Goal: Information Seeking & Learning: Compare options

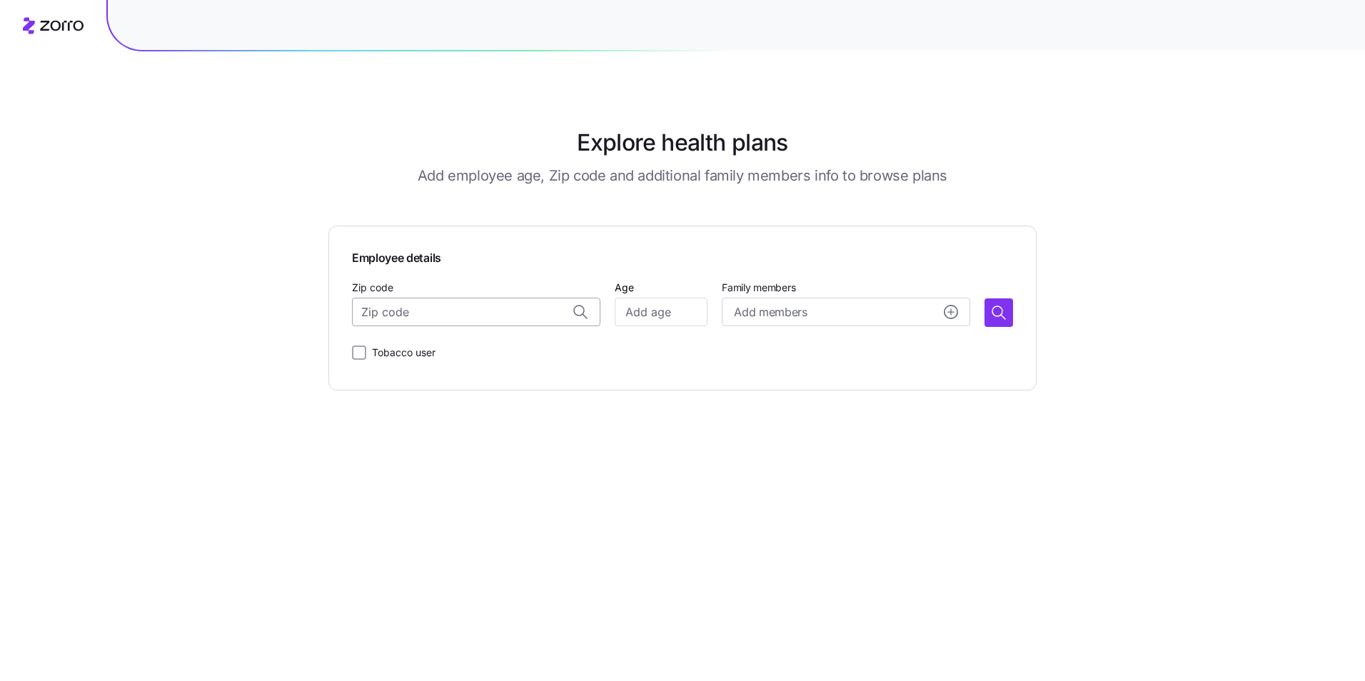
click at [436, 316] on input "Zip code" at bounding box center [476, 312] width 248 height 29
type input "08833"
click at [710, 306] on div "Zip code Age Family members Add members" at bounding box center [682, 302] width 661 height 49
click at [692, 316] on input "Age" at bounding box center [661, 312] width 93 height 29
click at [632, 313] on input "Age" at bounding box center [661, 312] width 93 height 29
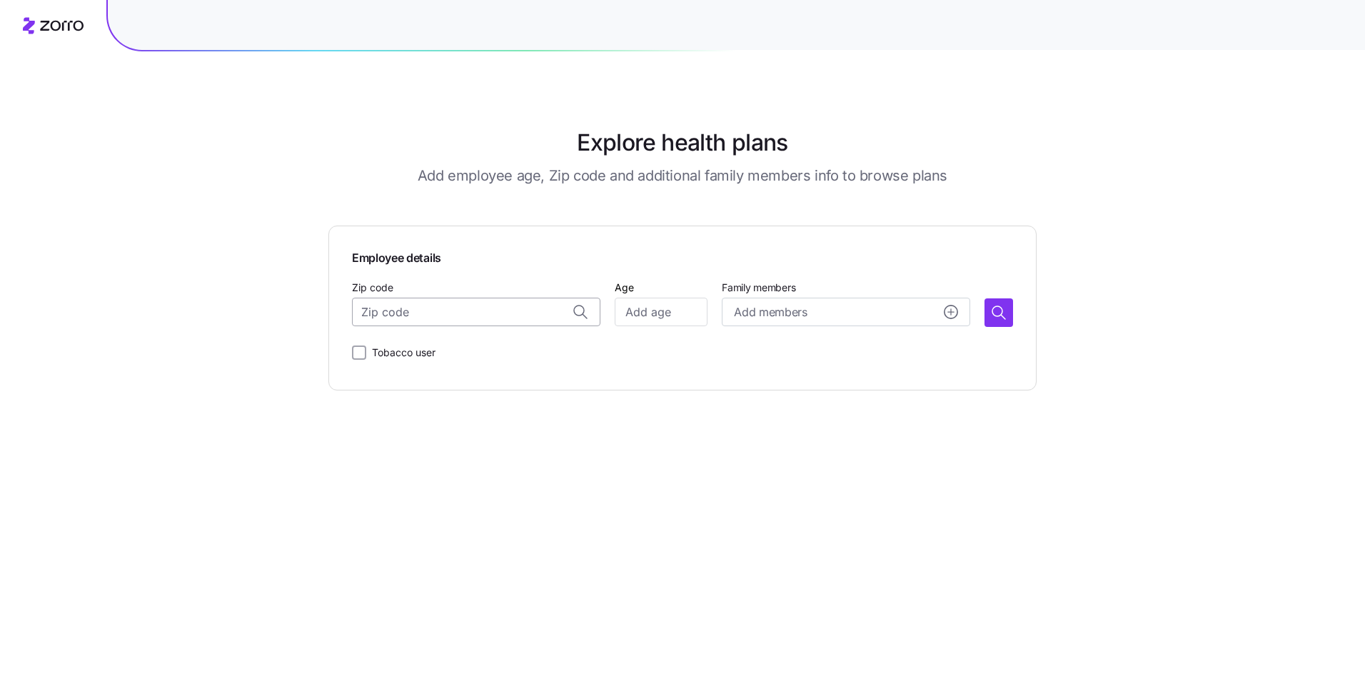
click at [437, 319] on input "Zip code" at bounding box center [476, 312] width 248 height 29
type input "08833"
click at [684, 320] on input "Age" at bounding box center [661, 312] width 93 height 29
drag, startPoint x: 637, startPoint y: 308, endPoint x: 389, endPoint y: 262, distance: 252.6
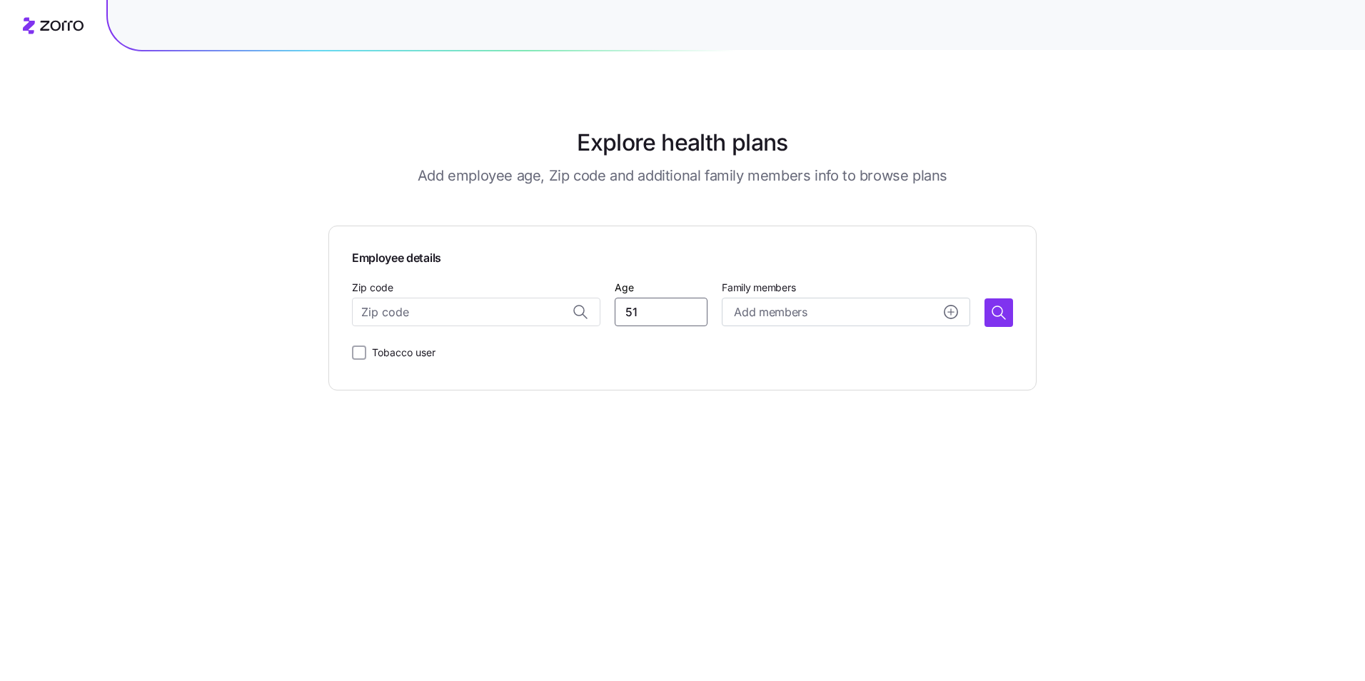
click at [387, 263] on div "Employee details Zip code Age [DEMOGRAPHIC_DATA] Family members Add members Tob…" at bounding box center [682, 308] width 661 height 118
type input "52"
drag, startPoint x: 1007, startPoint y: 317, endPoint x: 1028, endPoint y: 397, distance: 82.8
click at [1028, 397] on main "Explore health plans Add employee age, Zip code and additional family members i…" at bounding box center [682, 340] width 708 height 681
click at [415, 313] on input "Zip code" at bounding box center [476, 312] width 248 height 29
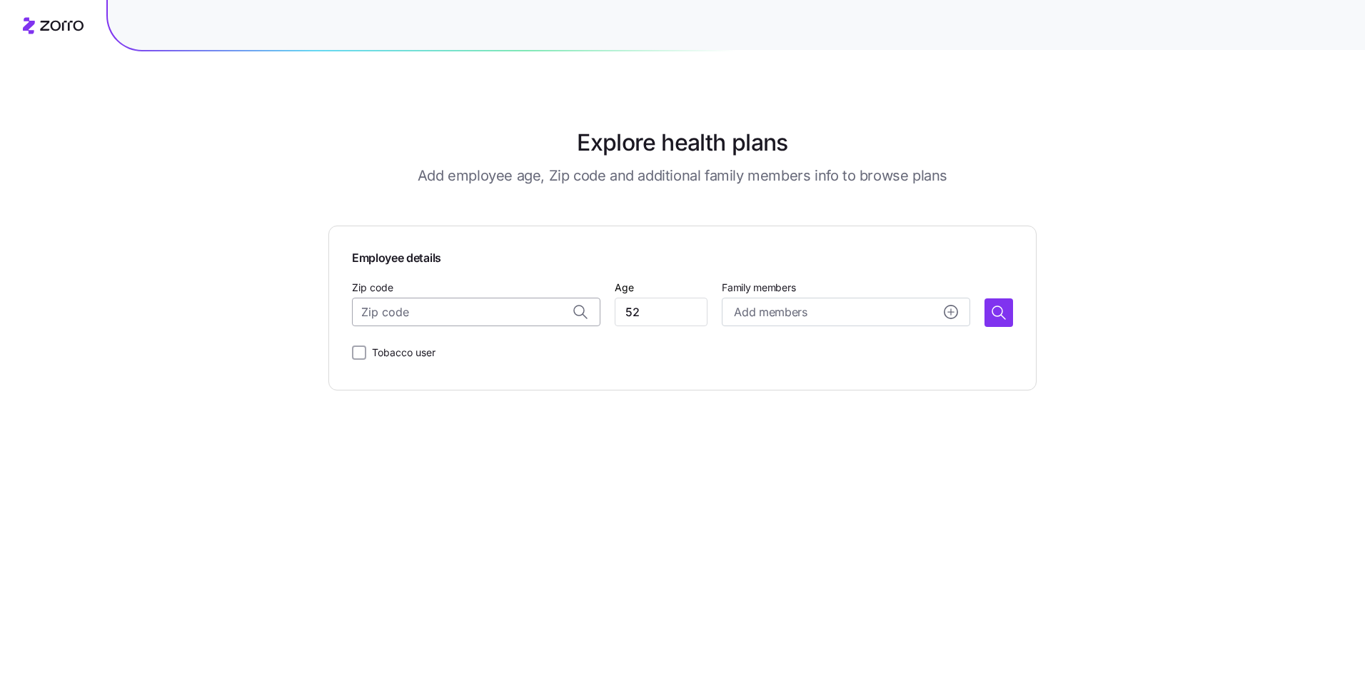
click at [415, 313] on input "Zip code" at bounding box center [476, 312] width 248 height 29
click at [484, 349] on span "08833, [GEOGRAPHIC_DATA], [GEOGRAPHIC_DATA]" at bounding box center [490, 350] width 200 height 18
type input "08833, [GEOGRAPHIC_DATA], [GEOGRAPHIC_DATA]"
click at [997, 312] on icon "button" at bounding box center [998, 312] width 17 height 17
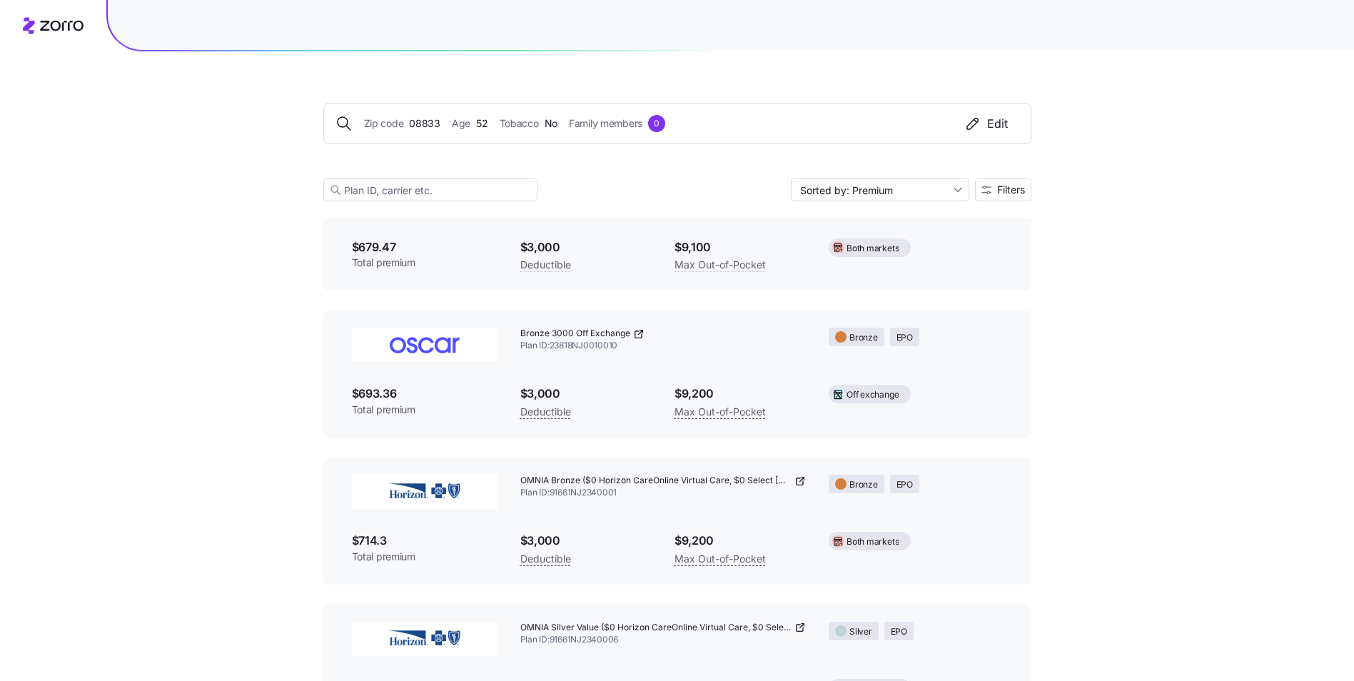
scroll to position [533, 0]
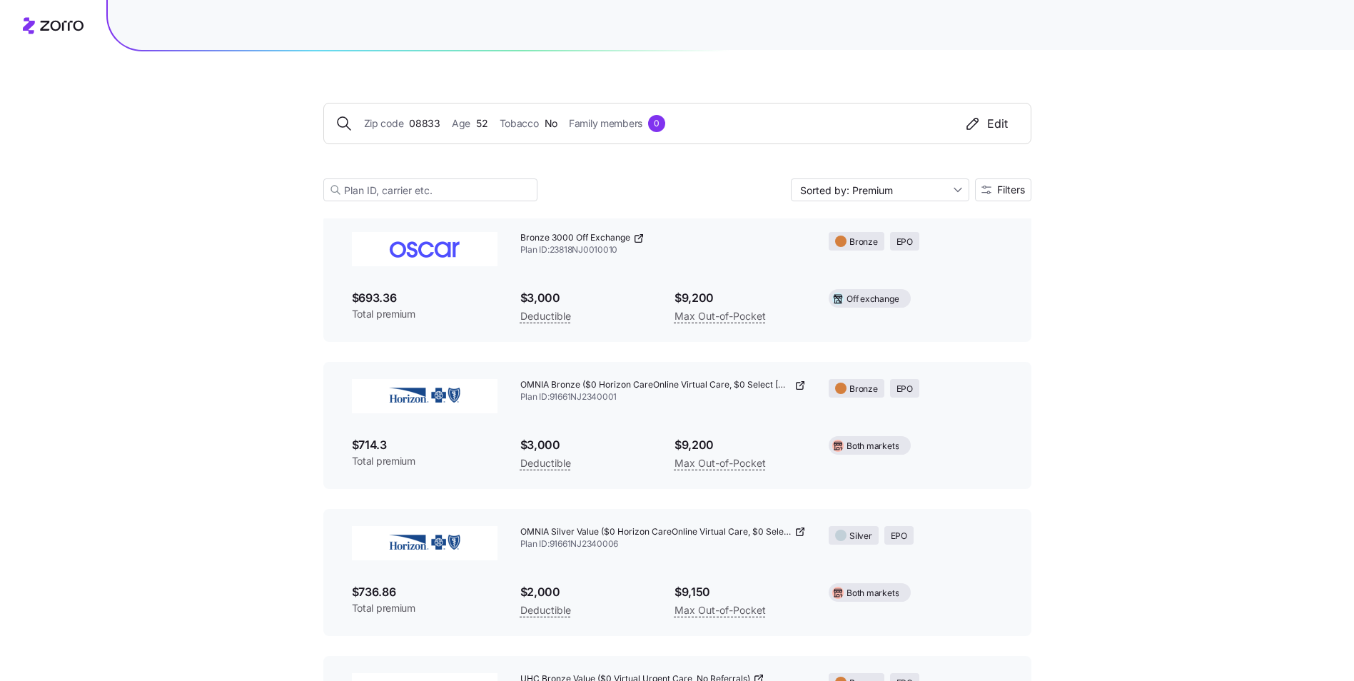
click at [418, 540] on img at bounding box center [425, 543] width 146 height 34
click at [801, 528] on icon at bounding box center [800, 531] width 11 height 11
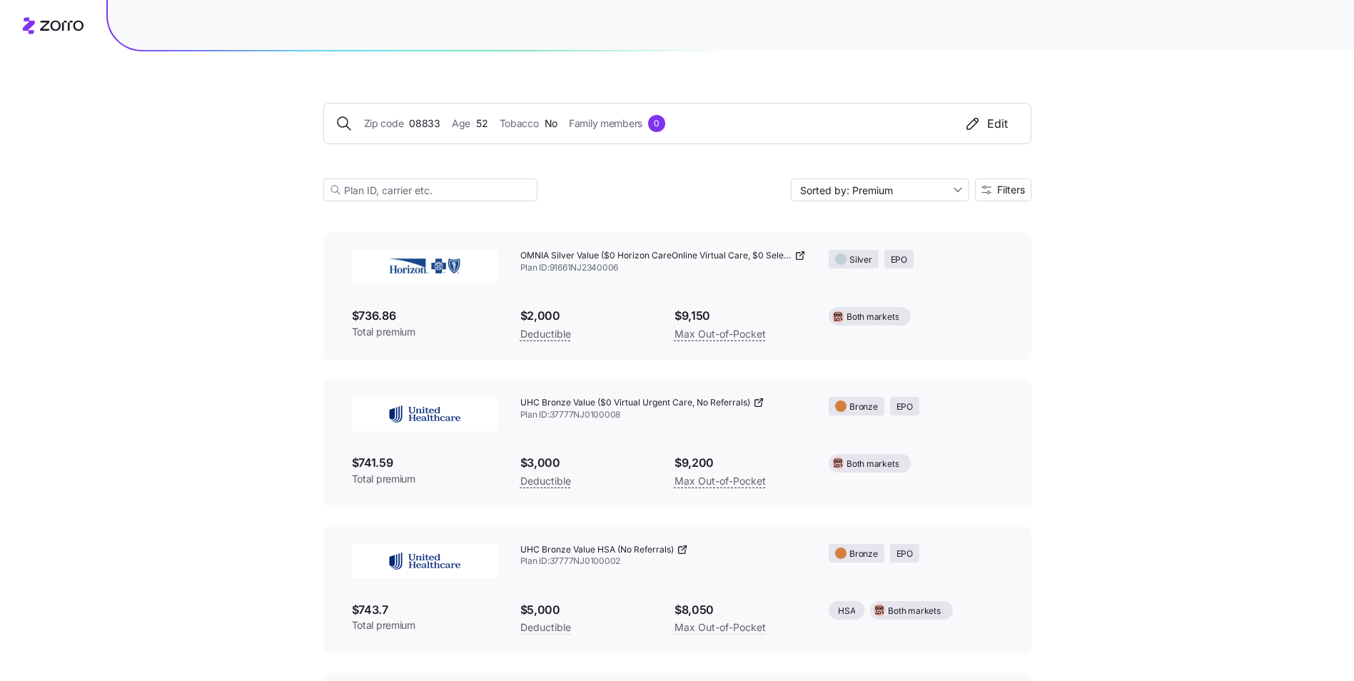
scroll to position [925, 0]
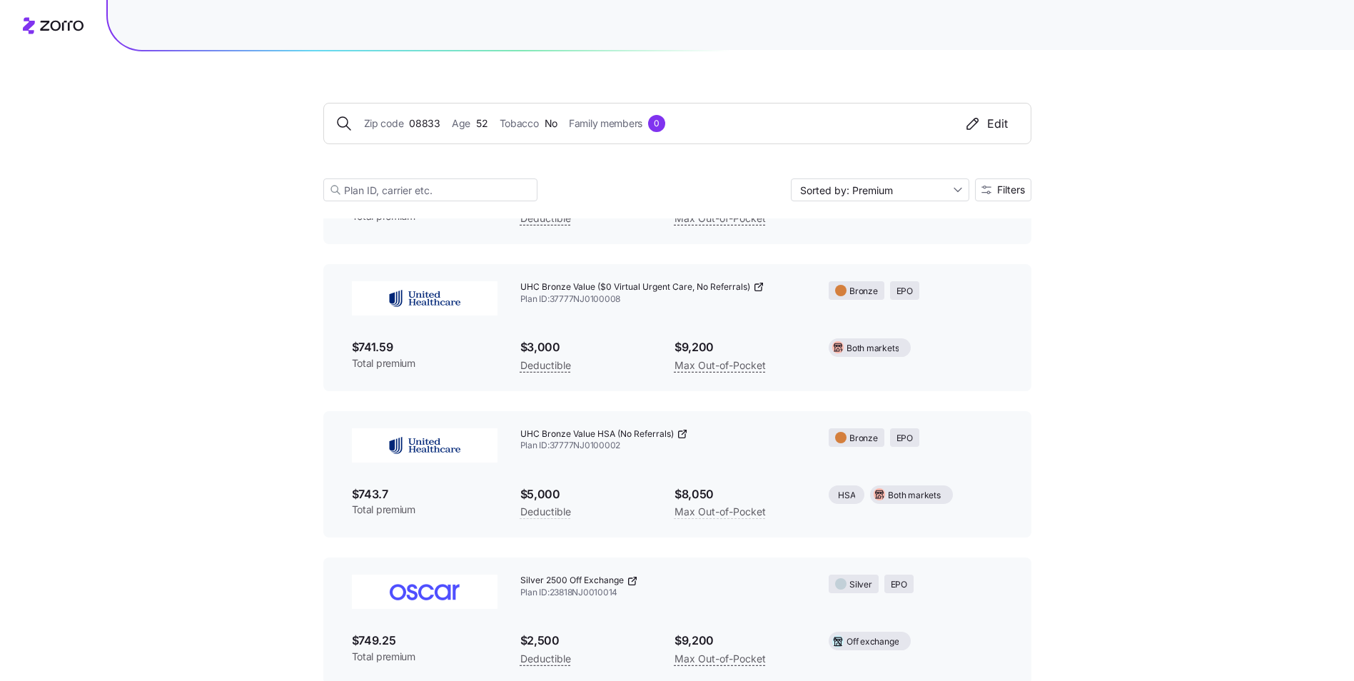
click at [759, 291] on icon at bounding box center [758, 287] width 6 height 6
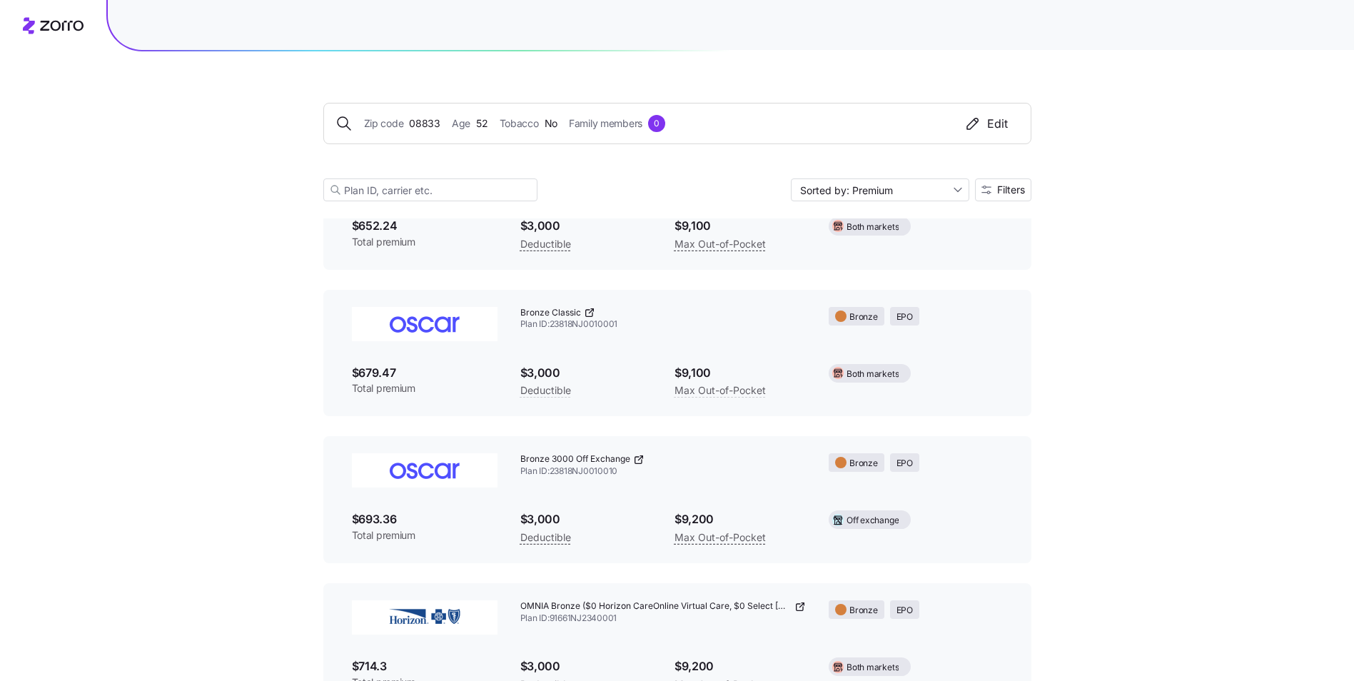
scroll to position [317, 0]
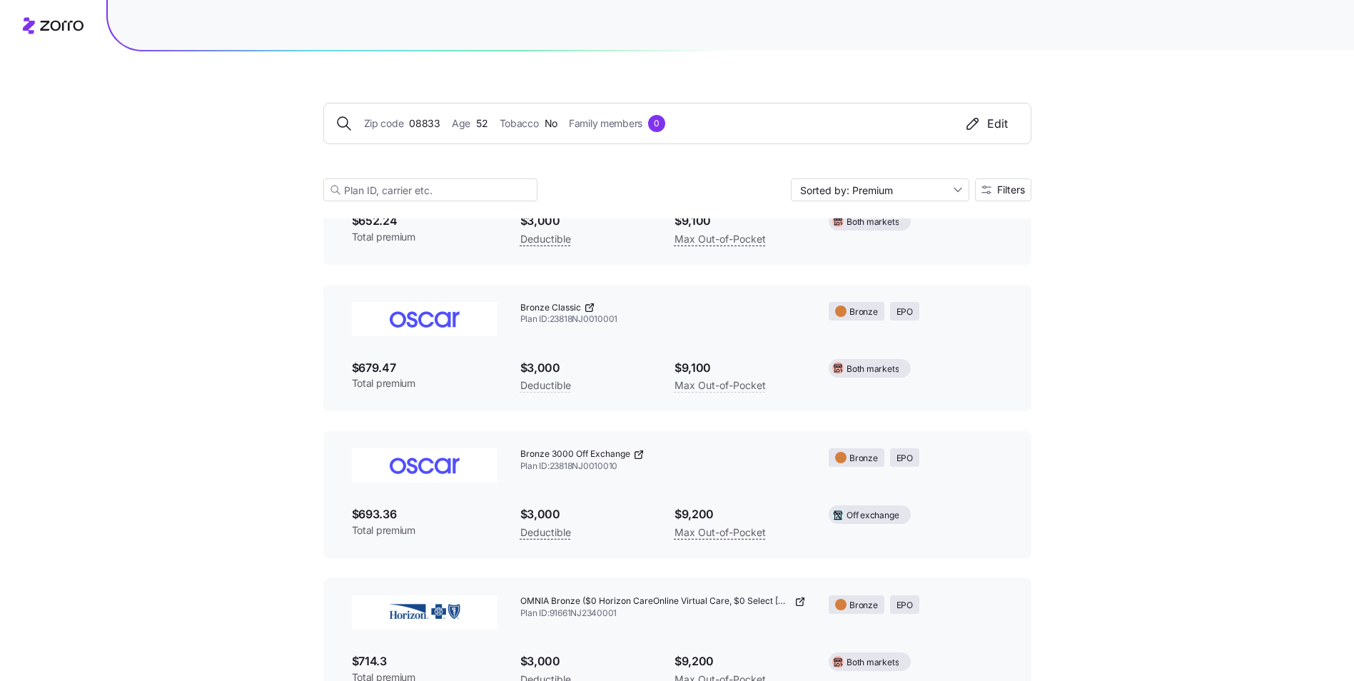
click at [638, 455] on icon at bounding box center [640, 453] width 4 height 4
click at [590, 302] on icon at bounding box center [589, 307] width 11 height 11
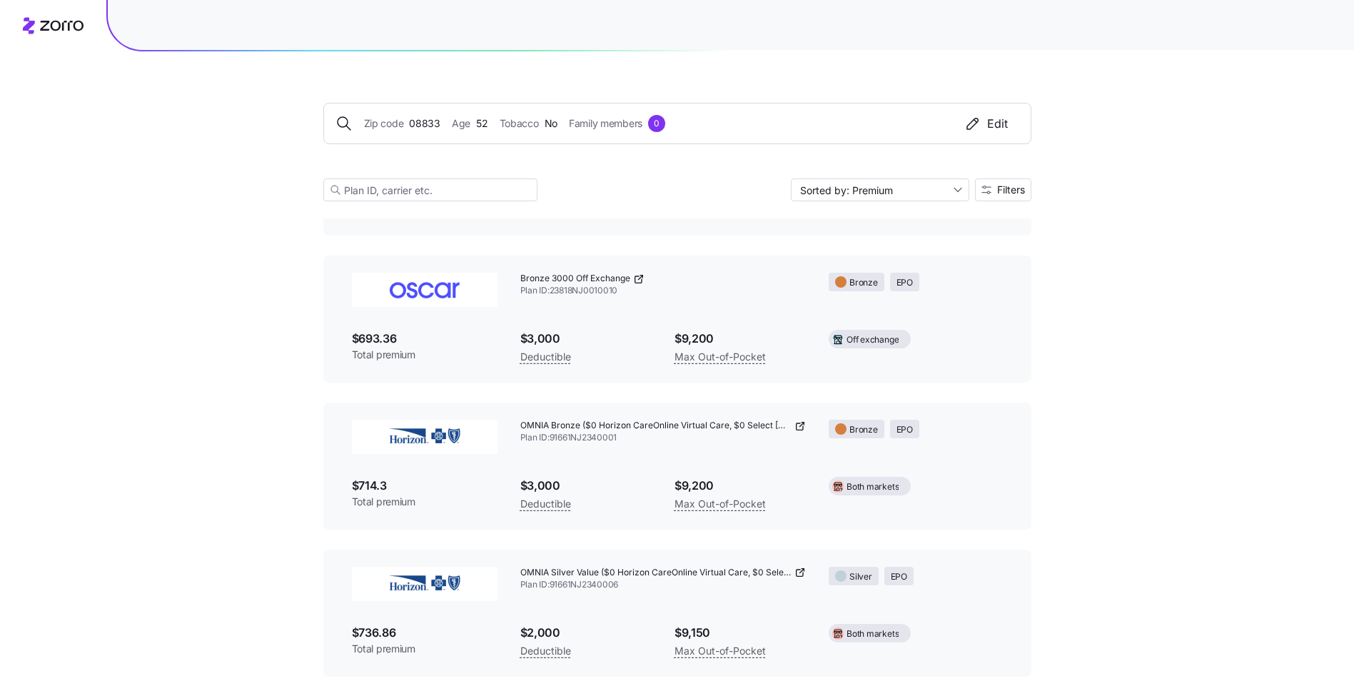
scroll to position [649, 0]
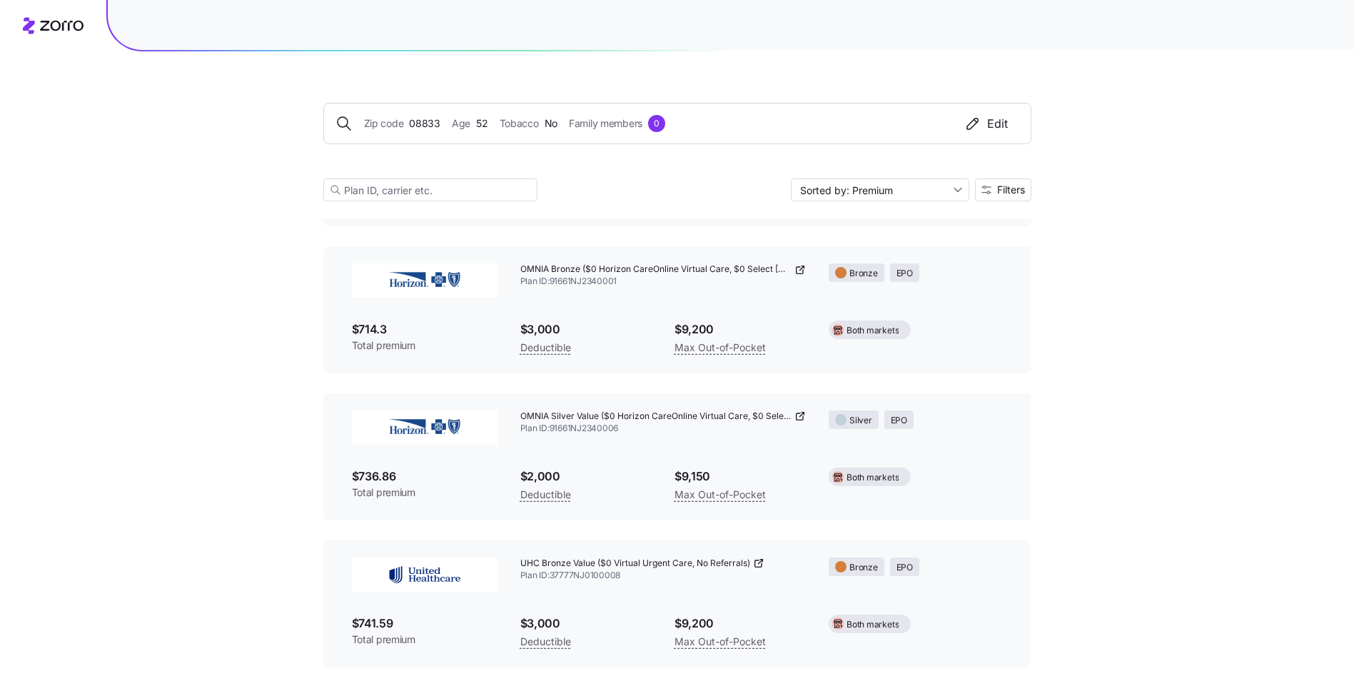
click at [795, 413] on icon at bounding box center [800, 415] width 11 height 11
click at [756, 565] on icon at bounding box center [758, 563] width 11 height 11
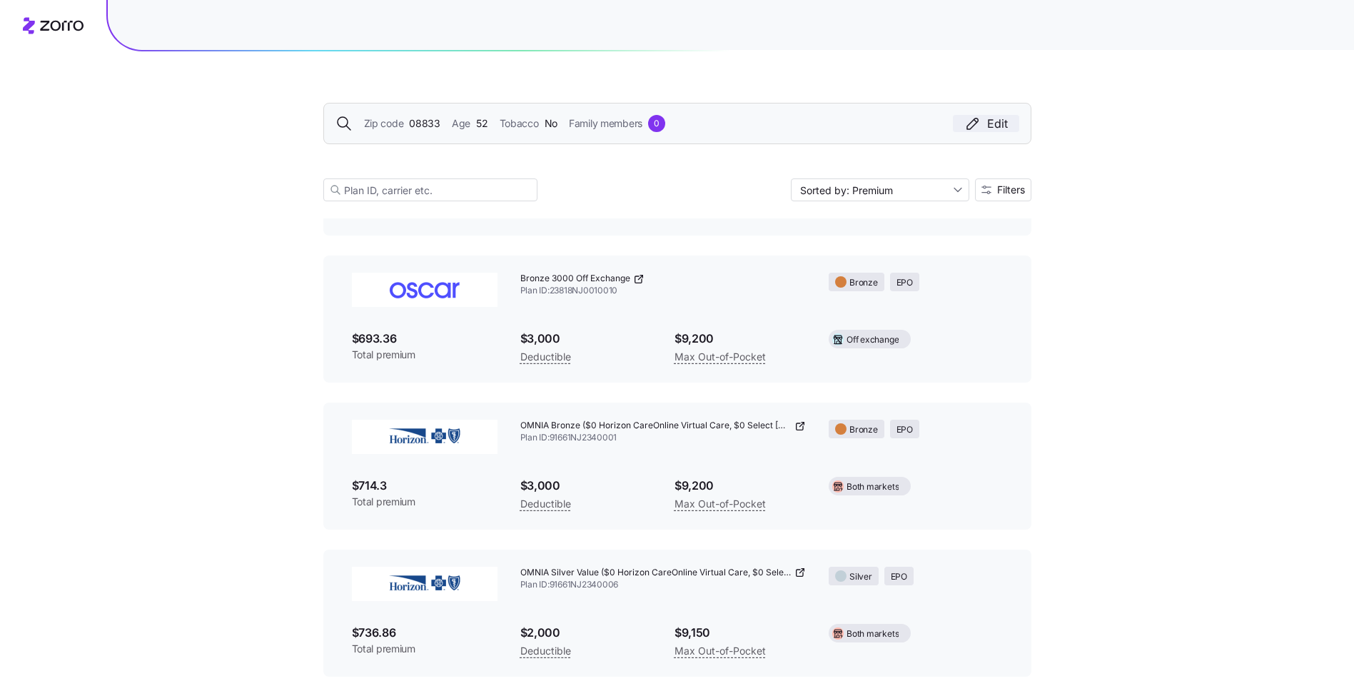
click at [999, 126] on div "Edit" at bounding box center [986, 123] width 44 height 17
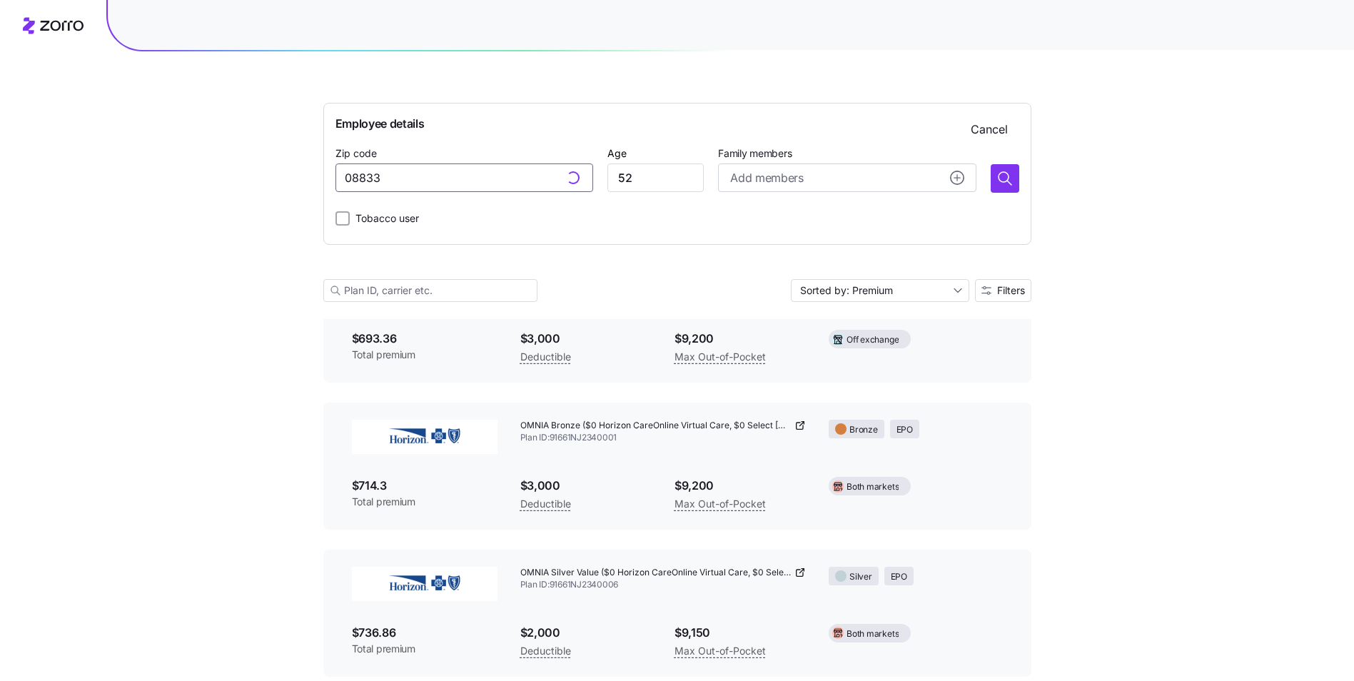
drag, startPoint x: 411, startPoint y: 179, endPoint x: 261, endPoint y: 172, distance: 150.1
type input "08833, [GEOGRAPHIC_DATA], [GEOGRAPHIC_DATA]"
drag, startPoint x: 558, startPoint y: 171, endPoint x: -3, endPoint y: 151, distance: 561.4
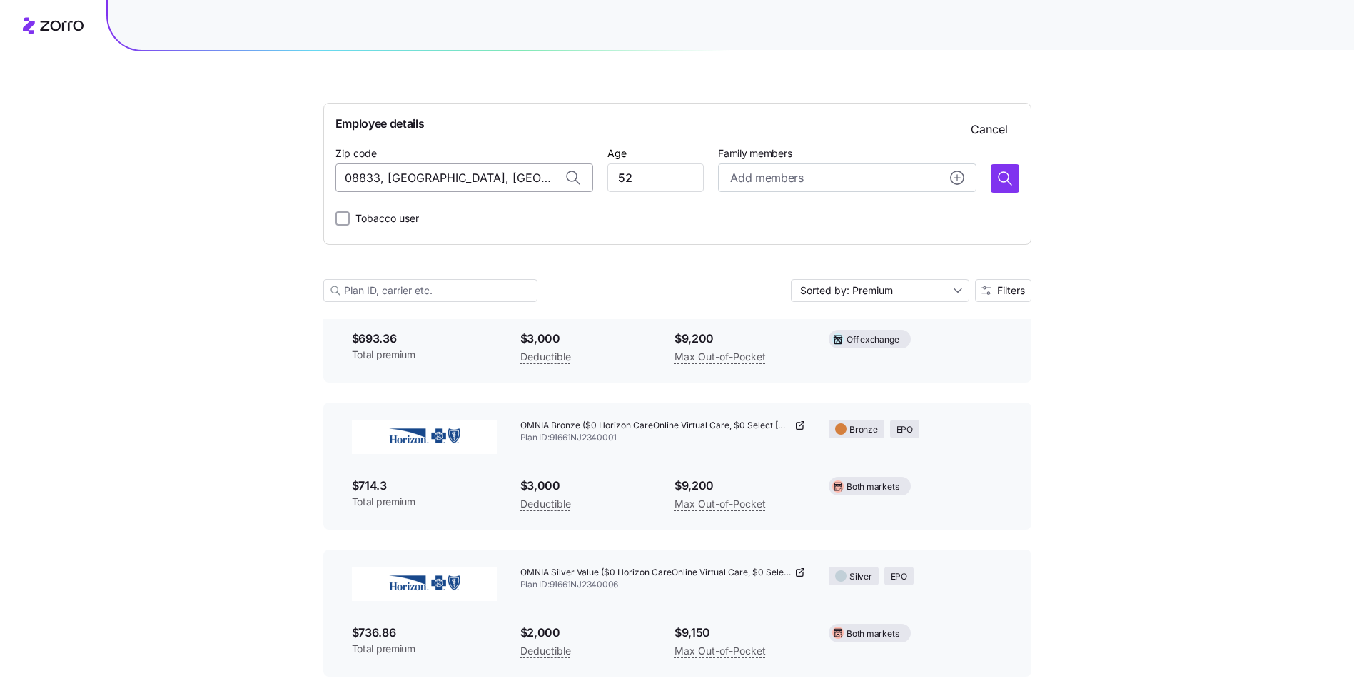
click at [498, 173] on input "08833, [GEOGRAPHIC_DATA], [GEOGRAPHIC_DATA]" at bounding box center [465, 177] width 258 height 29
drag, startPoint x: 505, startPoint y: 175, endPoint x: 0, endPoint y: 117, distance: 508.0
click at [496, 215] on span "07828, [GEOGRAPHIC_DATA], [GEOGRAPHIC_DATA]" at bounding box center [478, 215] width 200 height 18
type input "07828, [GEOGRAPHIC_DATA], [GEOGRAPHIC_DATA]"
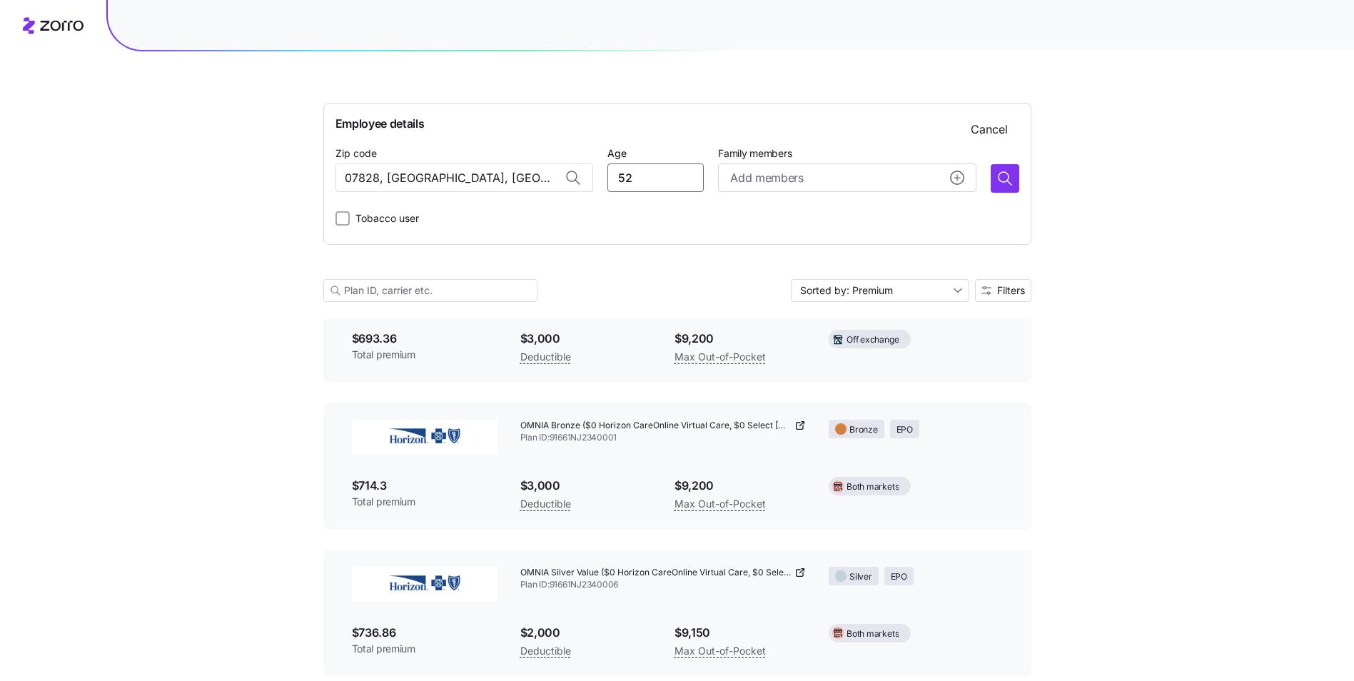
drag, startPoint x: 672, startPoint y: 180, endPoint x: 408, endPoint y: 146, distance: 265.5
click at [408, 146] on div "Zip code 07828, [GEOGRAPHIC_DATA], [GEOGRAPHIC_DATA] Age [DEMOGRAPHIC_DATA] Fam…" at bounding box center [678, 168] width 684 height 49
type input "32"
click at [841, 216] on div "Tobacco user" at bounding box center [678, 218] width 684 height 29
click at [1009, 178] on icon "button" at bounding box center [1005, 178] width 17 height 17
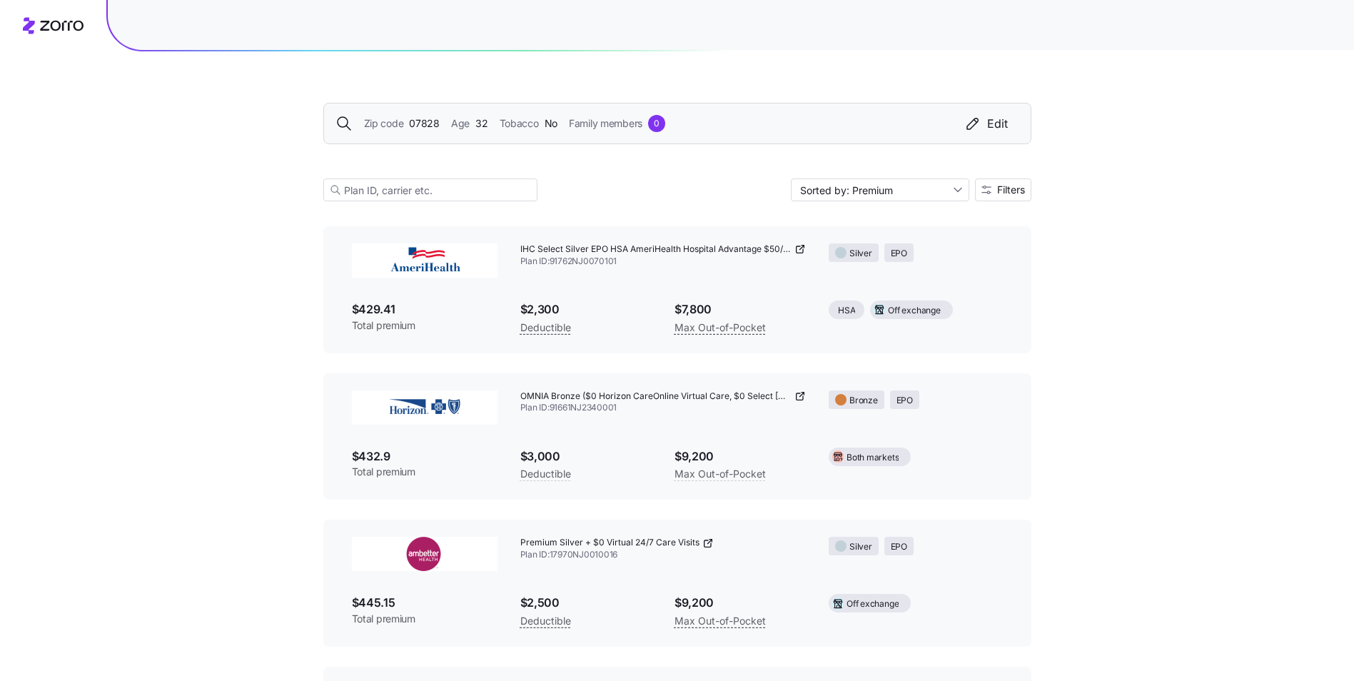
scroll to position [984, 0]
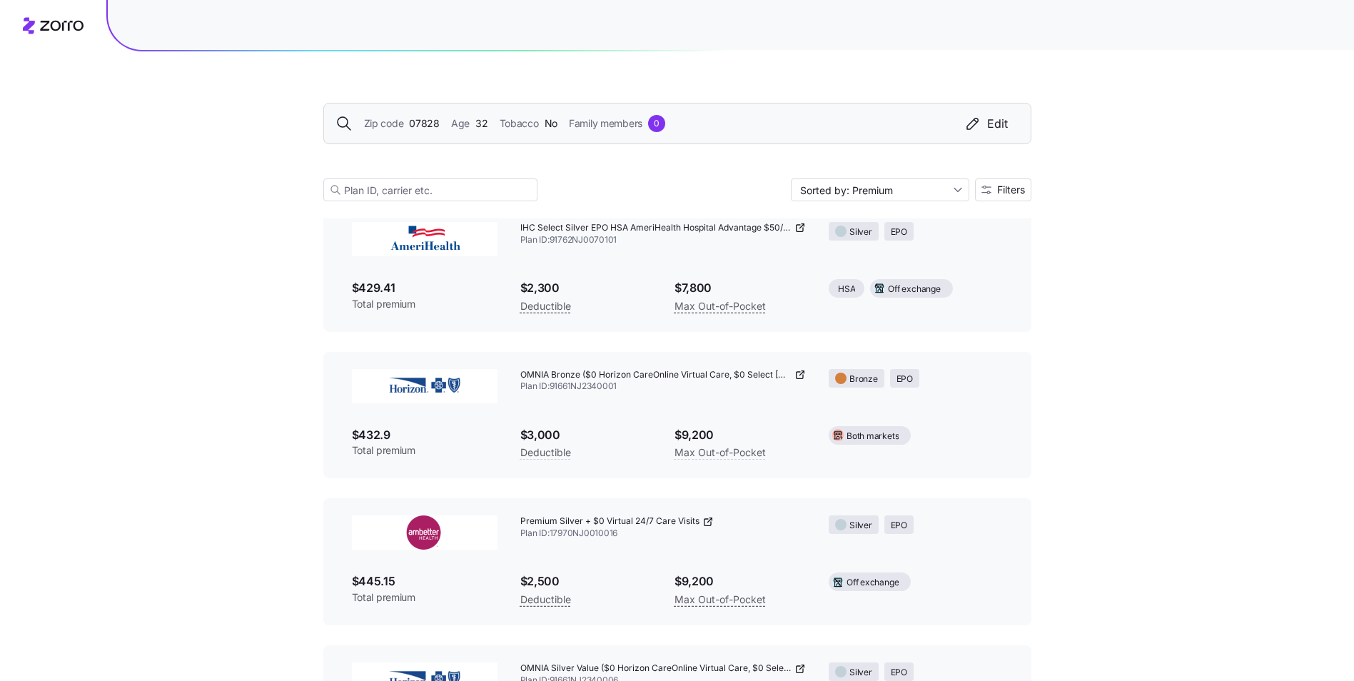
click at [795, 369] on icon at bounding box center [800, 374] width 11 height 11
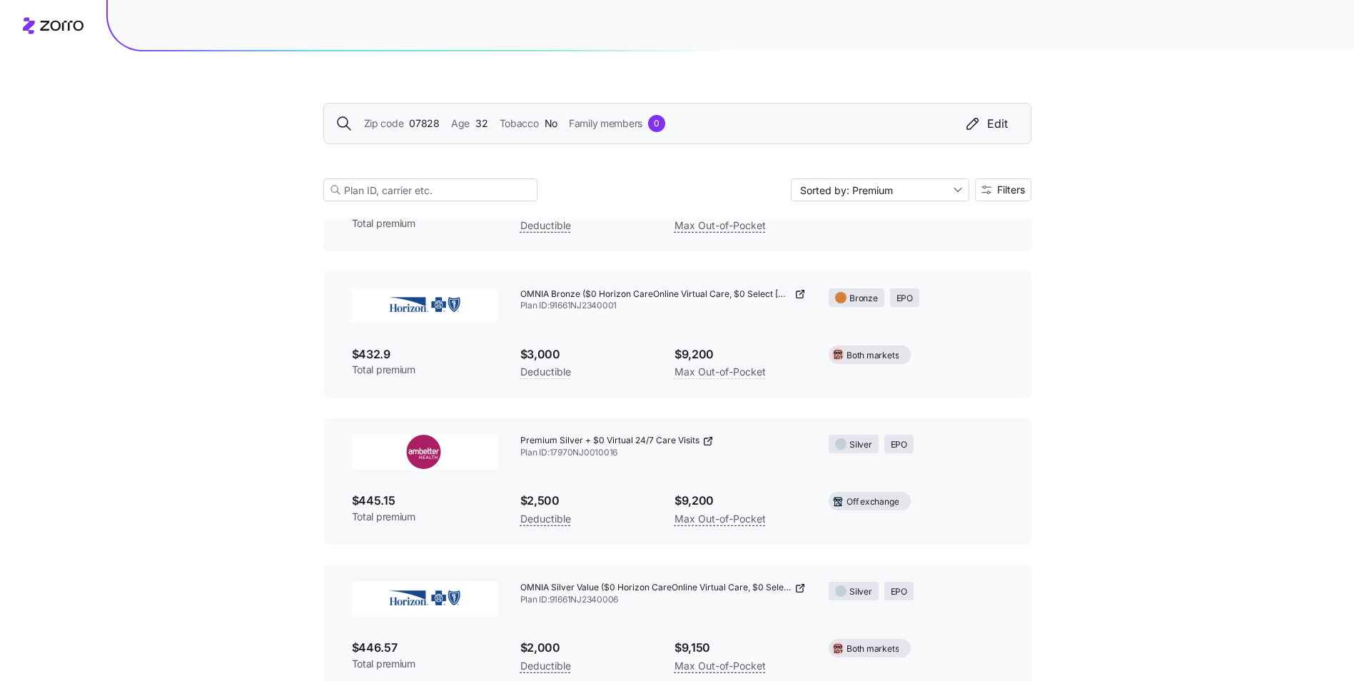
scroll to position [1204, 0]
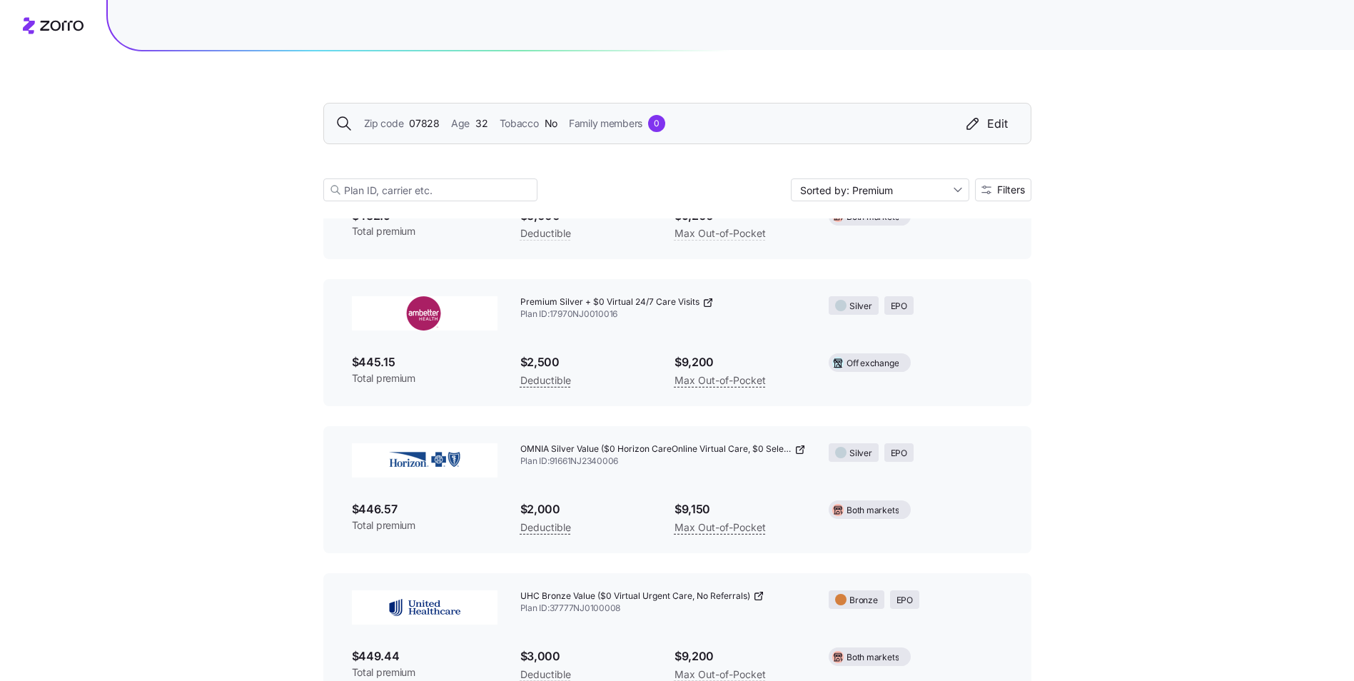
click at [709, 306] on icon at bounding box center [707, 303] width 6 height 6
click at [799, 453] on icon at bounding box center [800, 449] width 11 height 11
click at [759, 597] on icon at bounding box center [758, 595] width 11 height 11
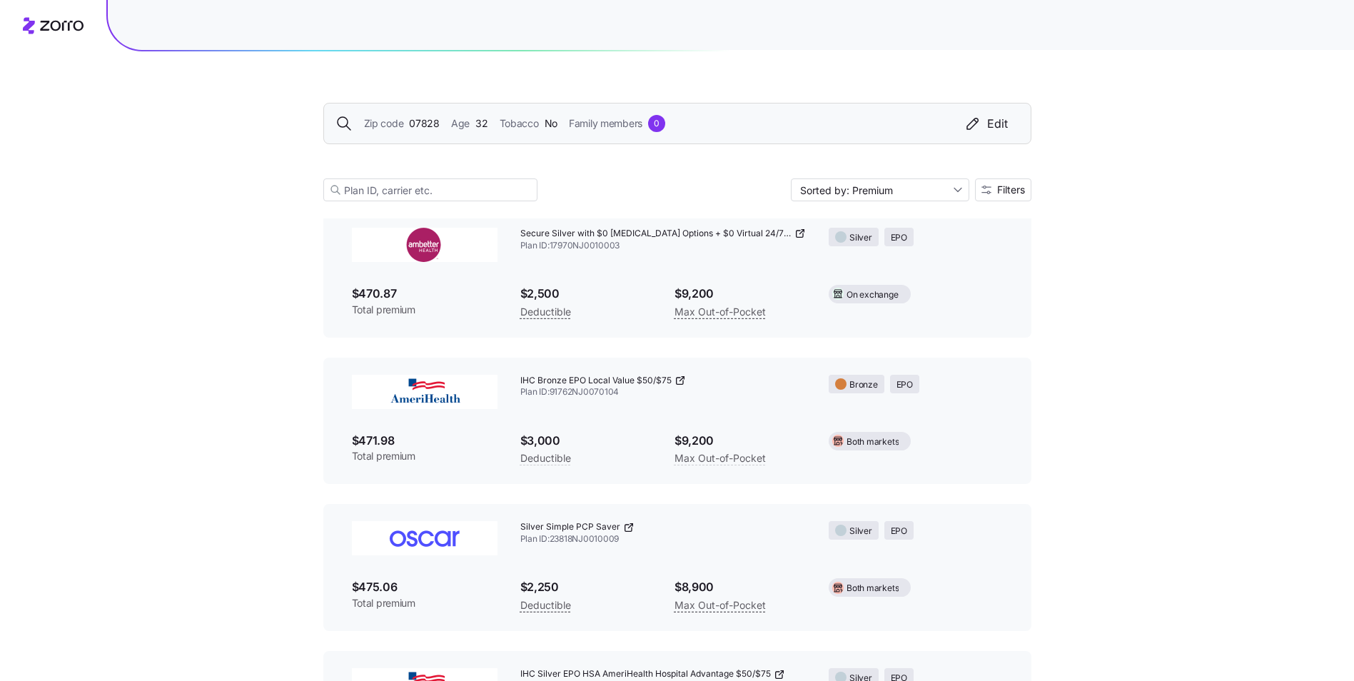
scroll to position [3043, 0]
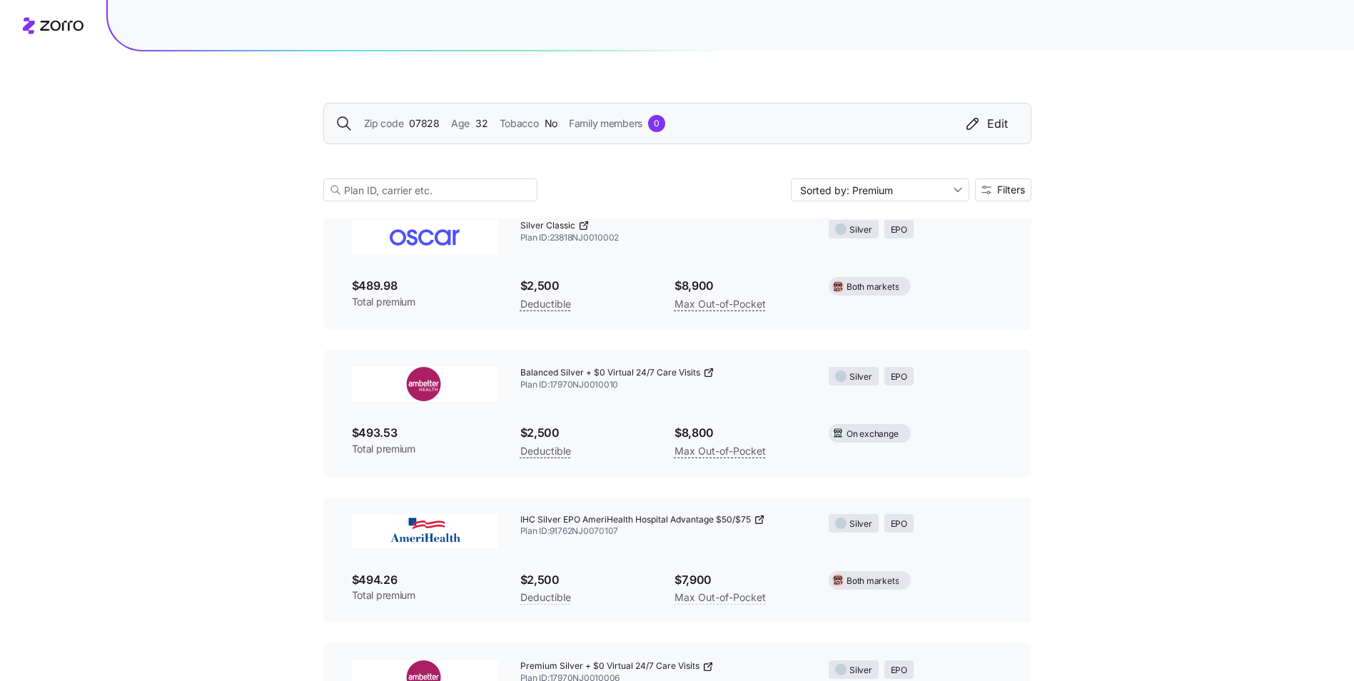
click at [758, 520] on icon at bounding box center [759, 519] width 11 height 11
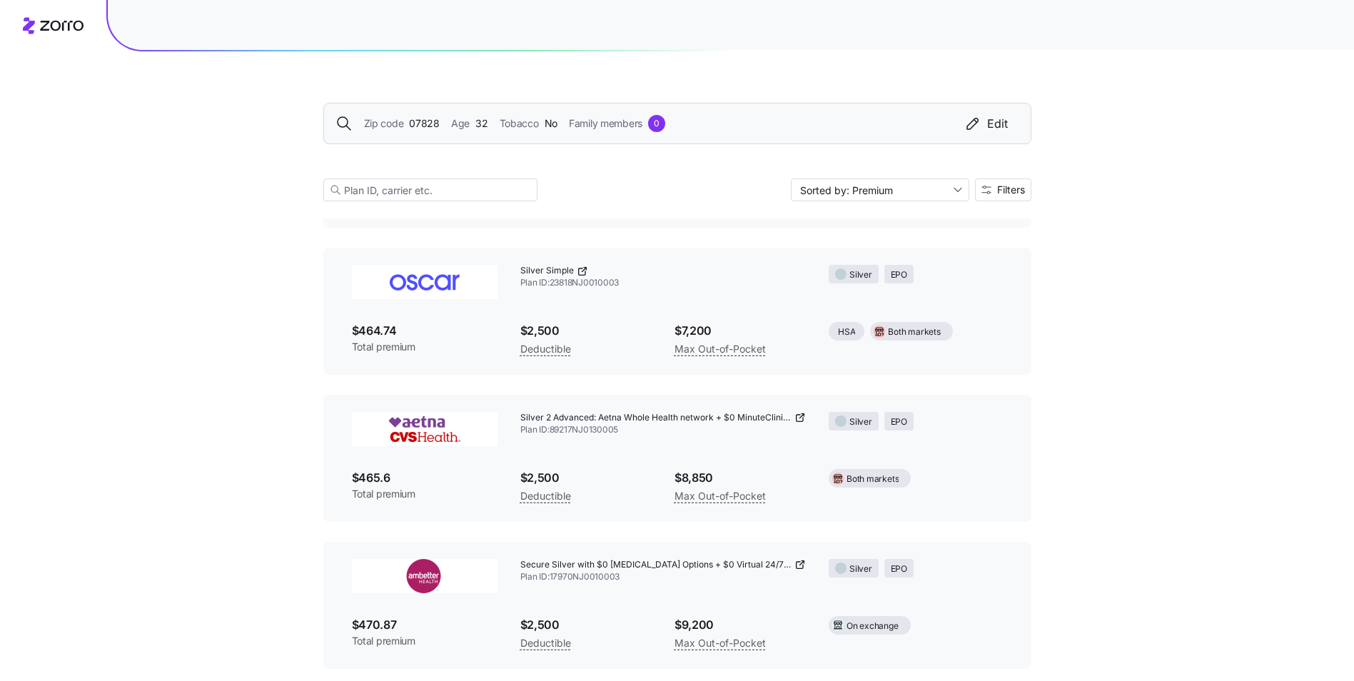
scroll to position [2277, 0]
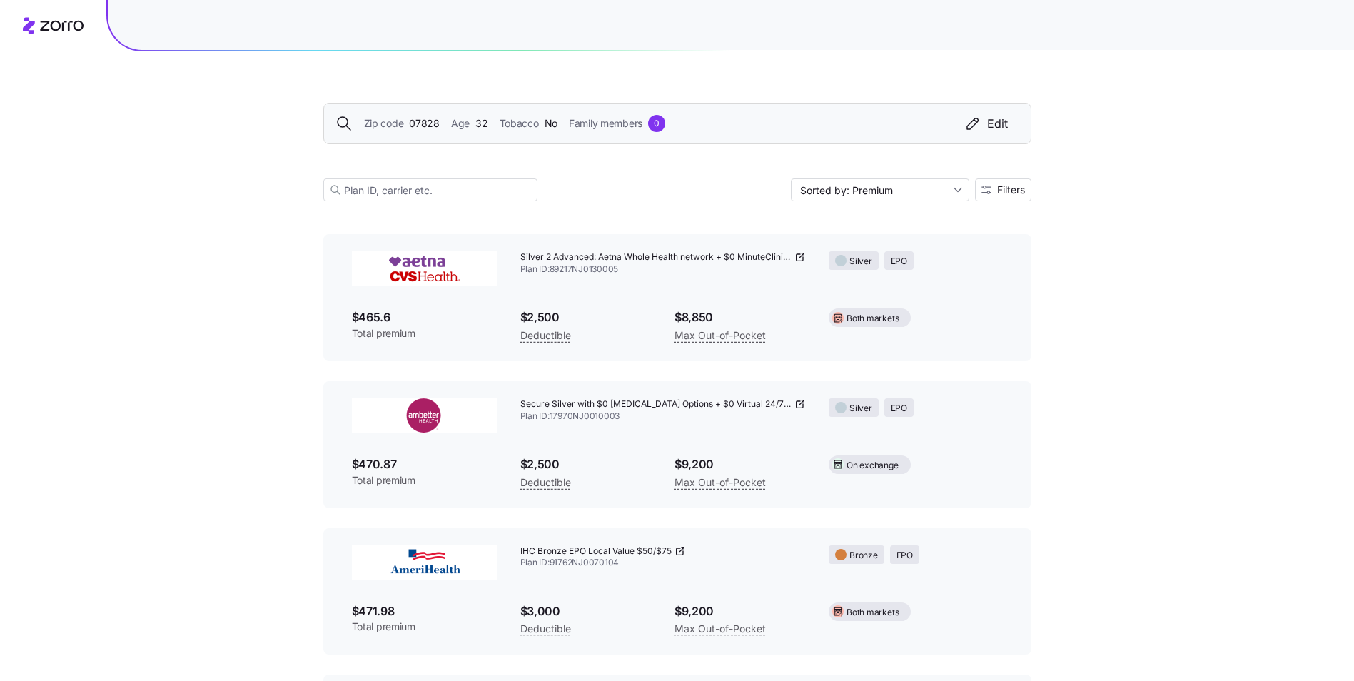
click at [795, 405] on icon at bounding box center [800, 403] width 11 height 11
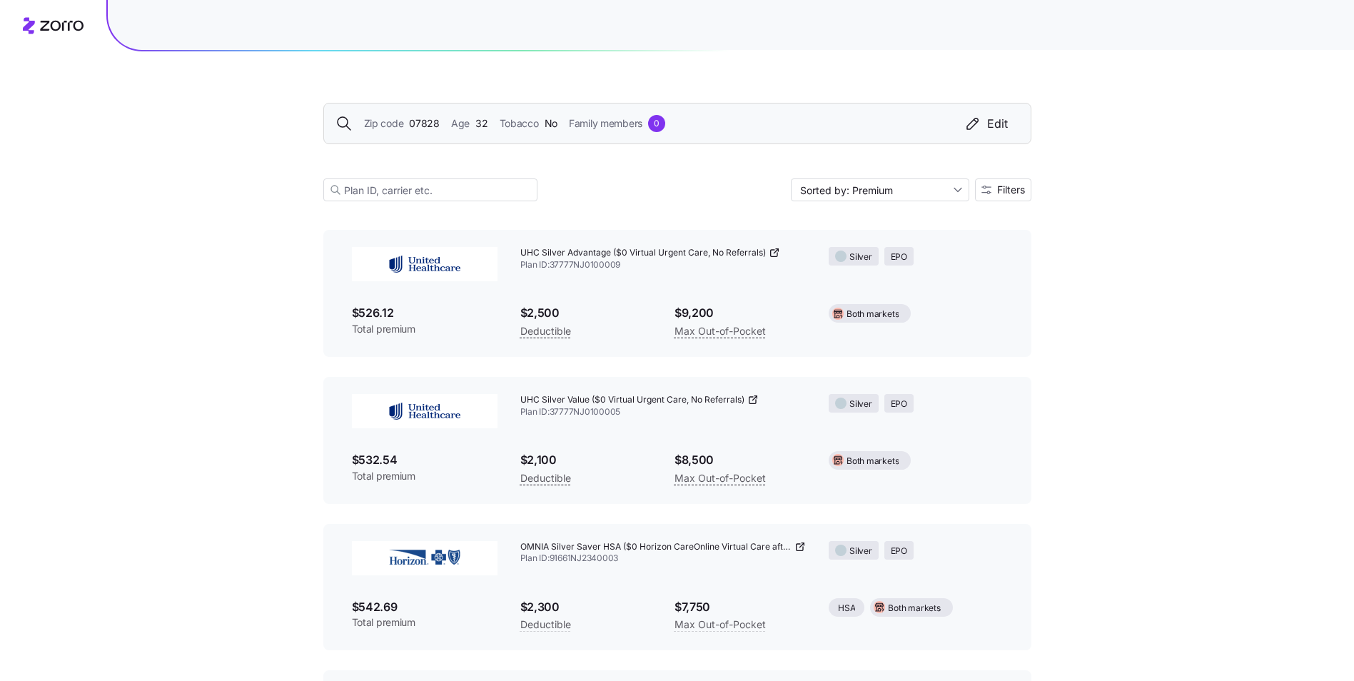
scroll to position [3801, 0]
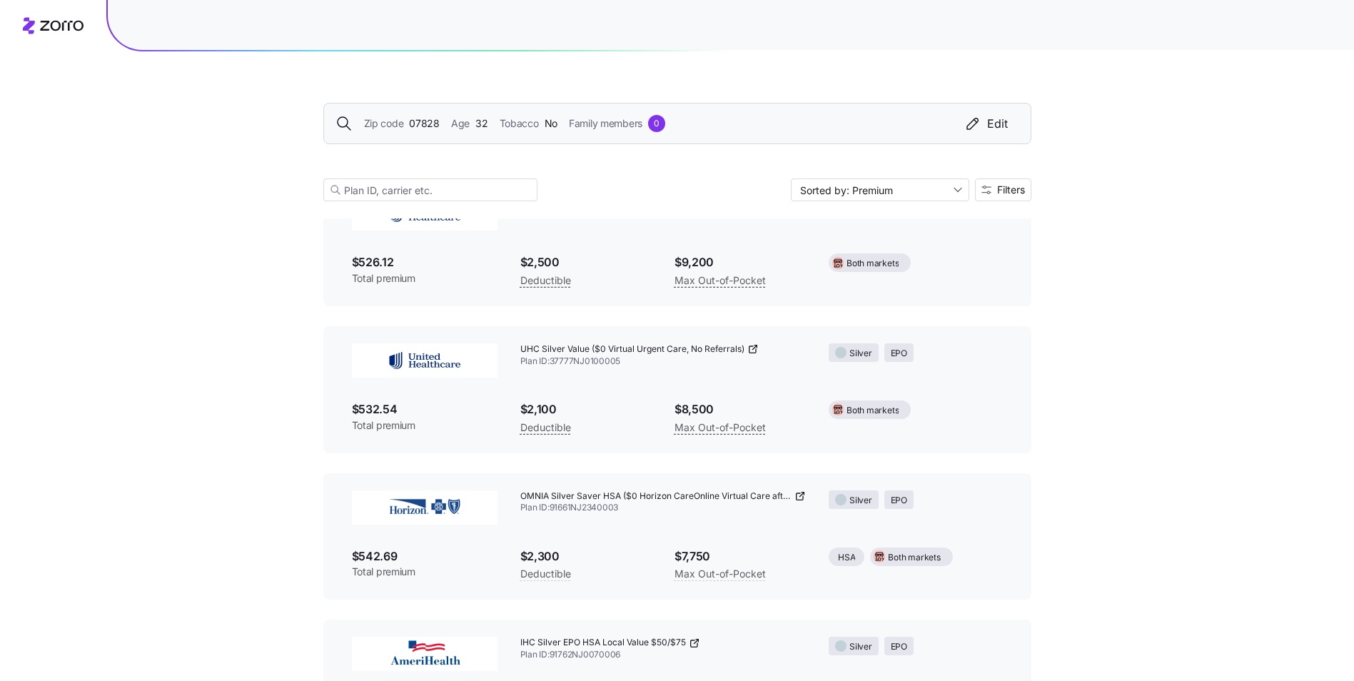
click at [753, 346] on icon at bounding box center [752, 348] width 11 height 11
click at [1003, 123] on div "Edit" at bounding box center [986, 123] width 44 height 17
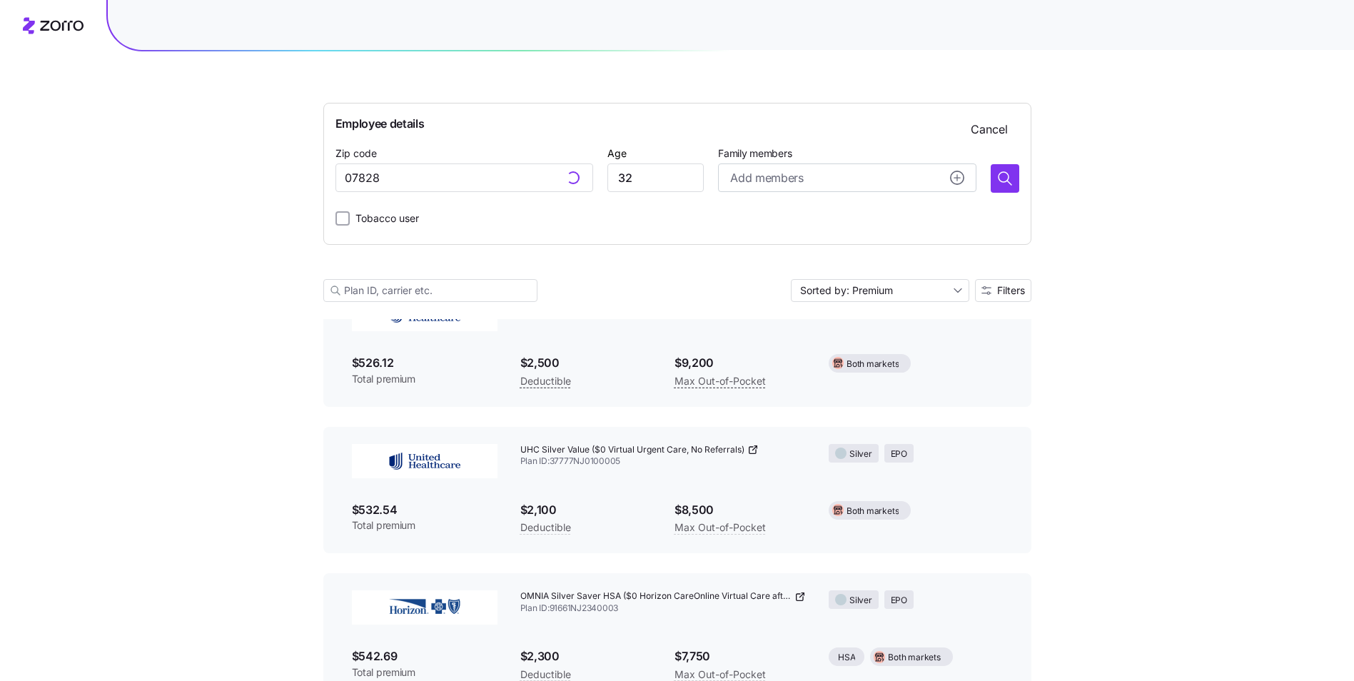
scroll to position [3902, 0]
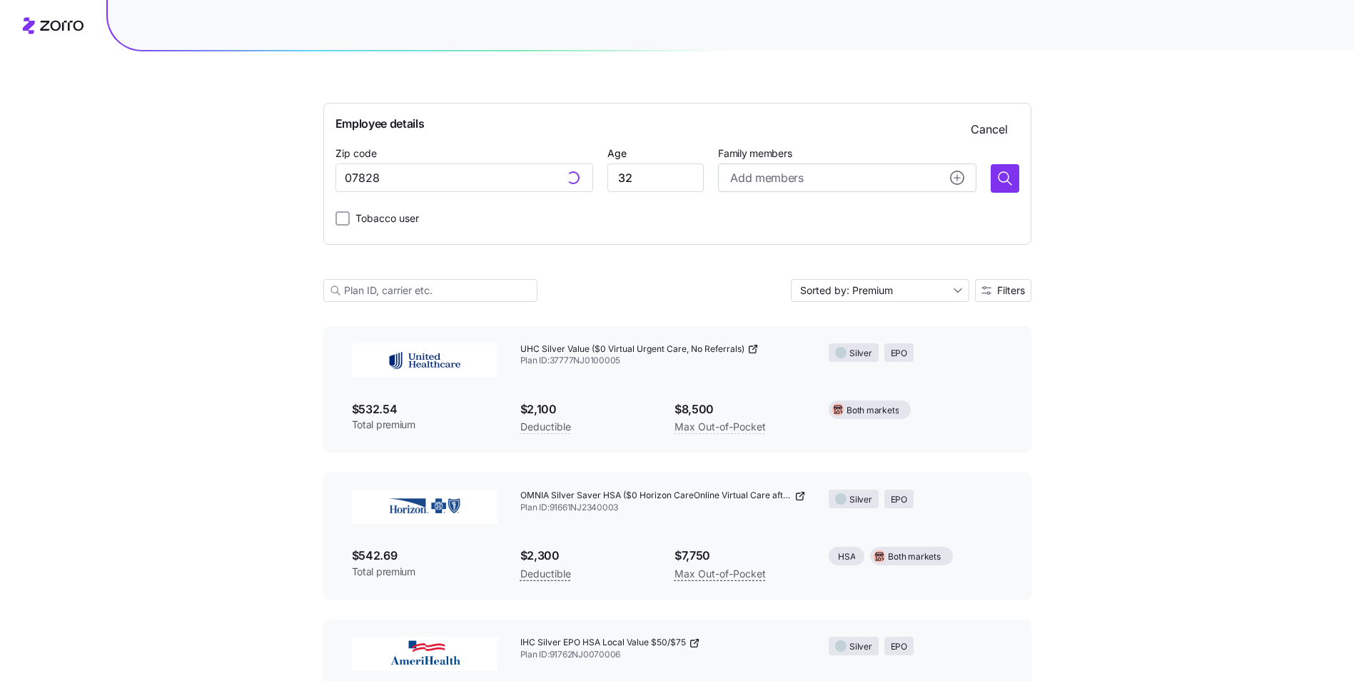
type input "07828, [GEOGRAPHIC_DATA], [GEOGRAPHIC_DATA]"
drag, startPoint x: 643, startPoint y: 178, endPoint x: 590, endPoint y: 176, distance: 52.9
click at [590, 176] on div "Zip code 07828, [GEOGRAPHIC_DATA], [GEOGRAPHIC_DATA] Age [DEMOGRAPHIC_DATA] Fam…" at bounding box center [678, 168] width 684 height 49
type input "36"
drag, startPoint x: 485, startPoint y: 178, endPoint x: 36, endPoint y: 126, distance: 452.8
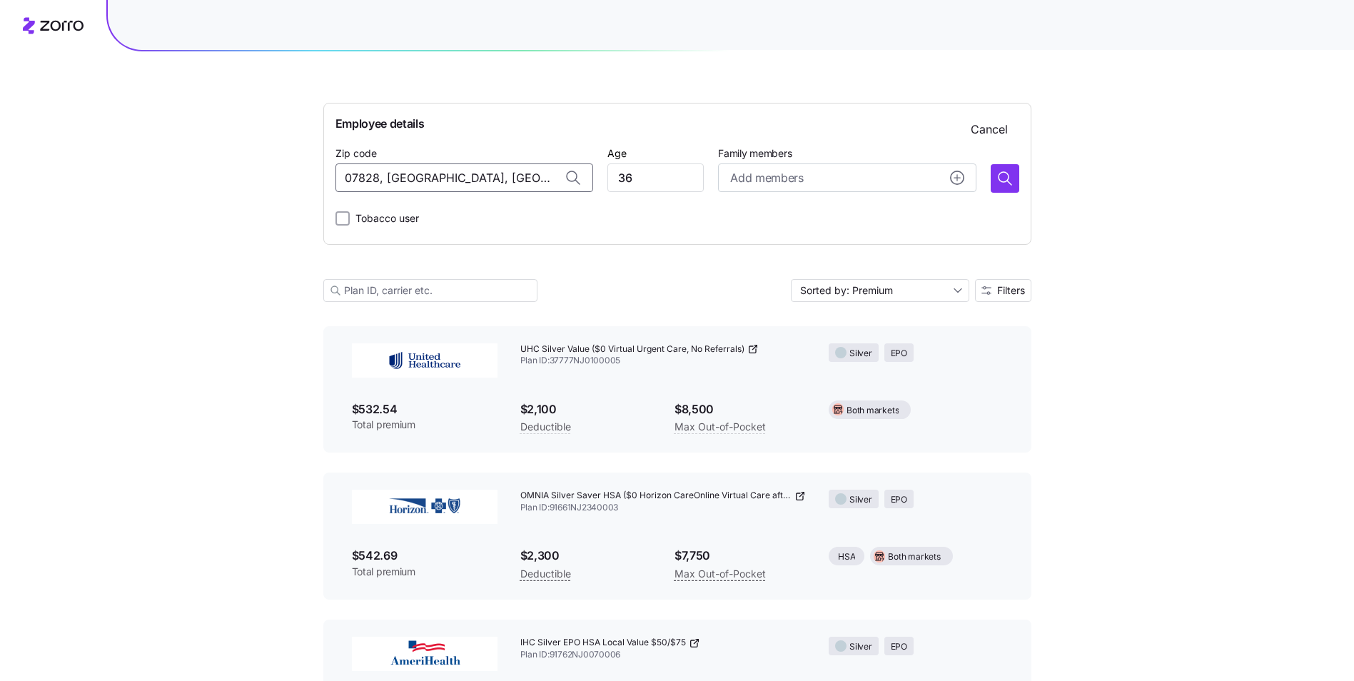
click at [480, 209] on span "08865, [GEOGRAPHIC_DATA], [GEOGRAPHIC_DATA]" at bounding box center [478, 215] width 200 height 18
type input "08865, [GEOGRAPHIC_DATA], [GEOGRAPHIC_DATA]"
click at [1005, 182] on icon "button" at bounding box center [1004, 177] width 10 height 10
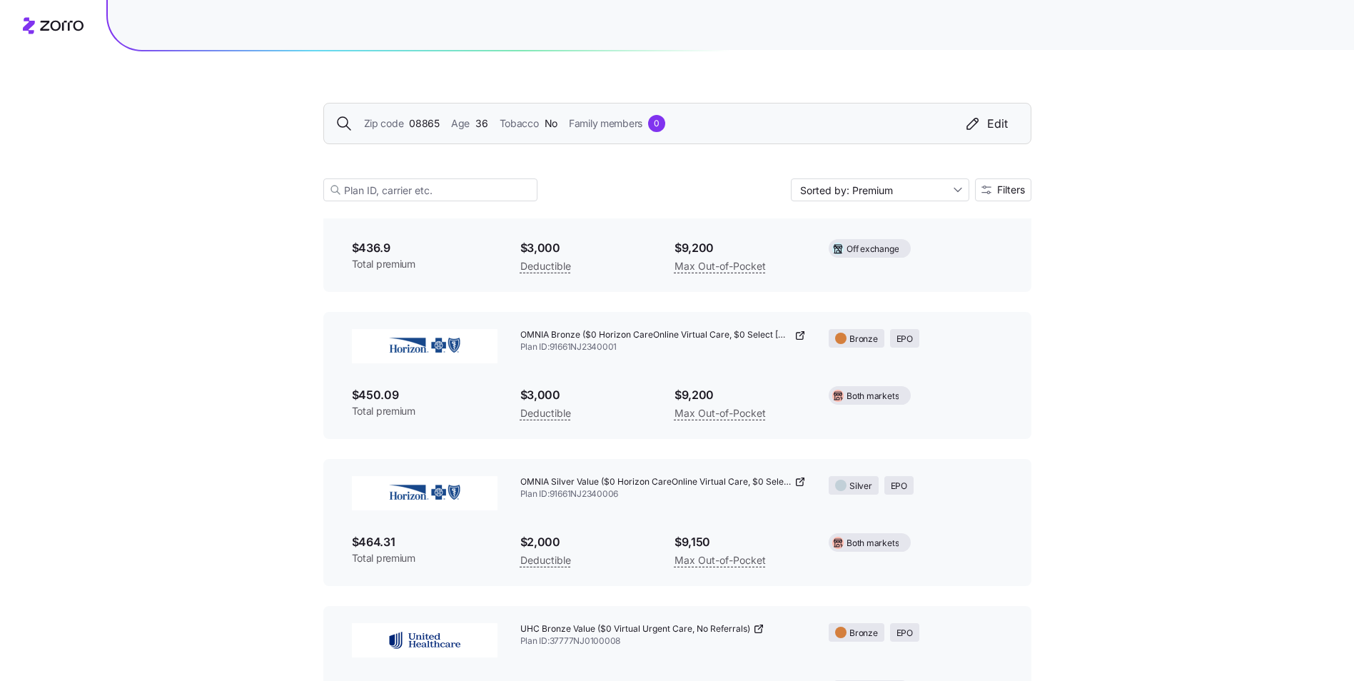
scroll to position [719, 0]
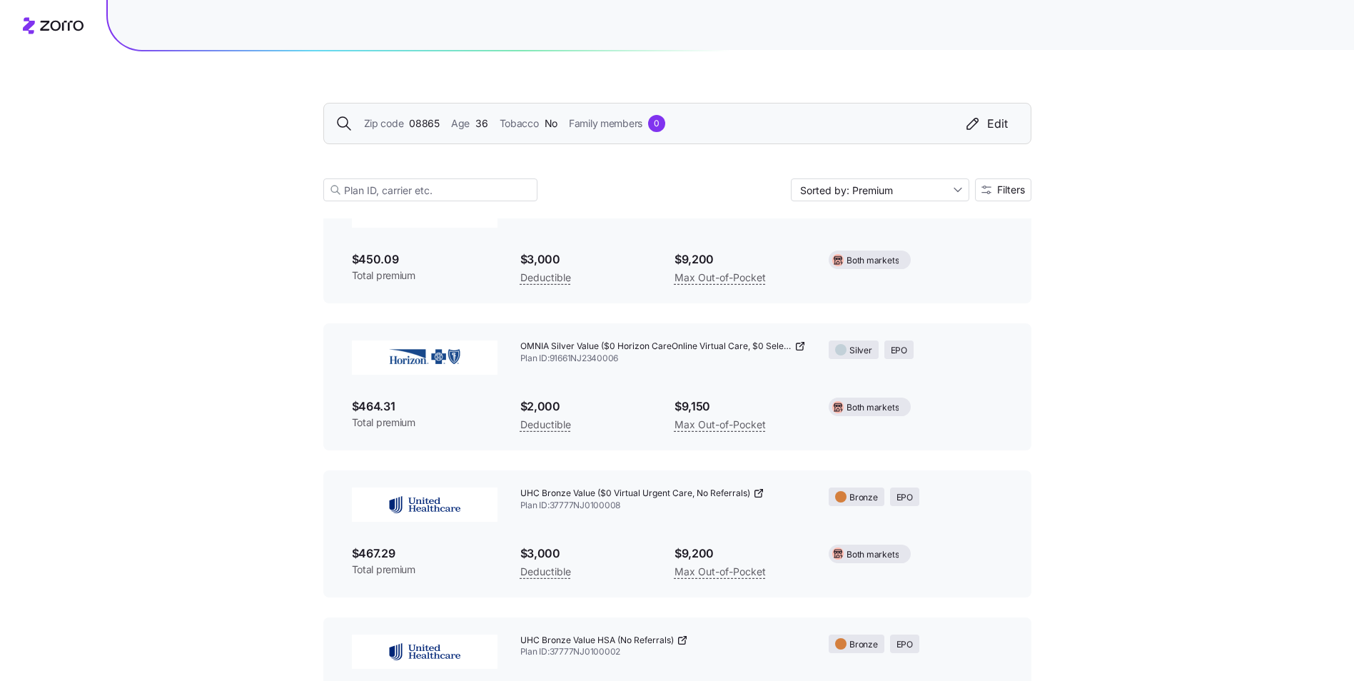
click at [802, 343] on icon at bounding box center [800, 346] width 11 height 11
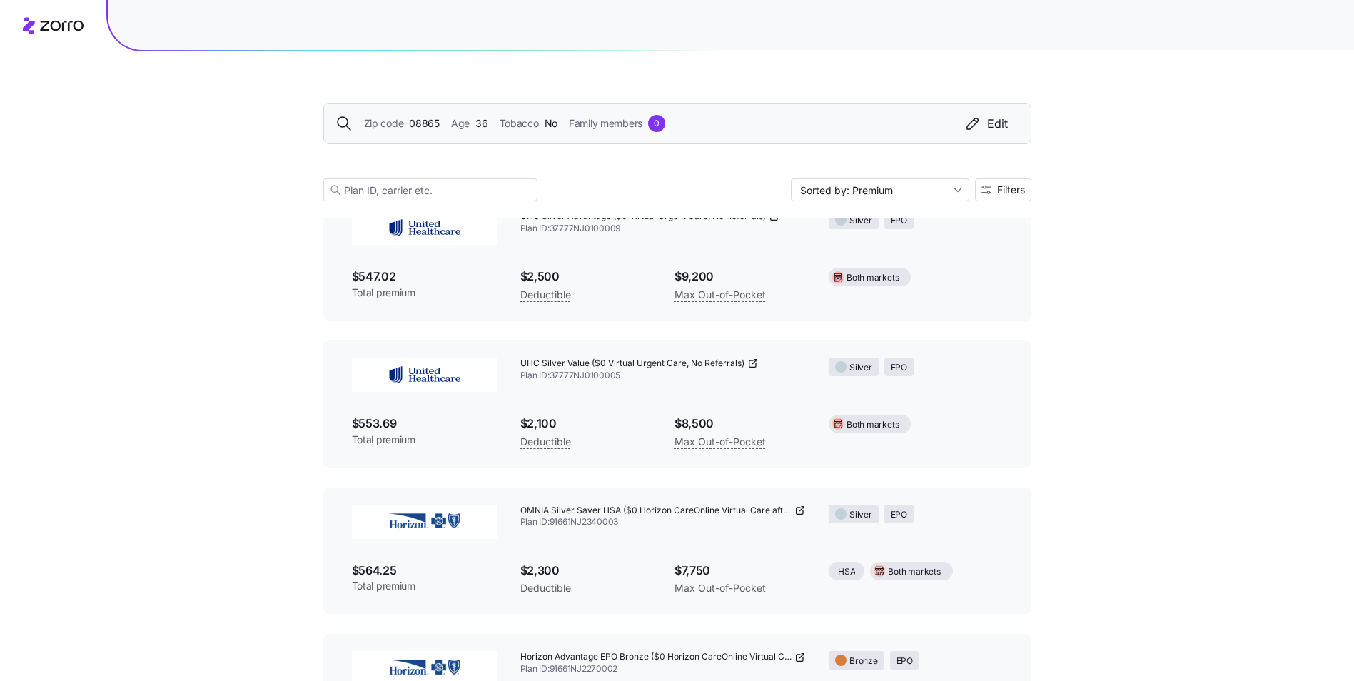
scroll to position [2439, 0]
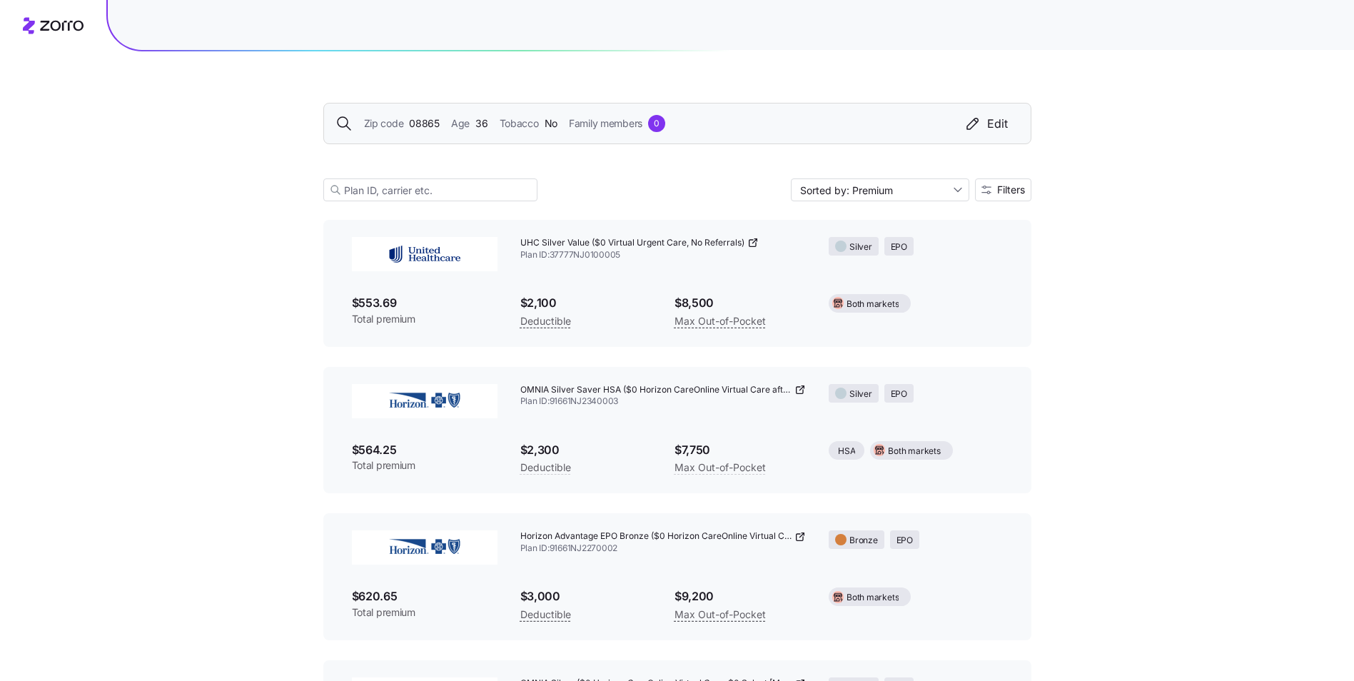
click at [753, 244] on icon at bounding box center [752, 242] width 11 height 11
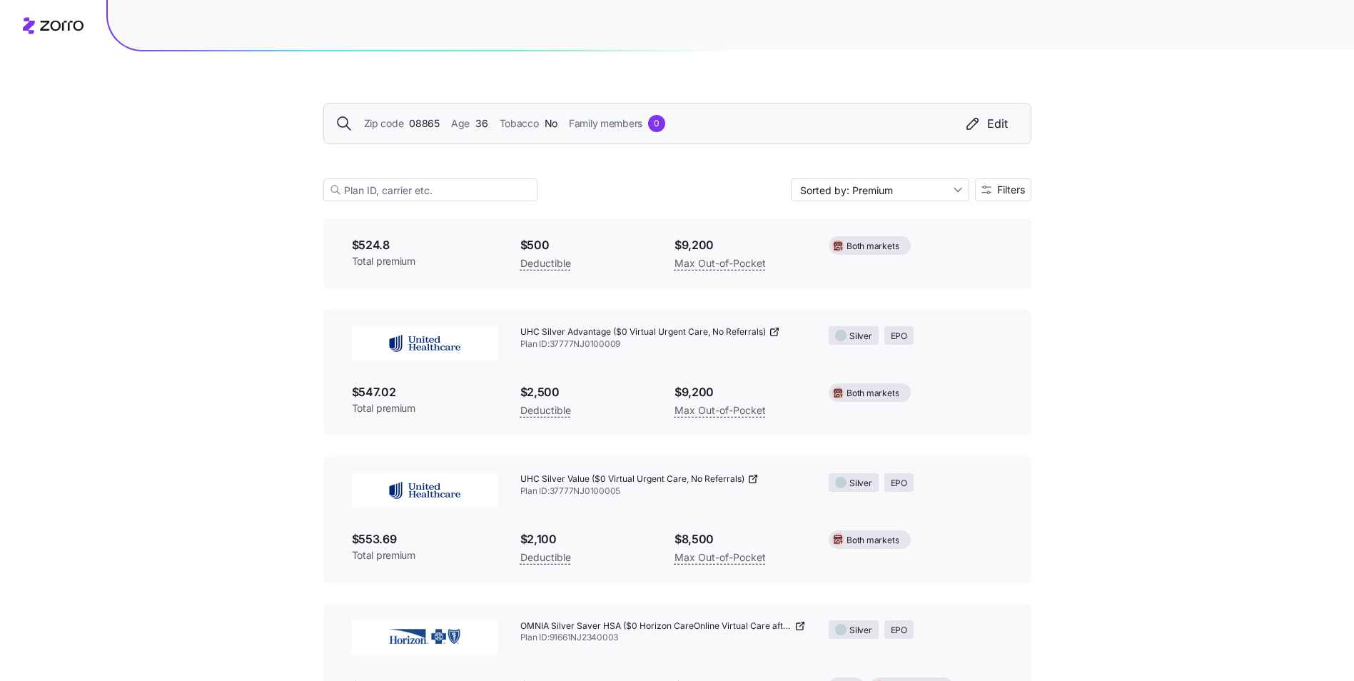
scroll to position [1870, 0]
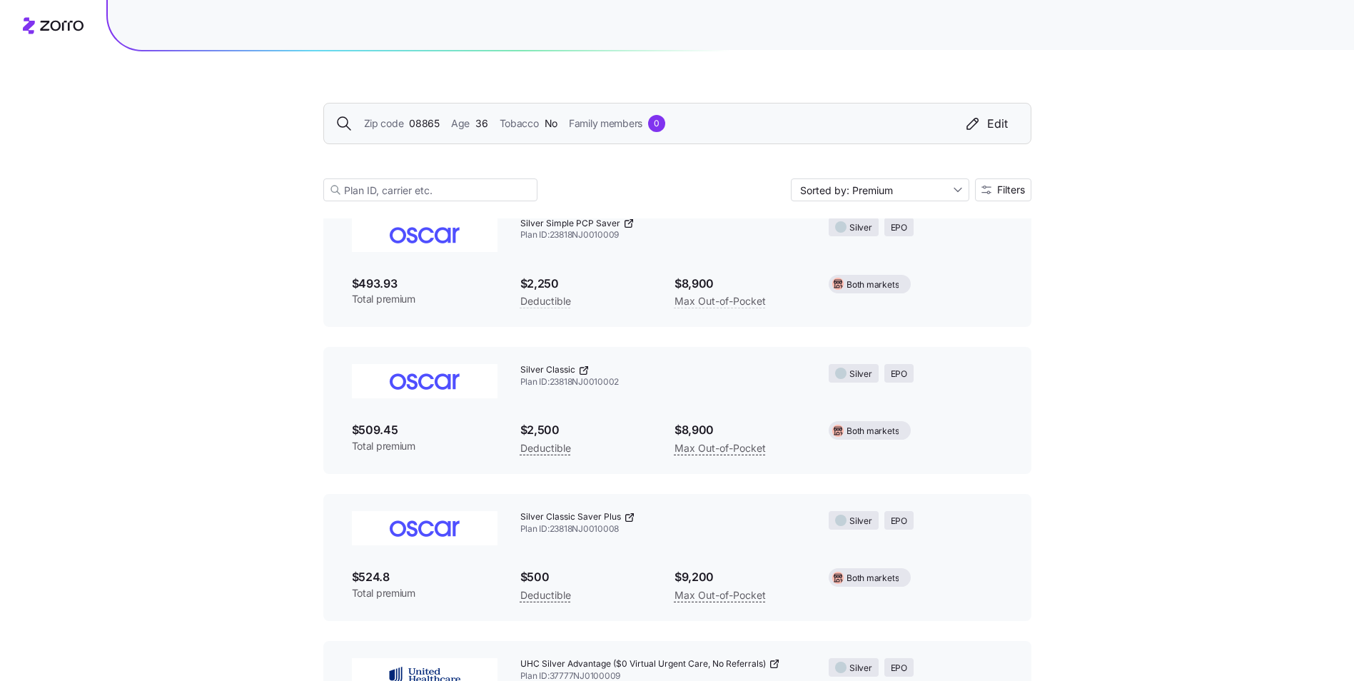
click at [586, 370] on icon at bounding box center [583, 370] width 11 height 11
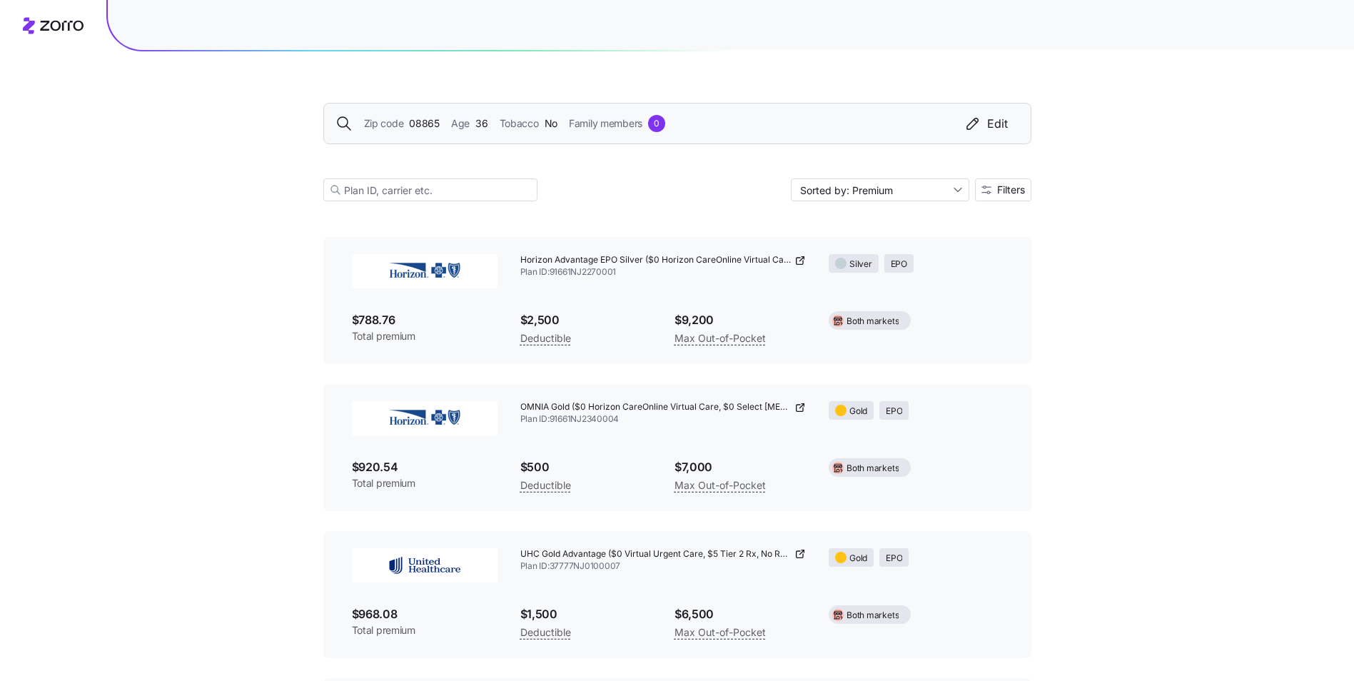
scroll to position [3469, 0]
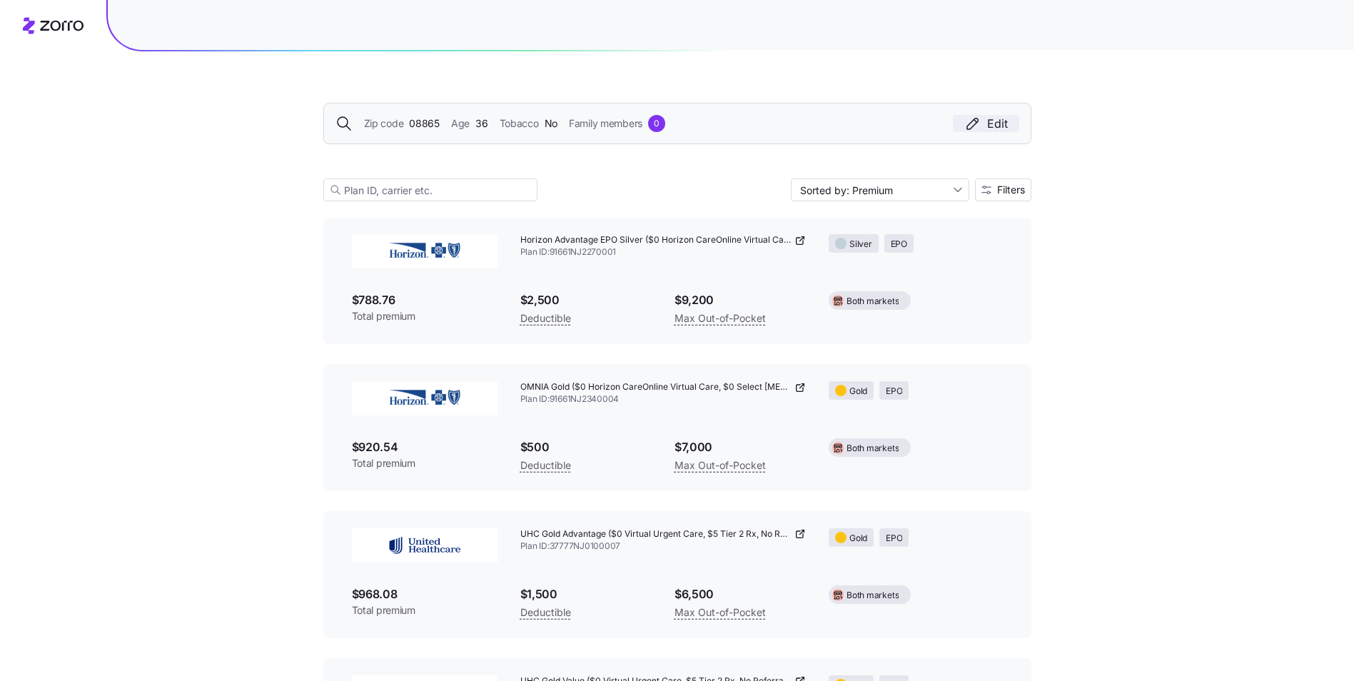
click at [999, 128] on div "Edit" at bounding box center [986, 123] width 44 height 17
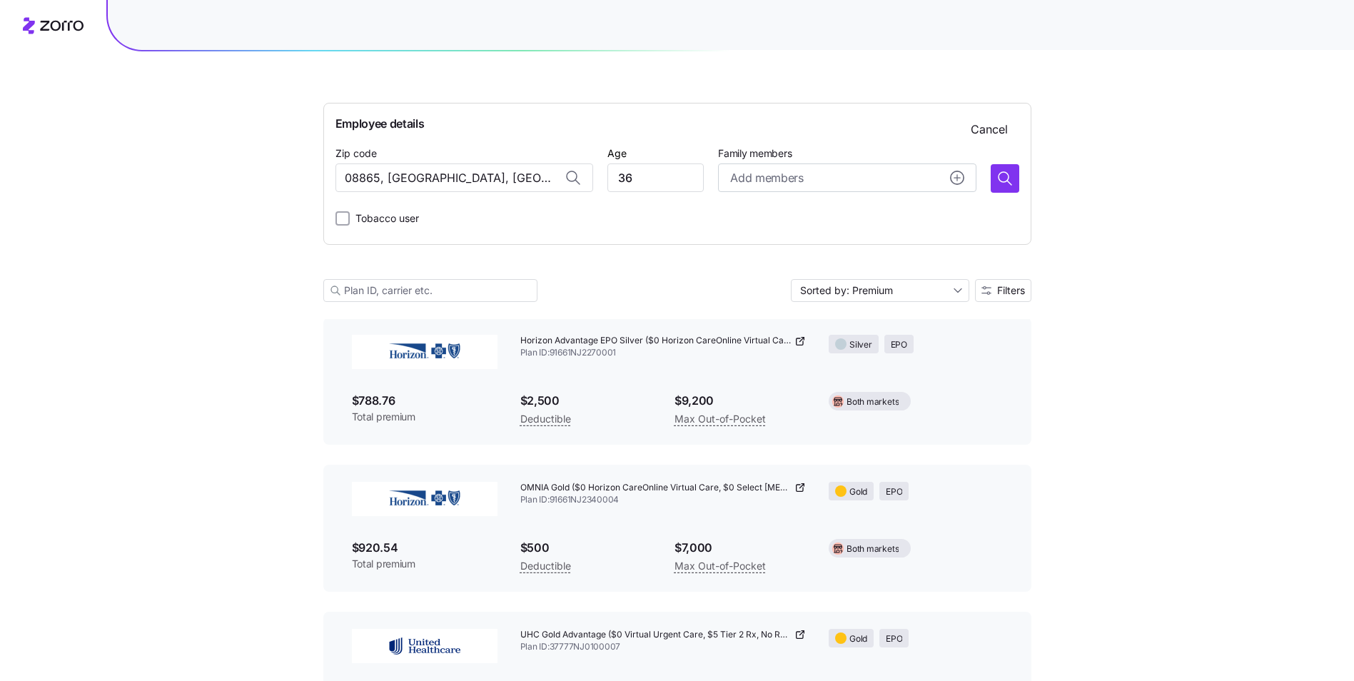
scroll to position [3570, 0]
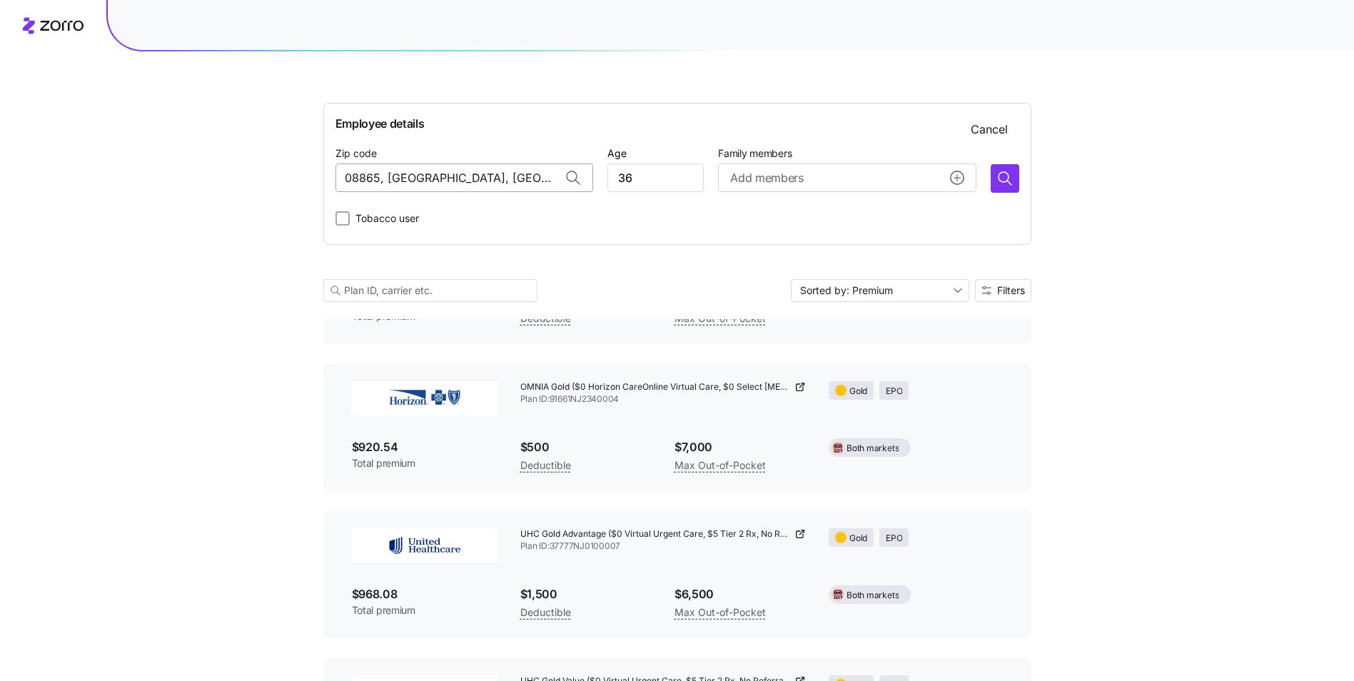
click at [548, 181] on input "08865, [GEOGRAPHIC_DATA], [GEOGRAPHIC_DATA]" at bounding box center [465, 177] width 258 height 29
drag, startPoint x: 548, startPoint y: 181, endPoint x: 79, endPoint y: 220, distance: 471.3
type input "08865, [GEOGRAPHIC_DATA], [GEOGRAPHIC_DATA]"
click at [566, 173] on icon at bounding box center [573, 177] width 17 height 17
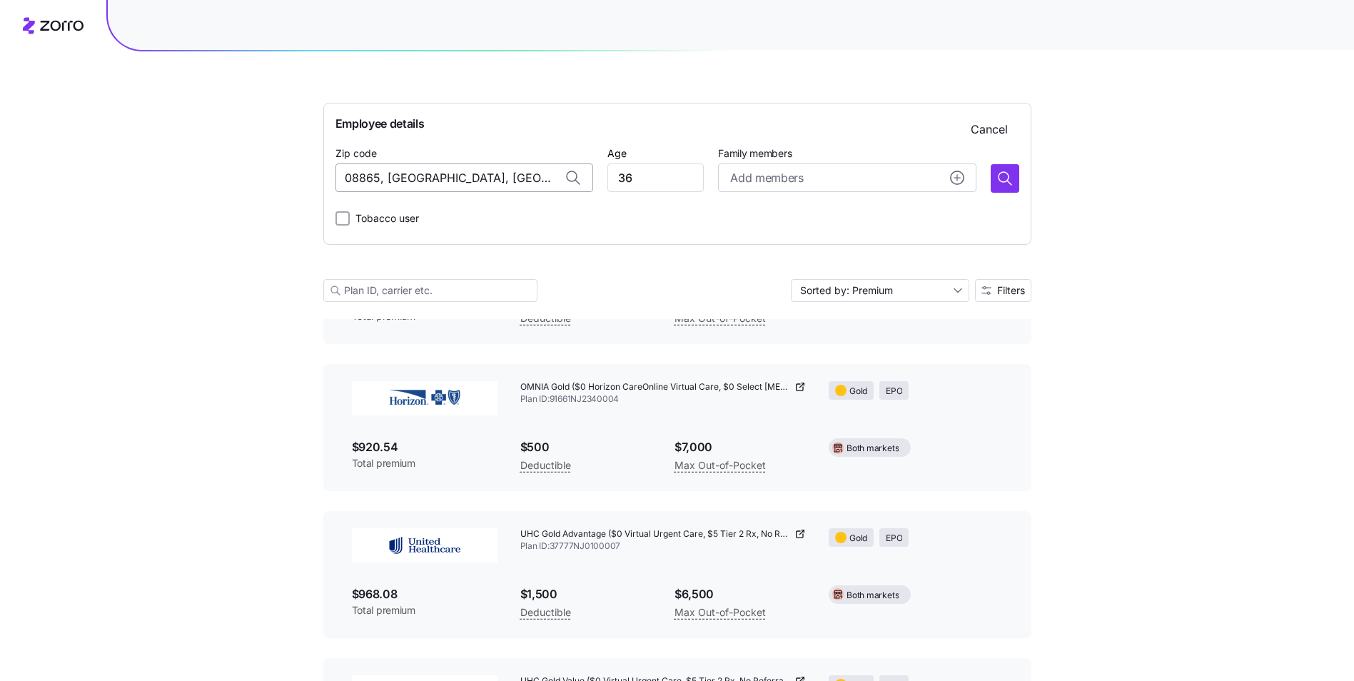
click at [497, 180] on input "08865, [GEOGRAPHIC_DATA], [GEOGRAPHIC_DATA]" at bounding box center [465, 177] width 258 height 29
drag, startPoint x: 645, startPoint y: 175, endPoint x: 535, endPoint y: 168, distance: 110.9
click at [535, 168] on div "Zip code 08865, [GEOGRAPHIC_DATA], [GEOGRAPHIC_DATA] Age [DEMOGRAPHIC_DATA] Fam…" at bounding box center [678, 168] width 684 height 49
type input "34"
click at [1003, 179] on icon "button" at bounding box center [1005, 178] width 17 height 17
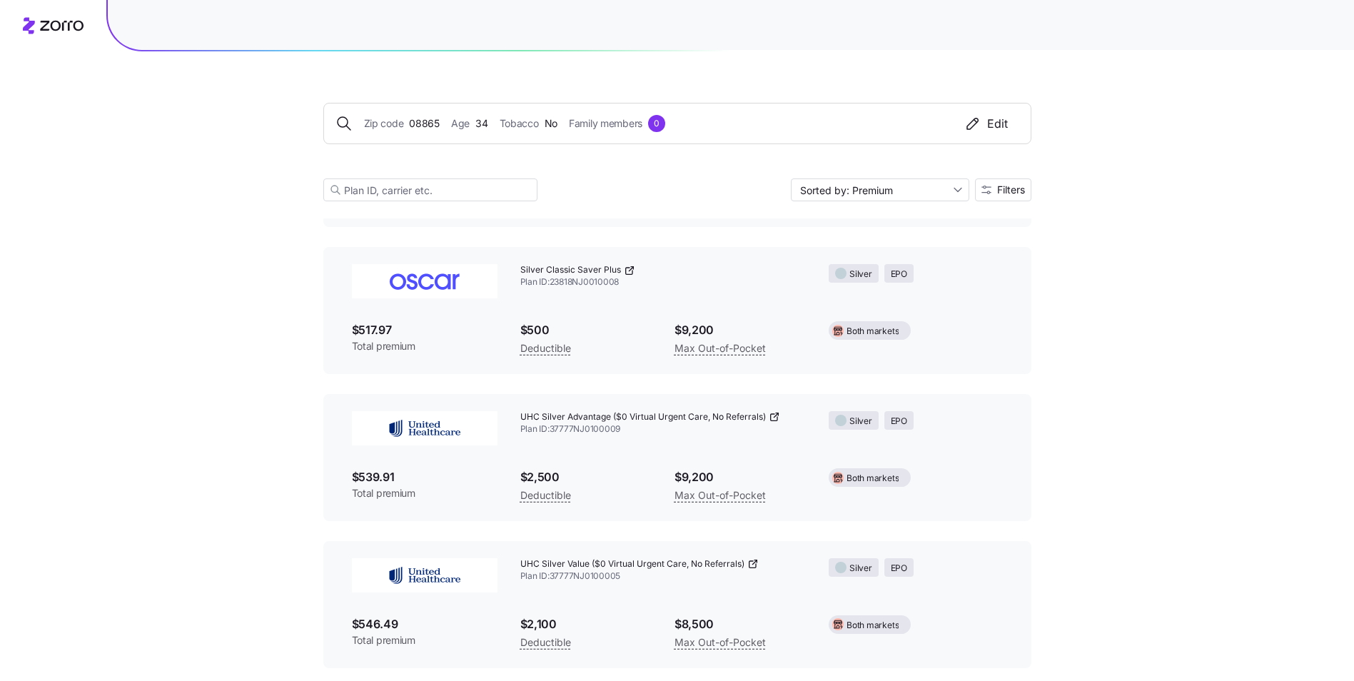
scroll to position [2172, 0]
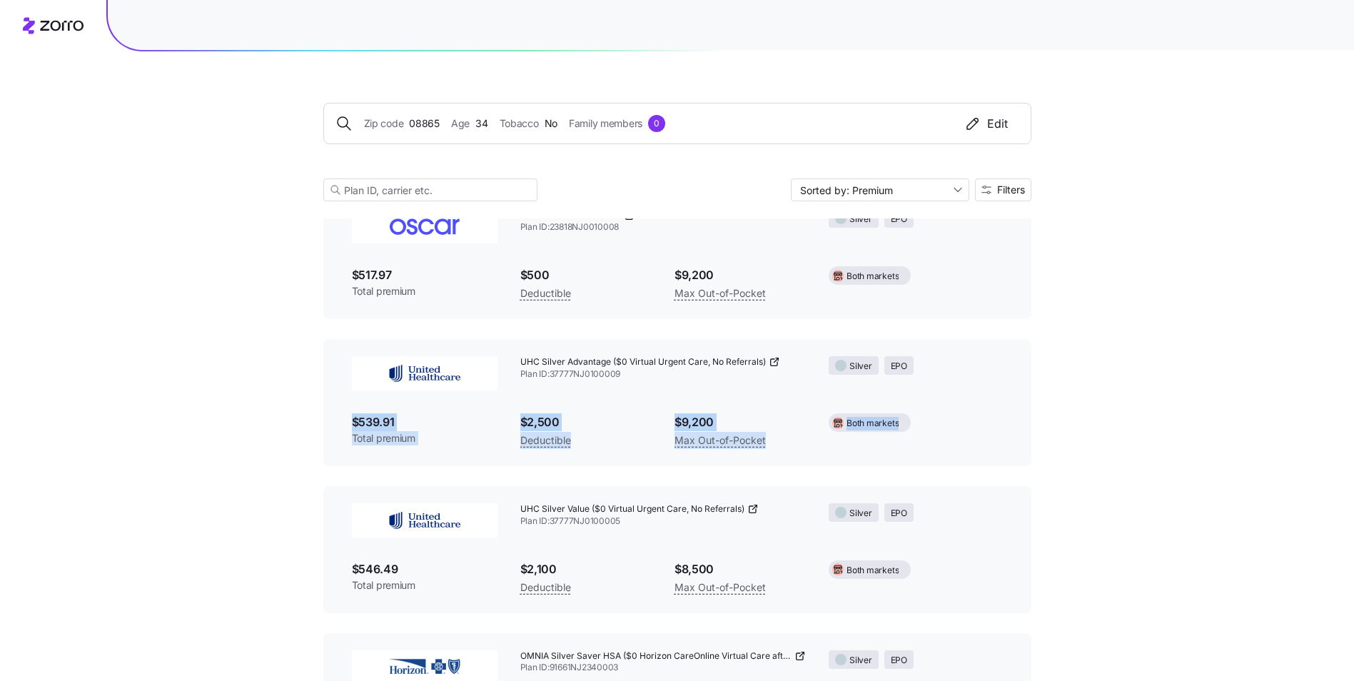
drag, startPoint x: 1352, startPoint y: 351, endPoint x: 1382, endPoint y: 460, distance: 114.0
click at [1354, 460] on html "Zip code 08865 Age [DEMOGRAPHIC_DATA] Tobacco No Family members 0 Edit Sorted b…" at bounding box center [677, 112] width 1354 height 4568
drag, startPoint x: 1382, startPoint y: 460, endPoint x: 1290, endPoint y: 271, distance: 211.0
click at [1254, 263] on div "Zip code 08865 Age [DEMOGRAPHIC_DATA] Tobacco No Family members 0 Edit Sorted b…" at bounding box center [677, 102] width 1354 height 4548
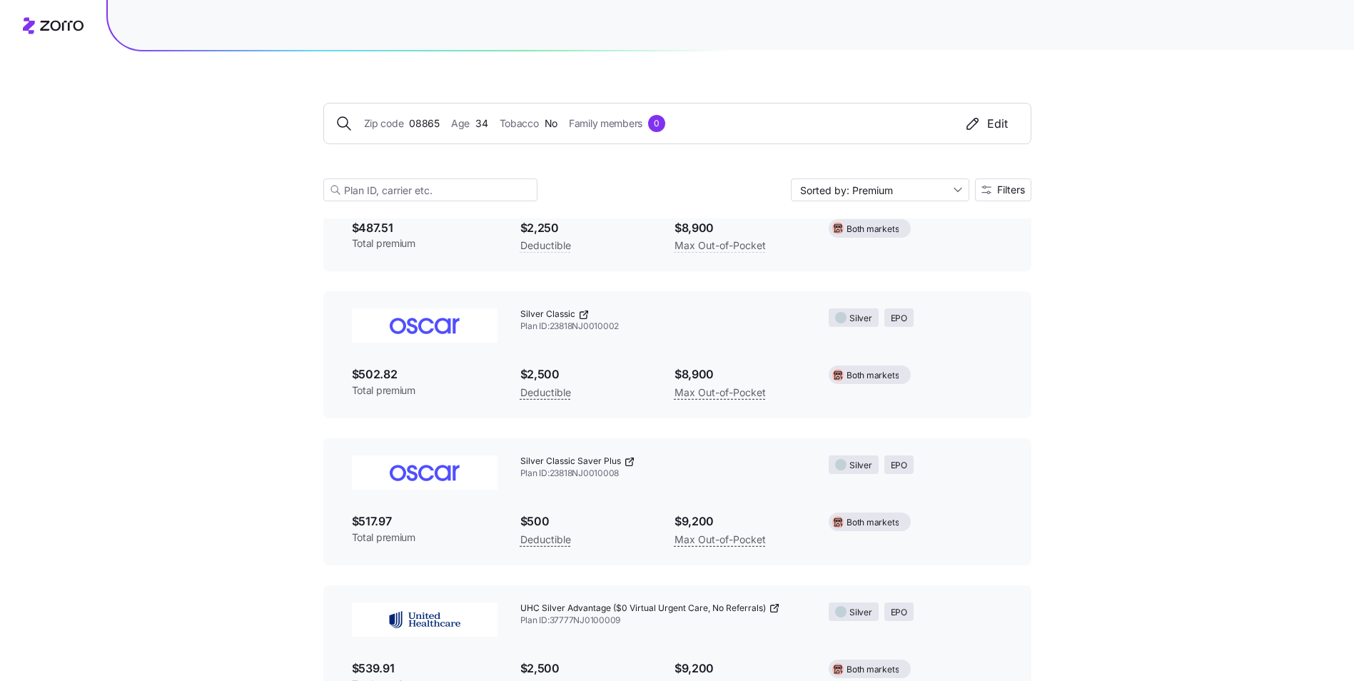
scroll to position [2283, 0]
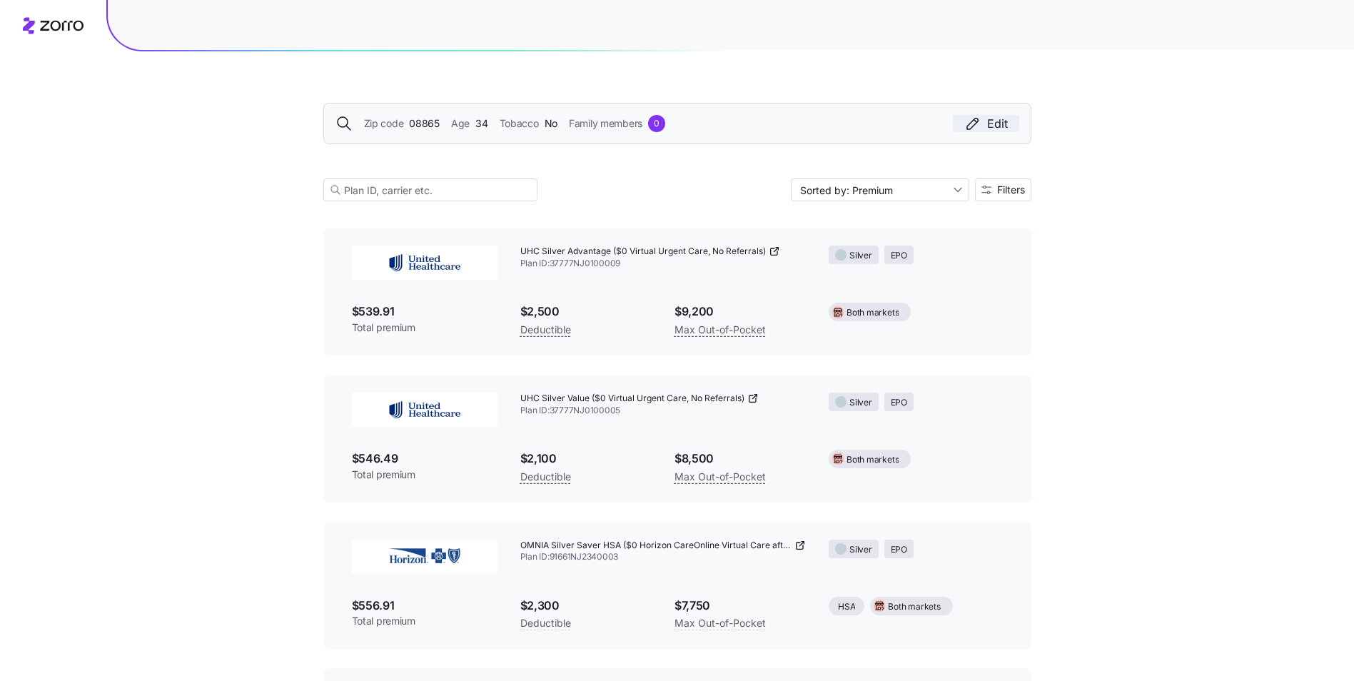
click at [997, 126] on div "Edit" at bounding box center [986, 123] width 44 height 17
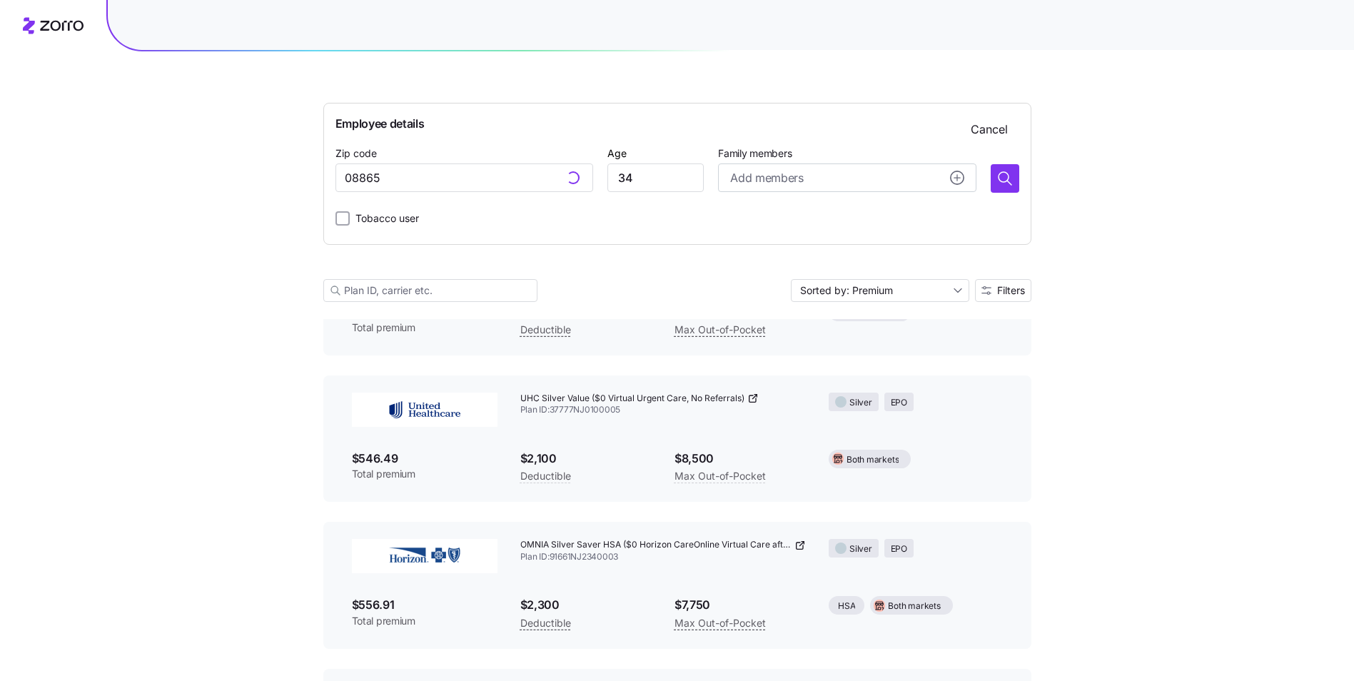
type input "08865, [GEOGRAPHIC_DATA], [GEOGRAPHIC_DATA]"
drag, startPoint x: 534, startPoint y: 177, endPoint x: 82, endPoint y: 173, distance: 451.9
click at [483, 210] on span "18072, [GEOGRAPHIC_DATA], [GEOGRAPHIC_DATA]" at bounding box center [478, 215] width 200 height 18
type input "18072, [GEOGRAPHIC_DATA], [GEOGRAPHIC_DATA]"
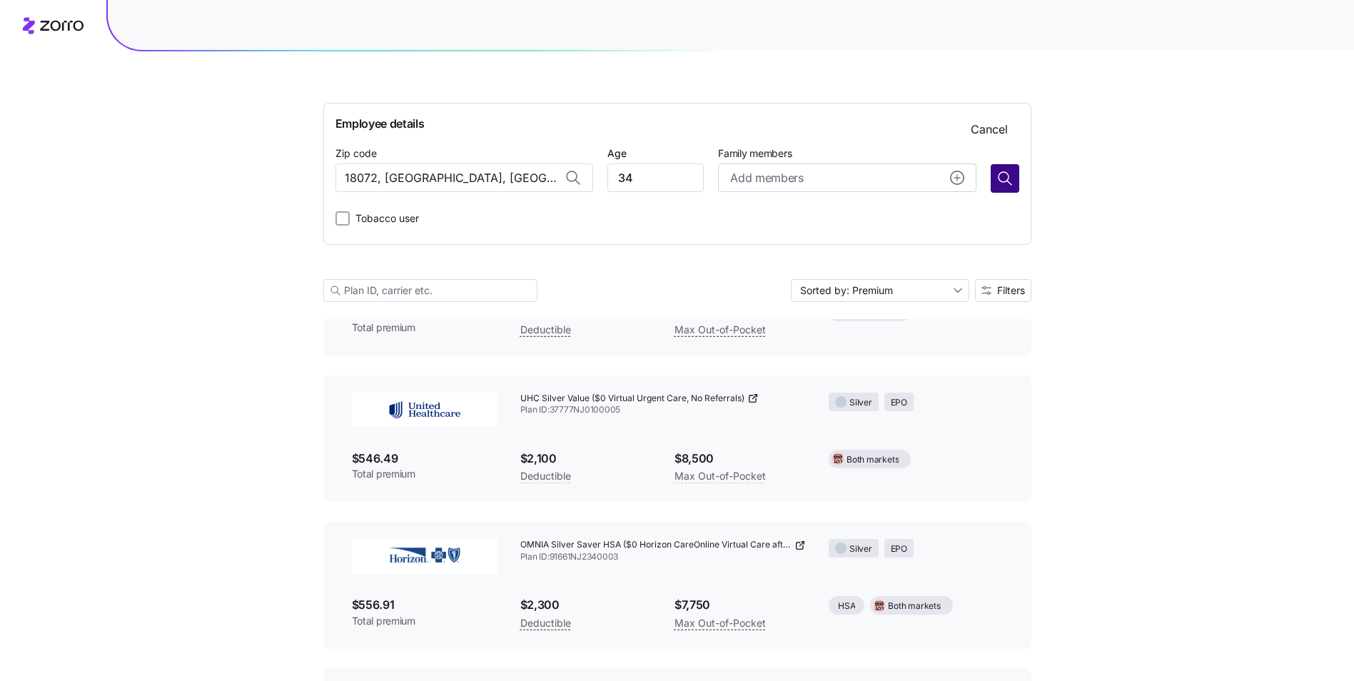
click at [1011, 172] on icon "button" at bounding box center [1005, 178] width 17 height 17
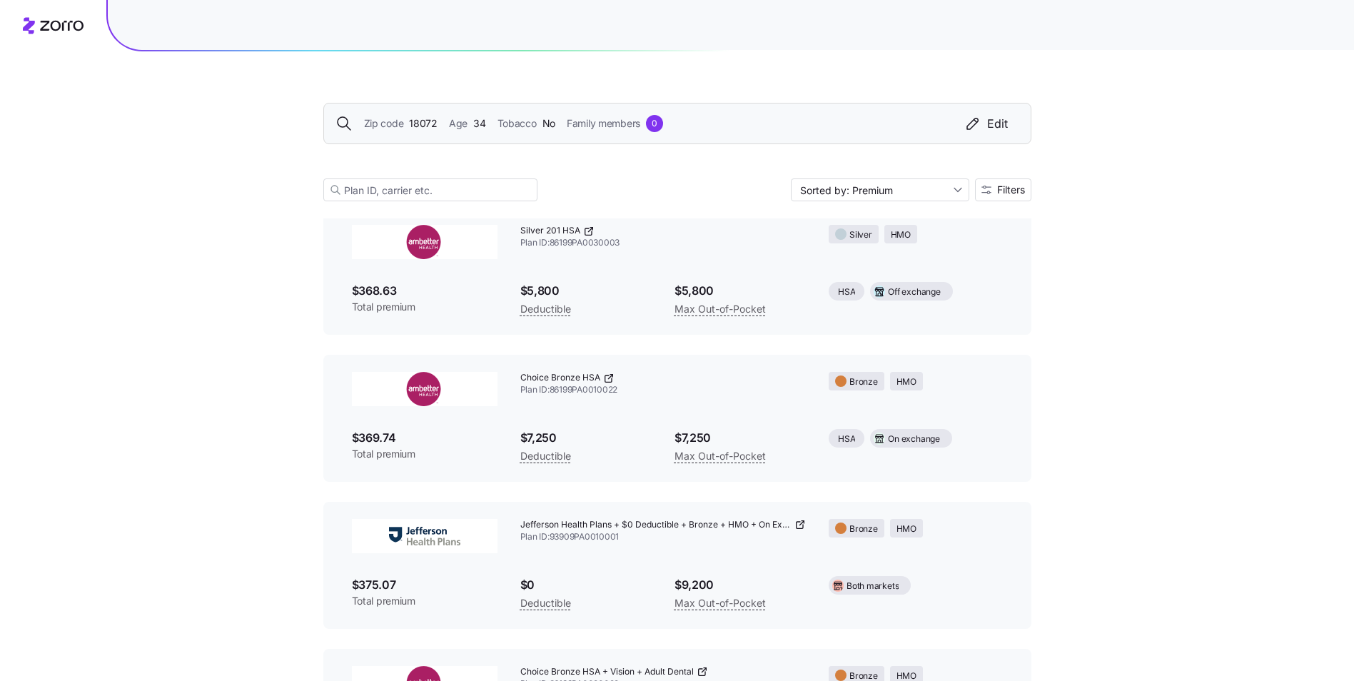
scroll to position [0, 0]
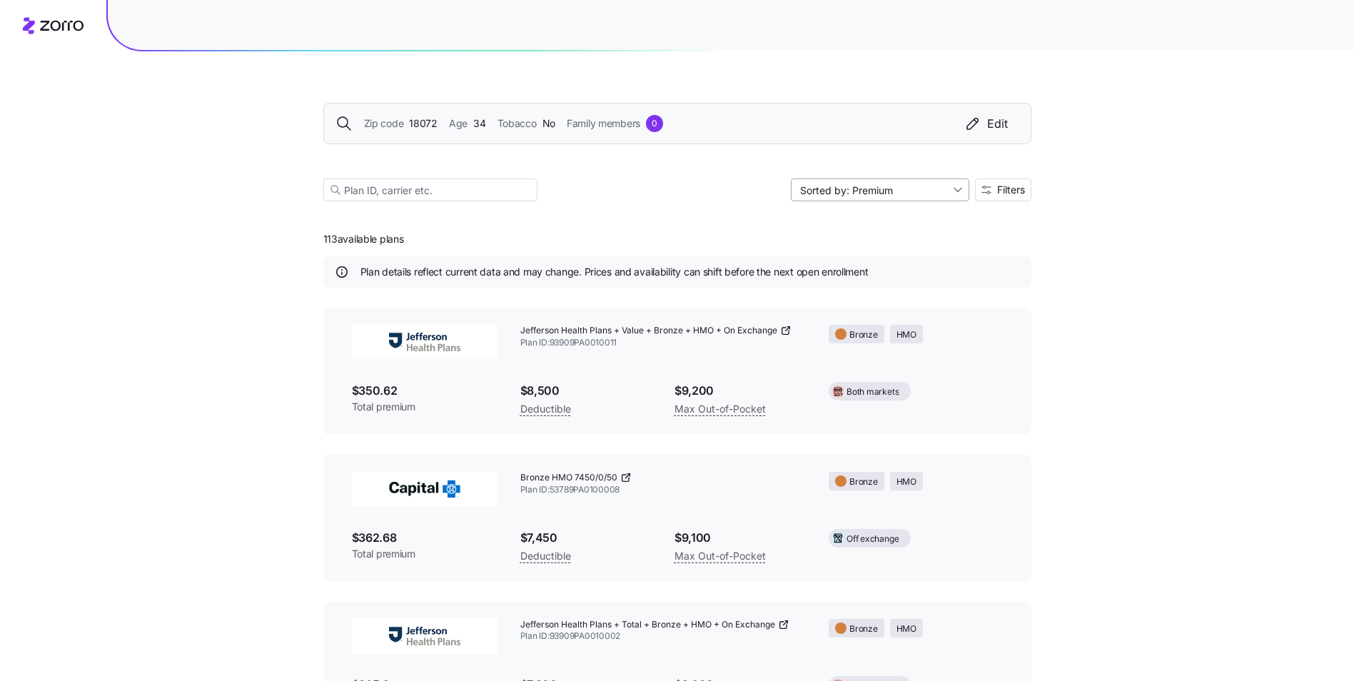
click at [959, 186] on input "Sorted by: Premium" at bounding box center [880, 189] width 178 height 23
click at [807, 241] on div "Deductible" at bounding box center [878, 244] width 167 height 21
type input "Sorted by: Deductible"
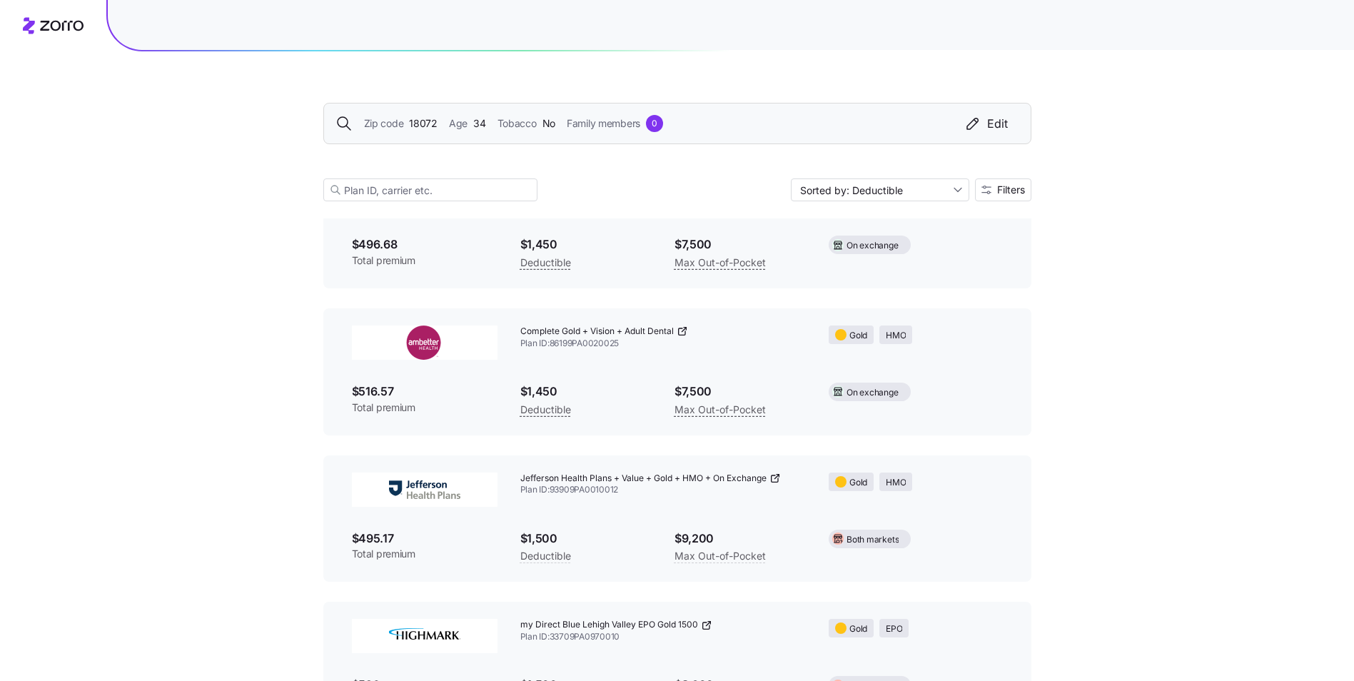
scroll to position [3540, 0]
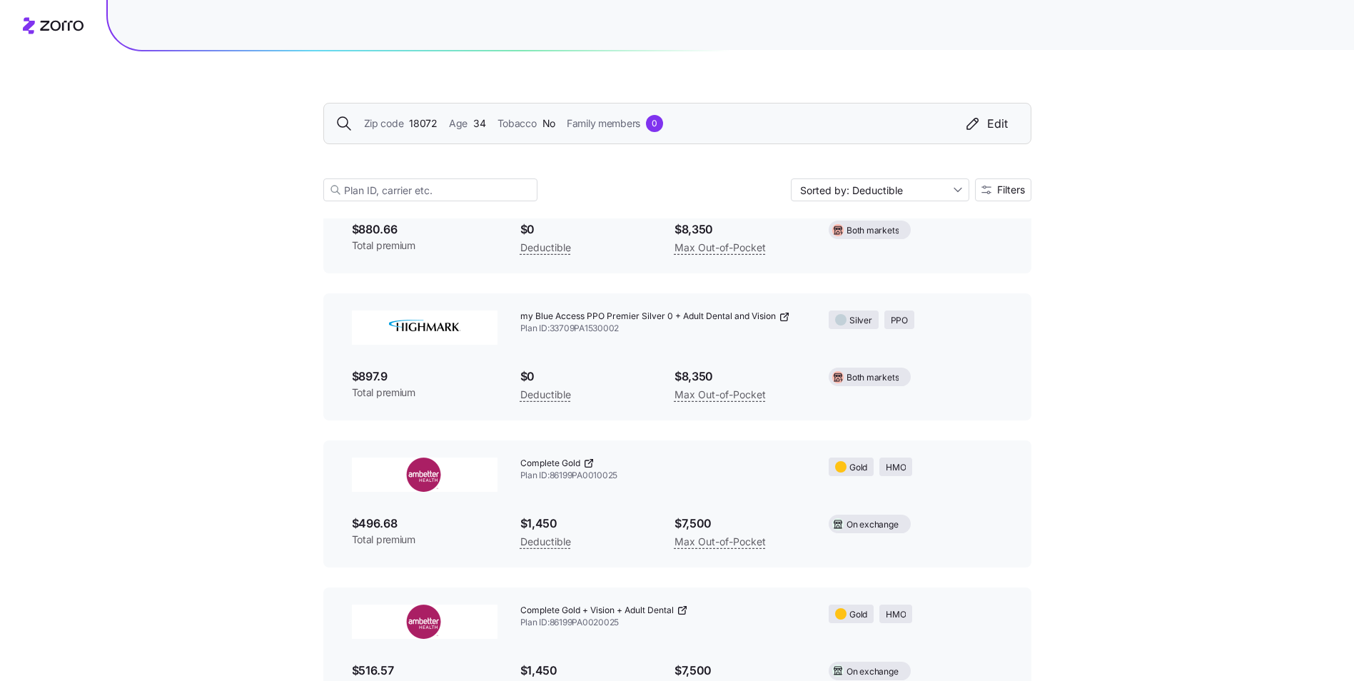
click at [788, 315] on icon at bounding box center [787, 314] width 2 height 2
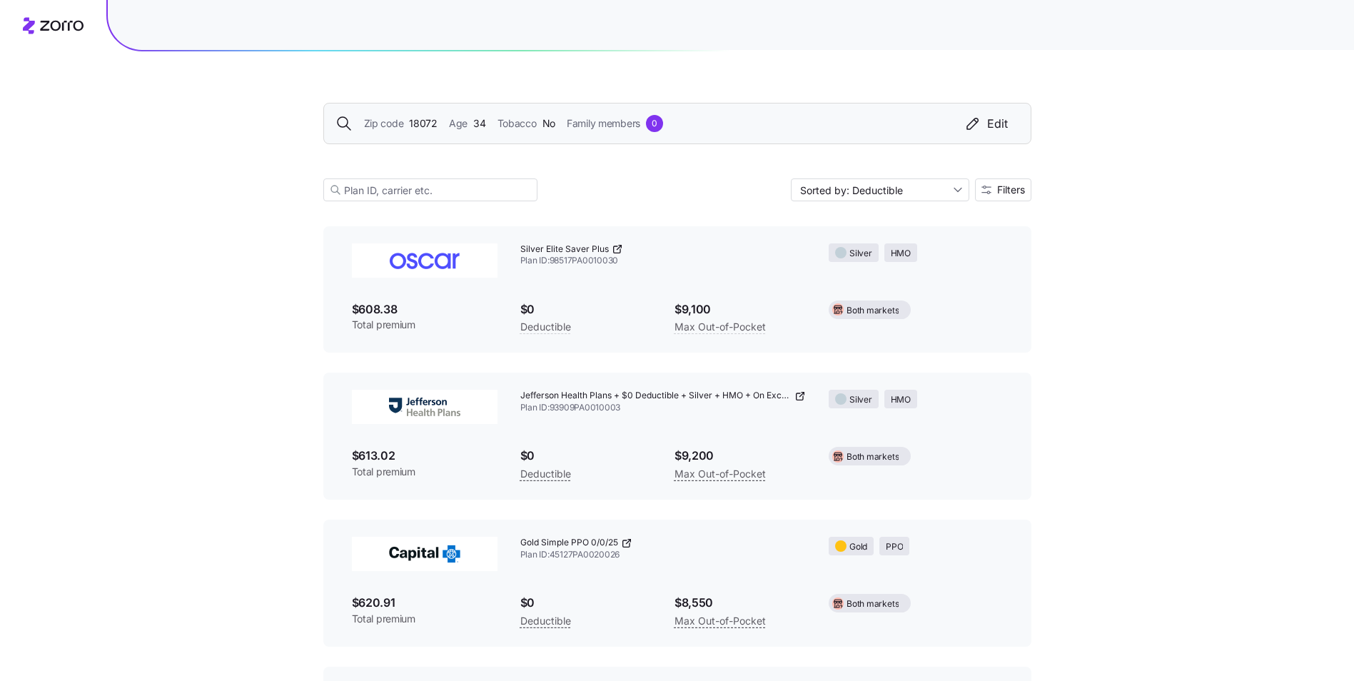
scroll to position [894, 0]
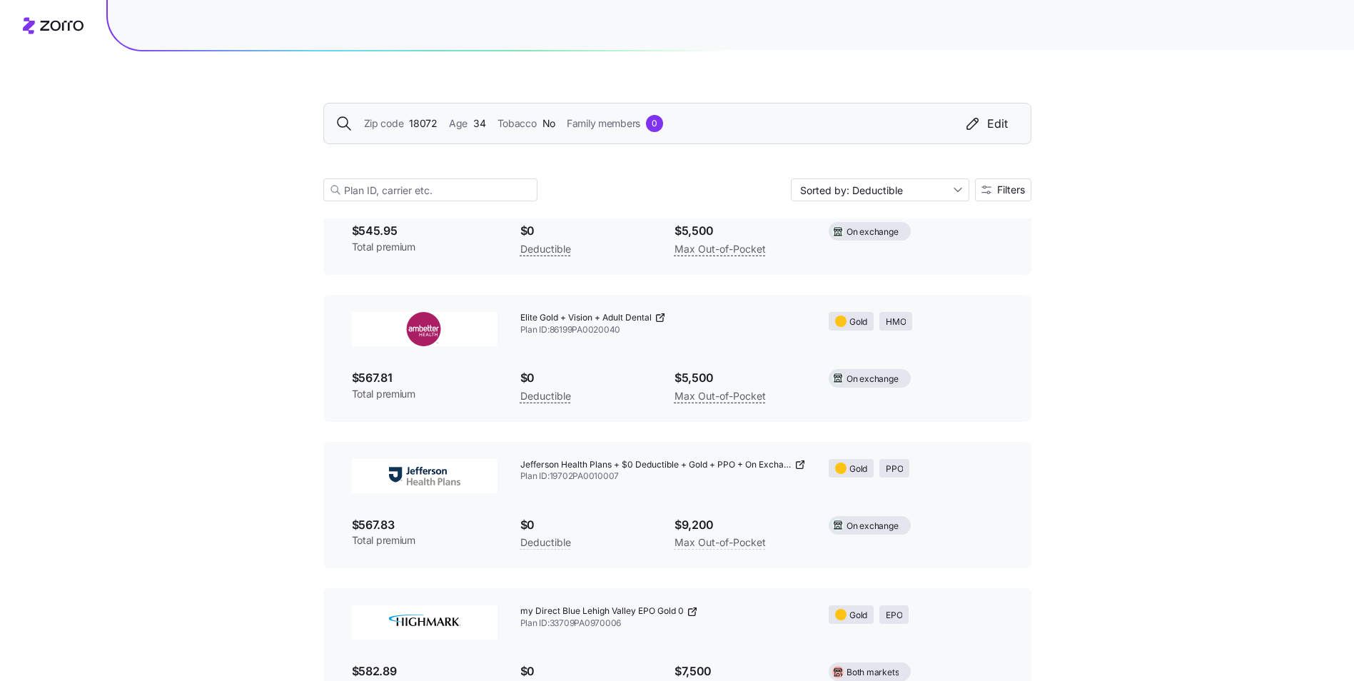
click at [666, 316] on icon at bounding box center [660, 317] width 11 height 11
click at [1000, 116] on div "Edit" at bounding box center [986, 123] width 44 height 17
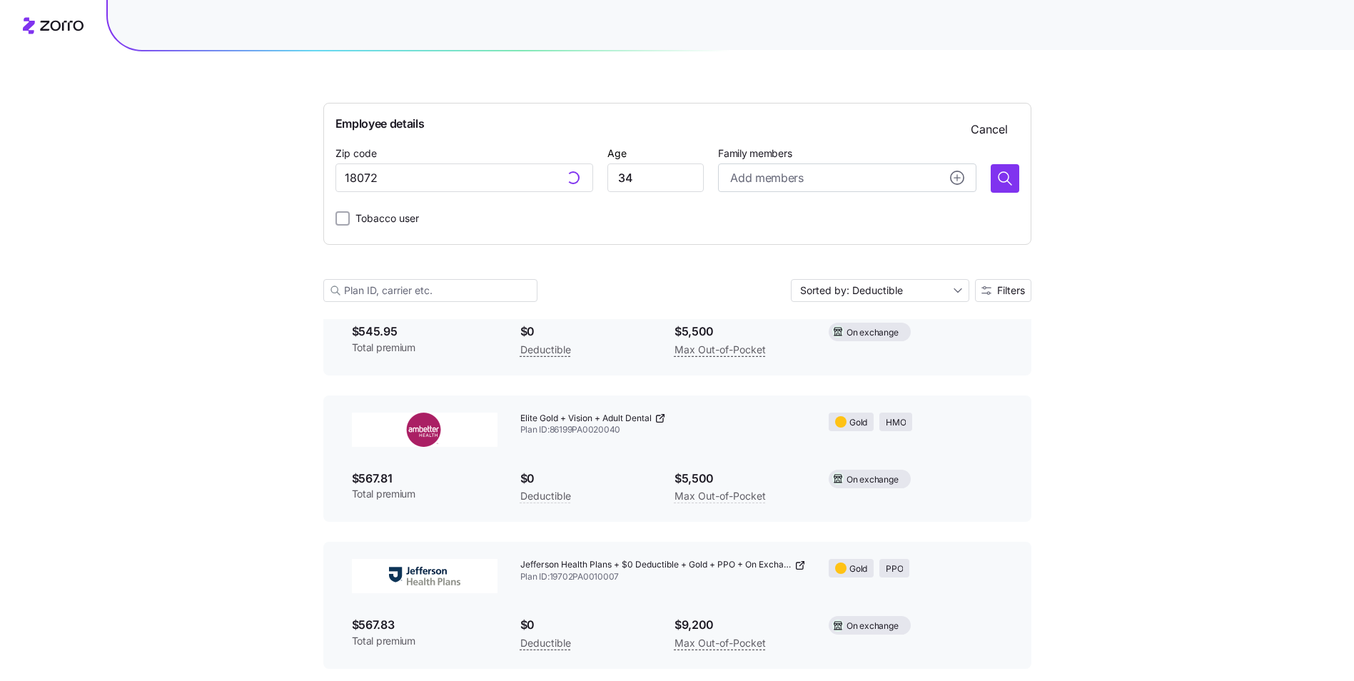
scroll to position [995, 0]
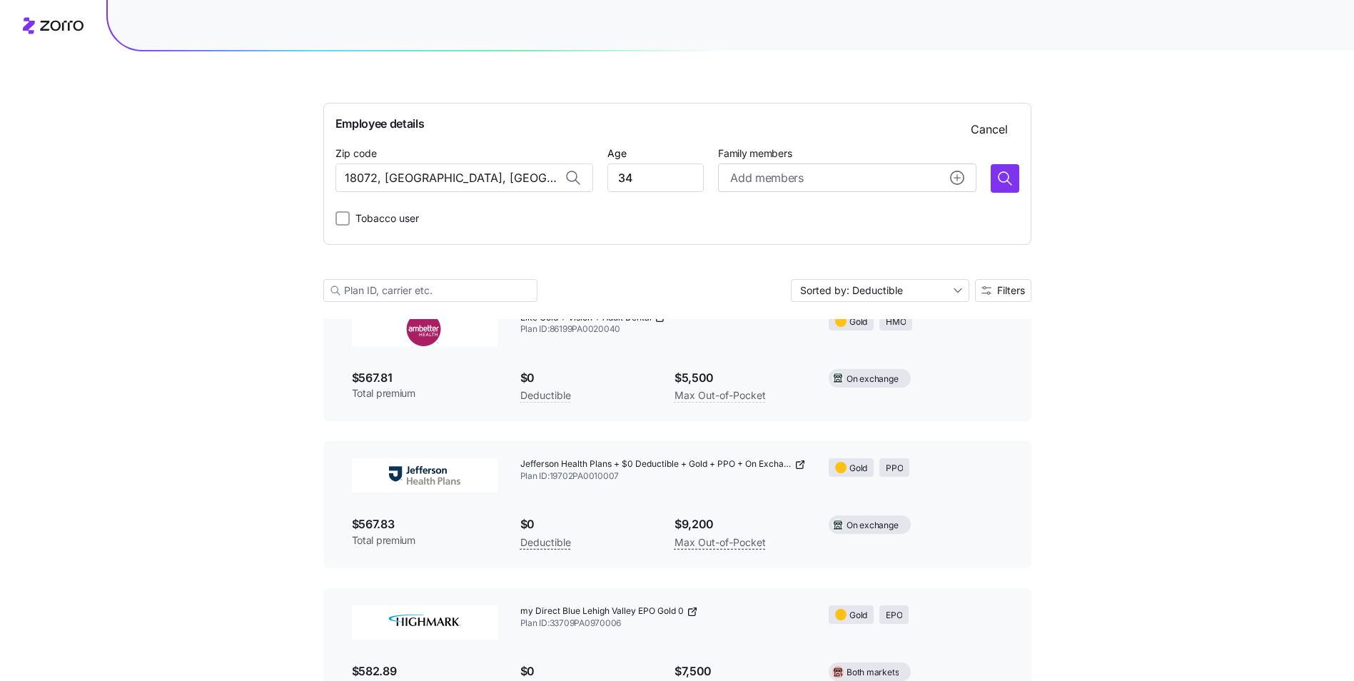
type input "18072, [GEOGRAPHIC_DATA], [GEOGRAPHIC_DATA]"
click at [575, 174] on icon at bounding box center [572, 176] width 10 height 10
click at [545, 180] on input "18072, [GEOGRAPHIC_DATA], [GEOGRAPHIC_DATA]" at bounding box center [465, 177] width 258 height 29
drag, startPoint x: 545, startPoint y: 180, endPoint x: -3, endPoint y: 162, distance: 548.5
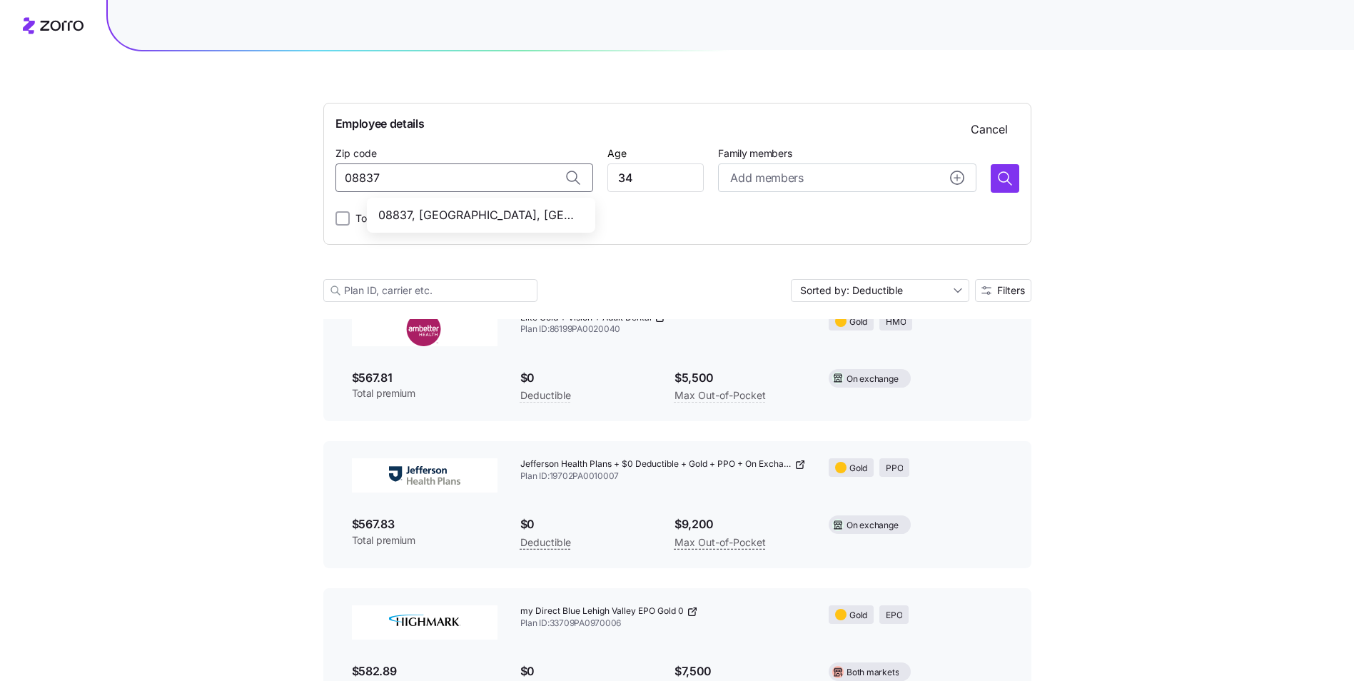
click at [506, 206] on div "08837, [GEOGRAPHIC_DATA], [GEOGRAPHIC_DATA]" at bounding box center [481, 215] width 223 height 29
type input "08837, [GEOGRAPHIC_DATA], [GEOGRAPHIC_DATA]"
click at [669, 175] on input "34" at bounding box center [656, 177] width 96 height 29
type input "3"
type input "52"
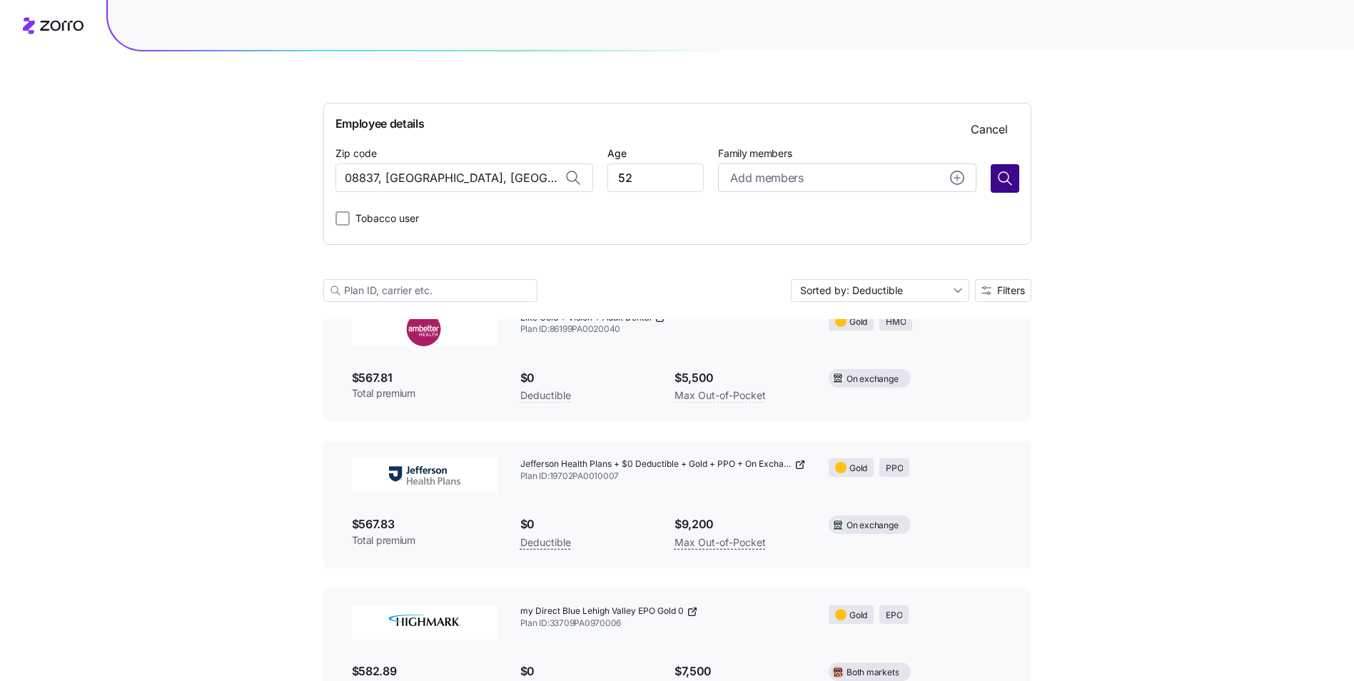
drag, startPoint x: 994, startPoint y: 174, endPoint x: 1002, endPoint y: 173, distance: 7.9
click at [1002, 173] on button "button" at bounding box center [1005, 178] width 29 height 29
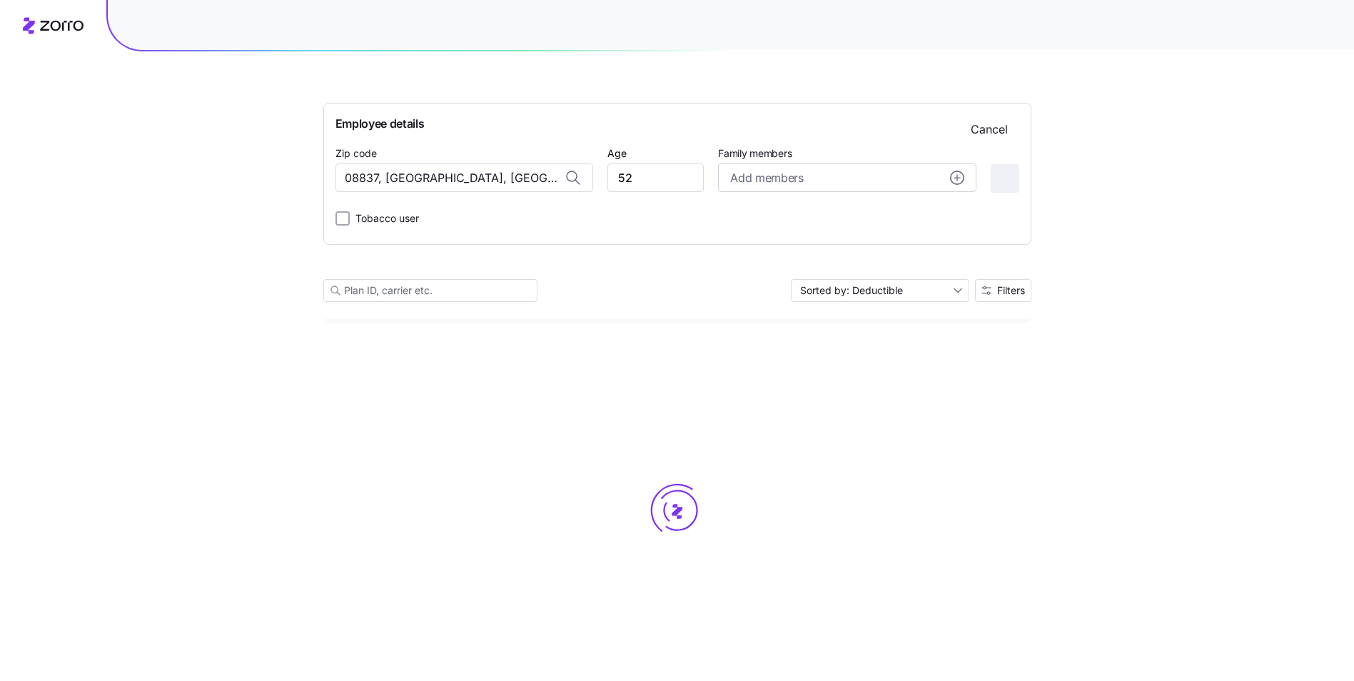
scroll to position [0, 0]
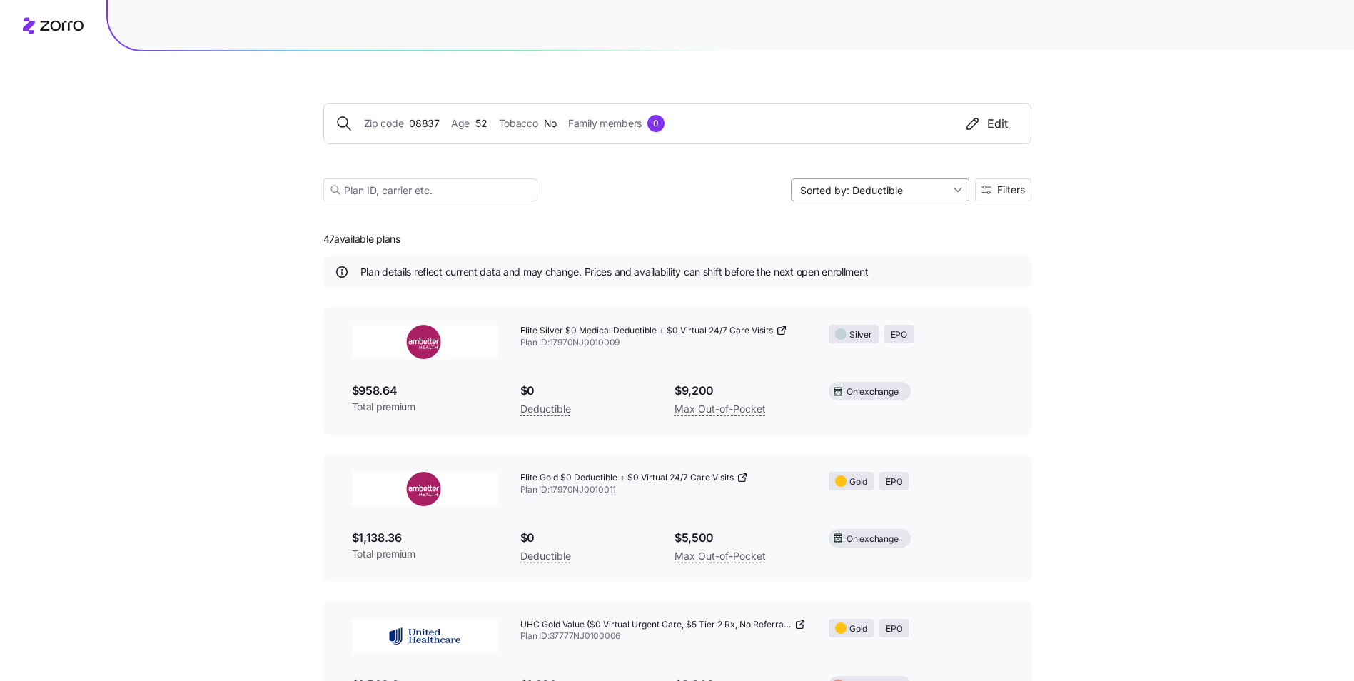
click at [940, 192] on input "Sorted by: Deductible" at bounding box center [880, 189] width 178 height 23
click at [836, 225] on div "Premium" at bounding box center [878, 223] width 167 height 21
type input "Sorted by: Premium"
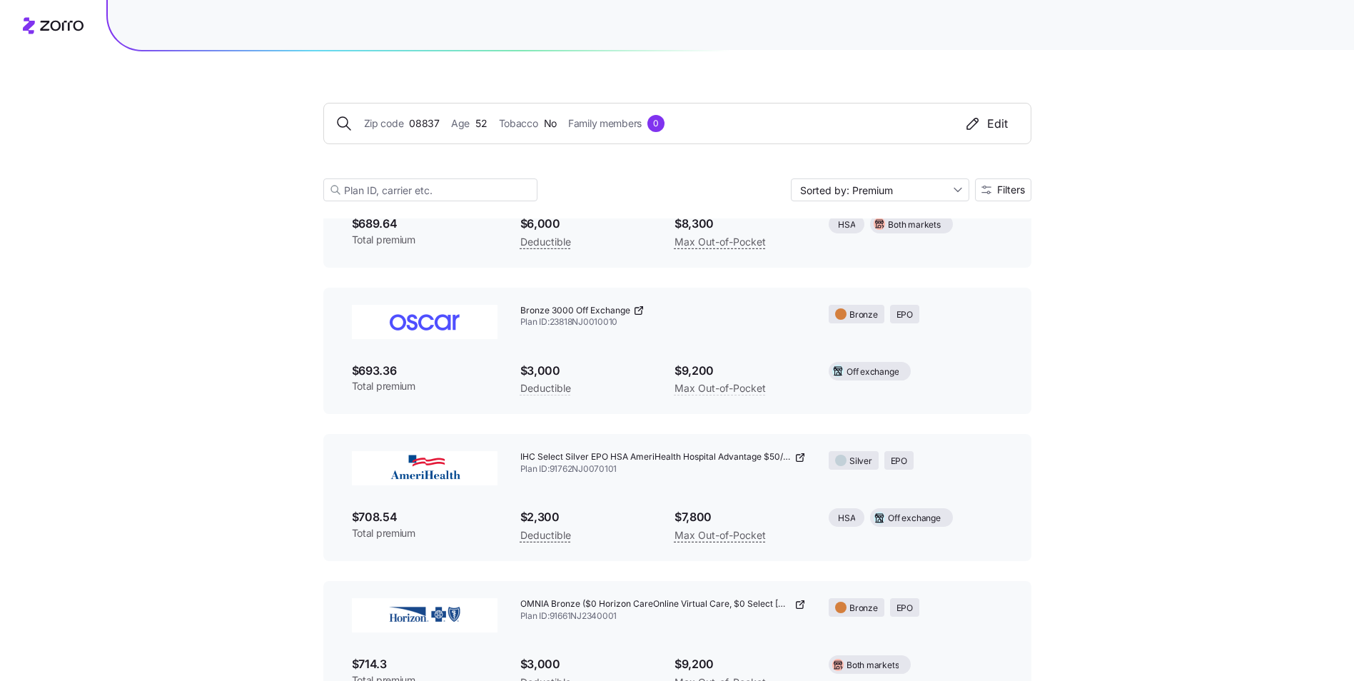
scroll to position [810, 0]
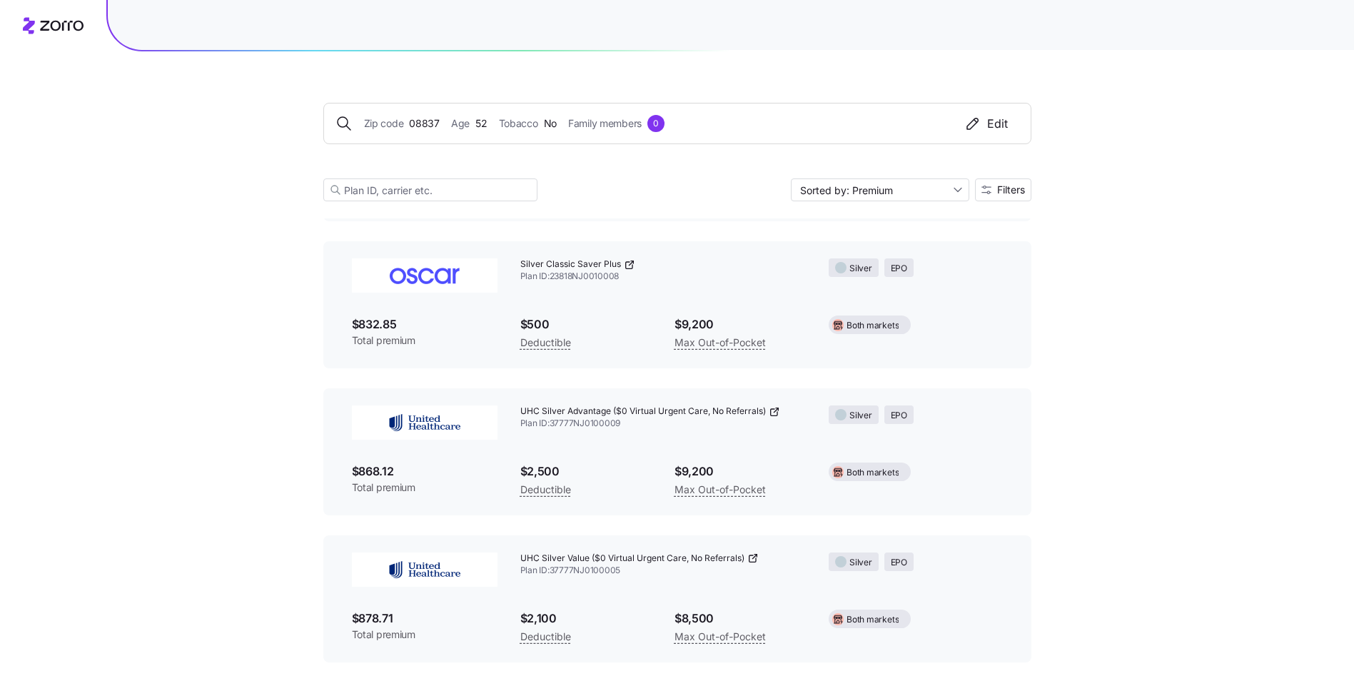
scroll to position [4243, 0]
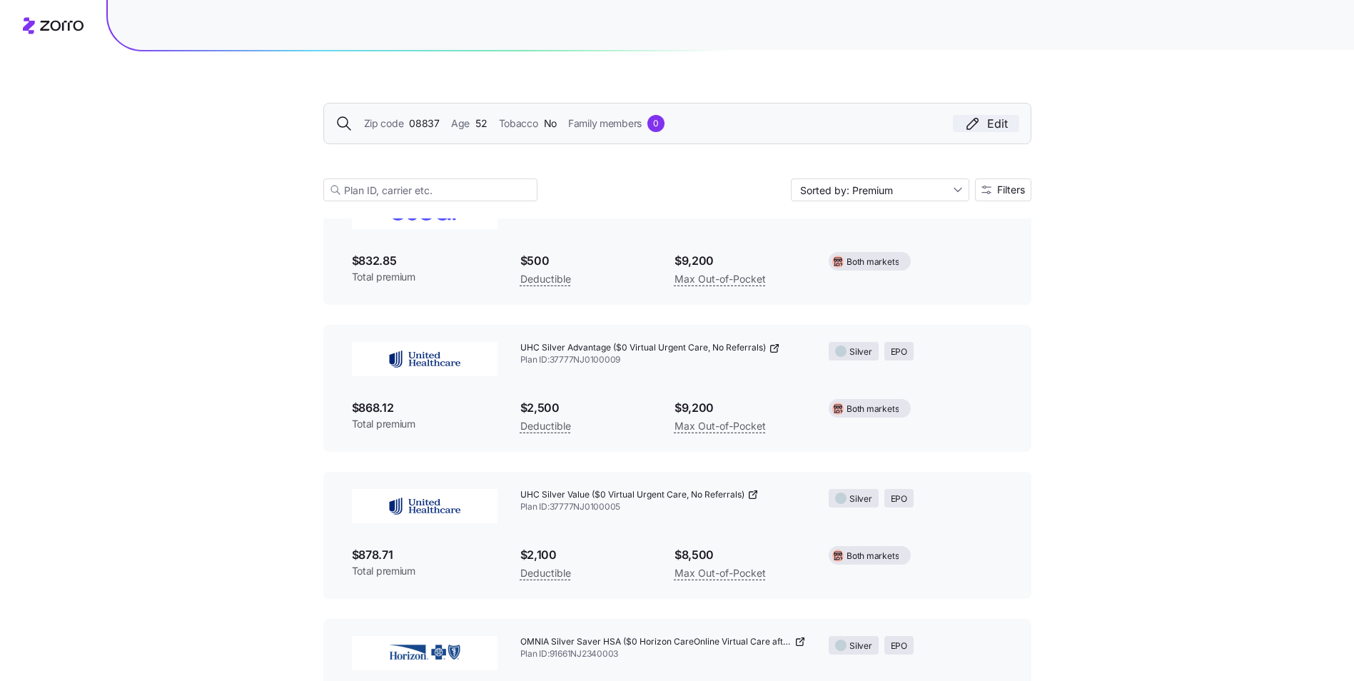
click at [1002, 128] on div "Edit" at bounding box center [986, 123] width 44 height 17
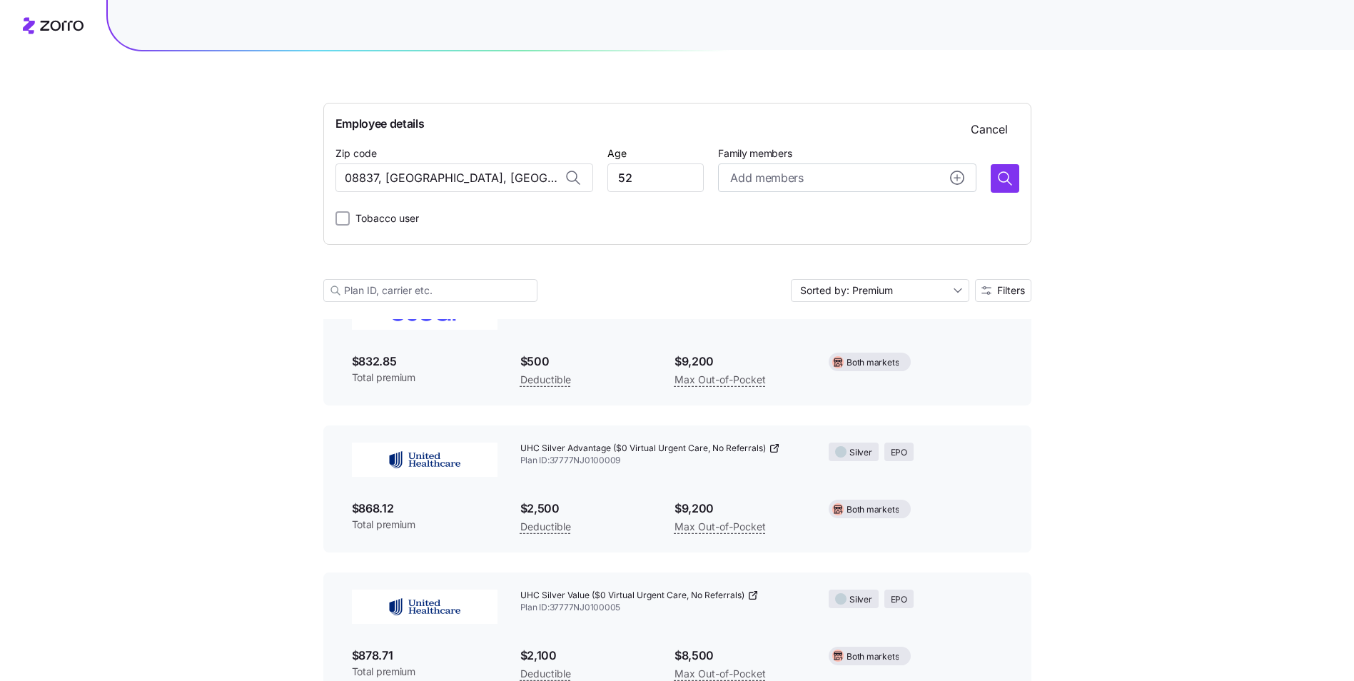
scroll to position [4344, 0]
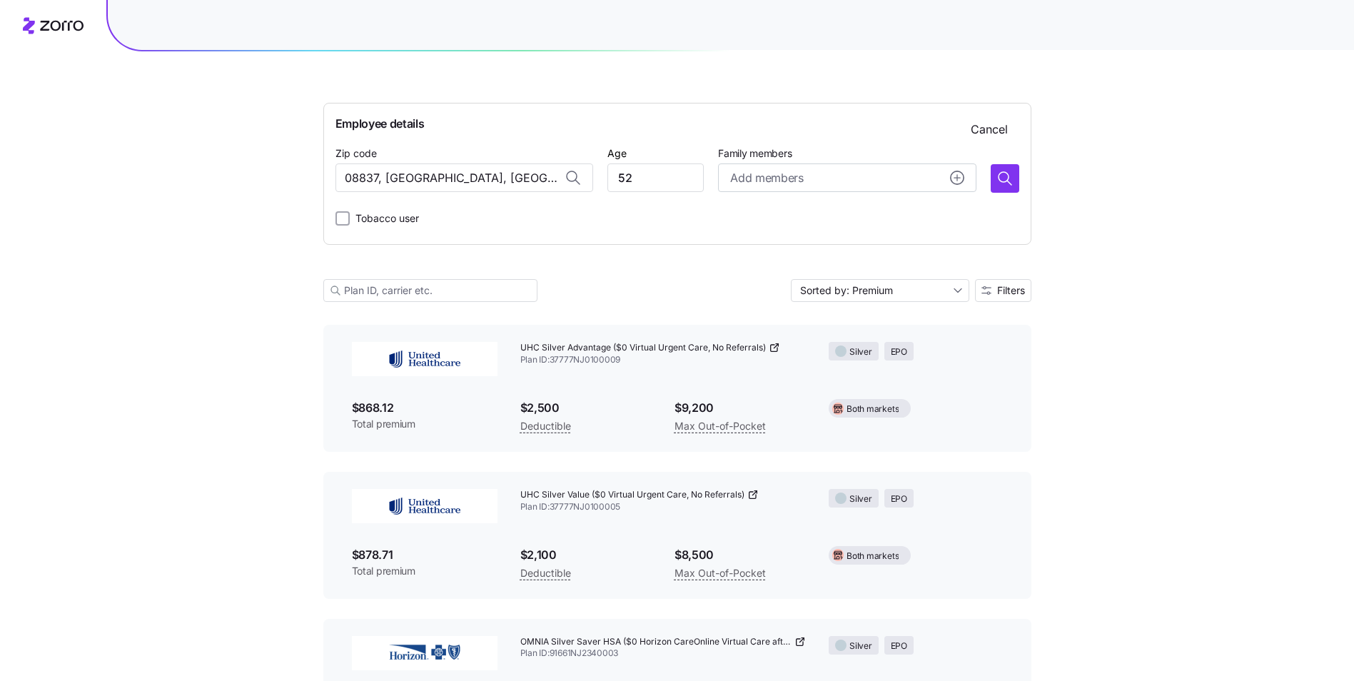
click at [580, 172] on icon at bounding box center [573, 177] width 17 height 17
click at [573, 175] on icon at bounding box center [572, 176] width 10 height 10
drag, startPoint x: 530, startPoint y: 178, endPoint x: 253, endPoint y: 166, distance: 276.5
type input "08837, [GEOGRAPHIC_DATA], [GEOGRAPHIC_DATA]"
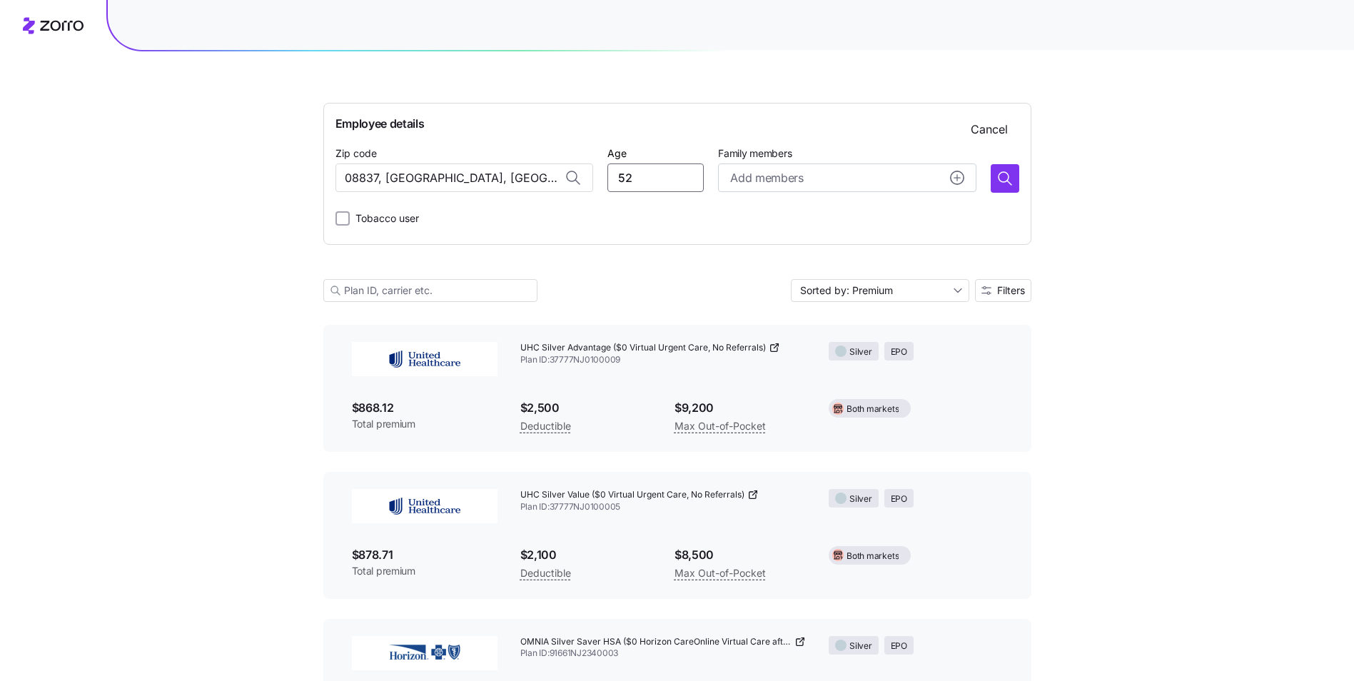
click at [674, 182] on input "52" at bounding box center [656, 177] width 96 height 29
click at [576, 178] on icon at bounding box center [572, 176] width 10 height 10
click at [570, 176] on icon at bounding box center [572, 176] width 10 height 10
drag, startPoint x: 534, startPoint y: 178, endPoint x: 19, endPoint y: 166, distance: 514.9
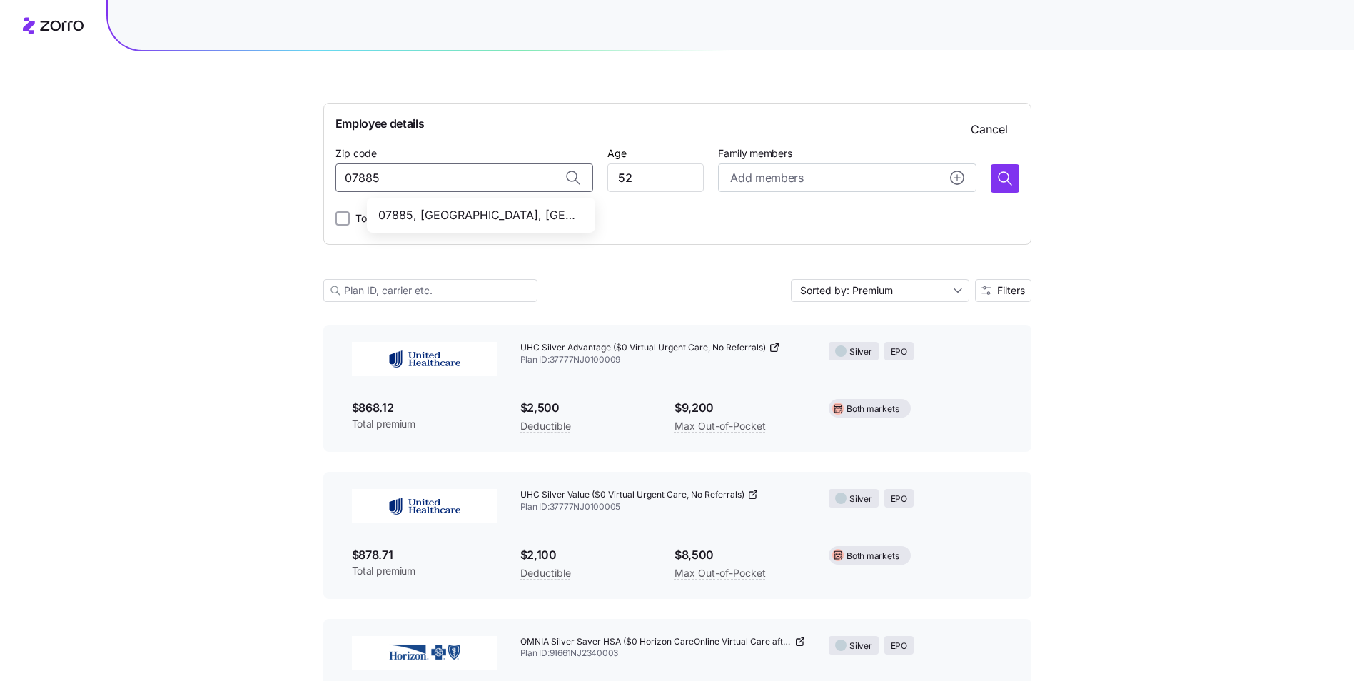
click at [456, 213] on span "07885, [GEOGRAPHIC_DATA], [GEOGRAPHIC_DATA]" at bounding box center [478, 215] width 200 height 18
type input "07885, [GEOGRAPHIC_DATA], [GEOGRAPHIC_DATA]"
drag, startPoint x: 656, startPoint y: 179, endPoint x: 498, endPoint y: 169, distance: 158.1
click at [498, 169] on div "Zip code 07885, [GEOGRAPHIC_DATA], [GEOGRAPHIC_DATA] Age [DEMOGRAPHIC_DATA] Fam…" at bounding box center [678, 168] width 684 height 49
type input "7"
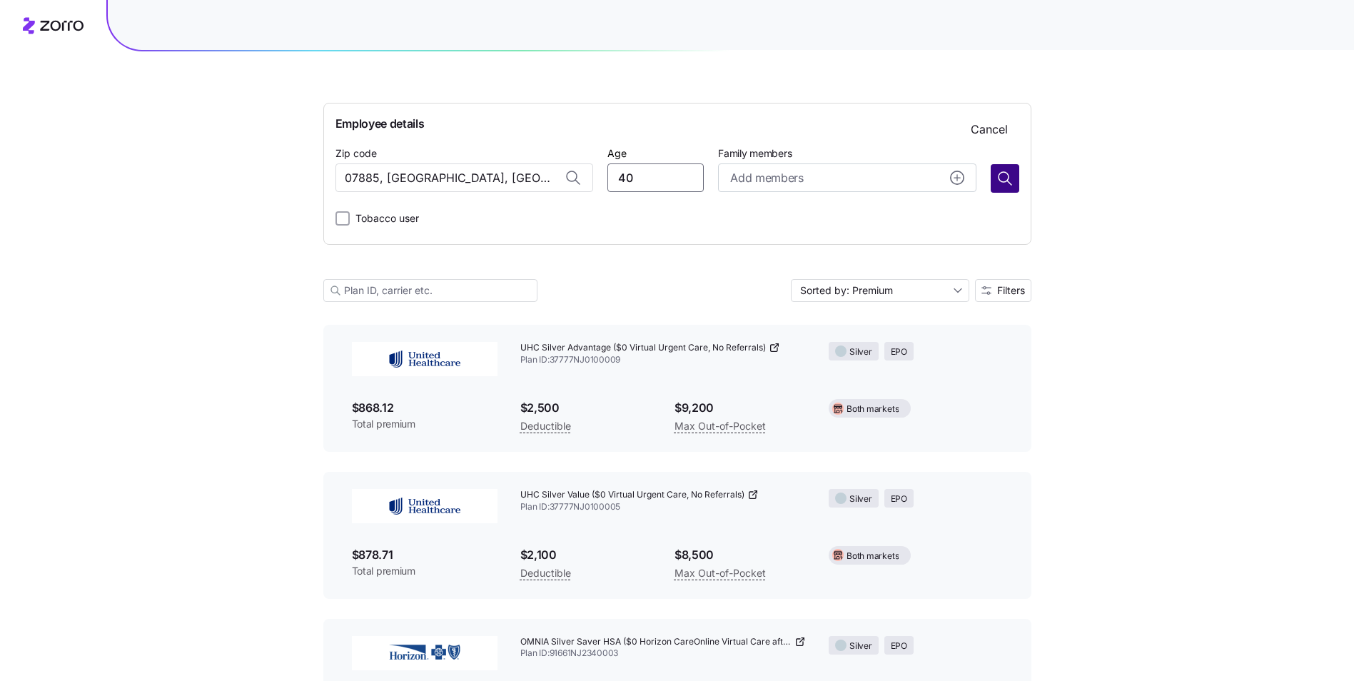
type input "40"
click at [1008, 181] on icon "button" at bounding box center [1005, 178] width 17 height 17
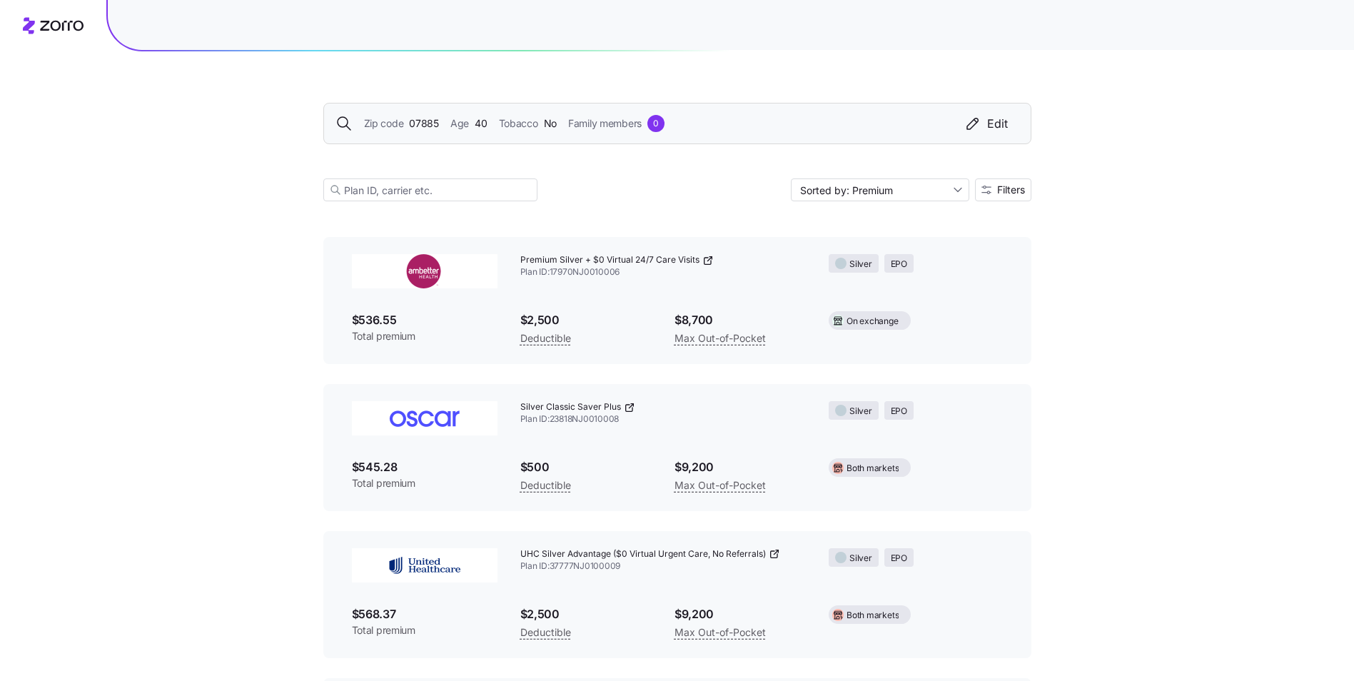
scroll to position [3493, 0]
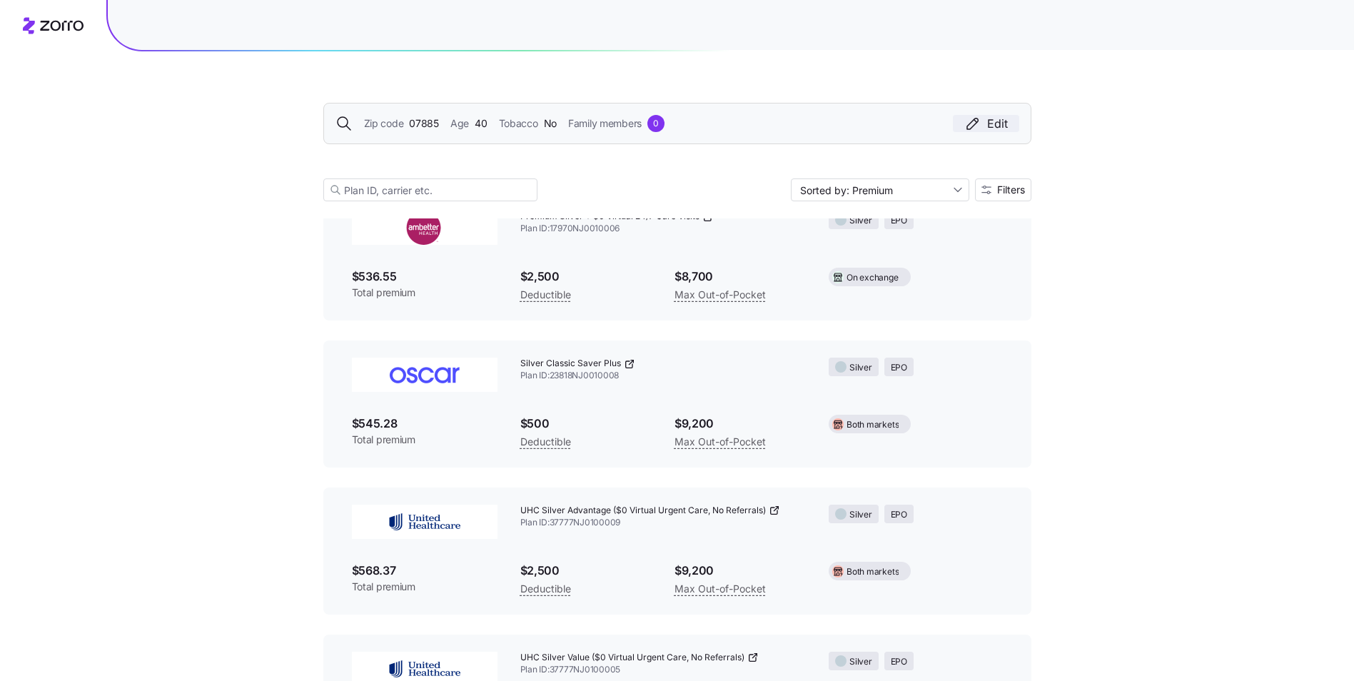
click at [982, 123] on div "Edit" at bounding box center [986, 123] width 44 height 17
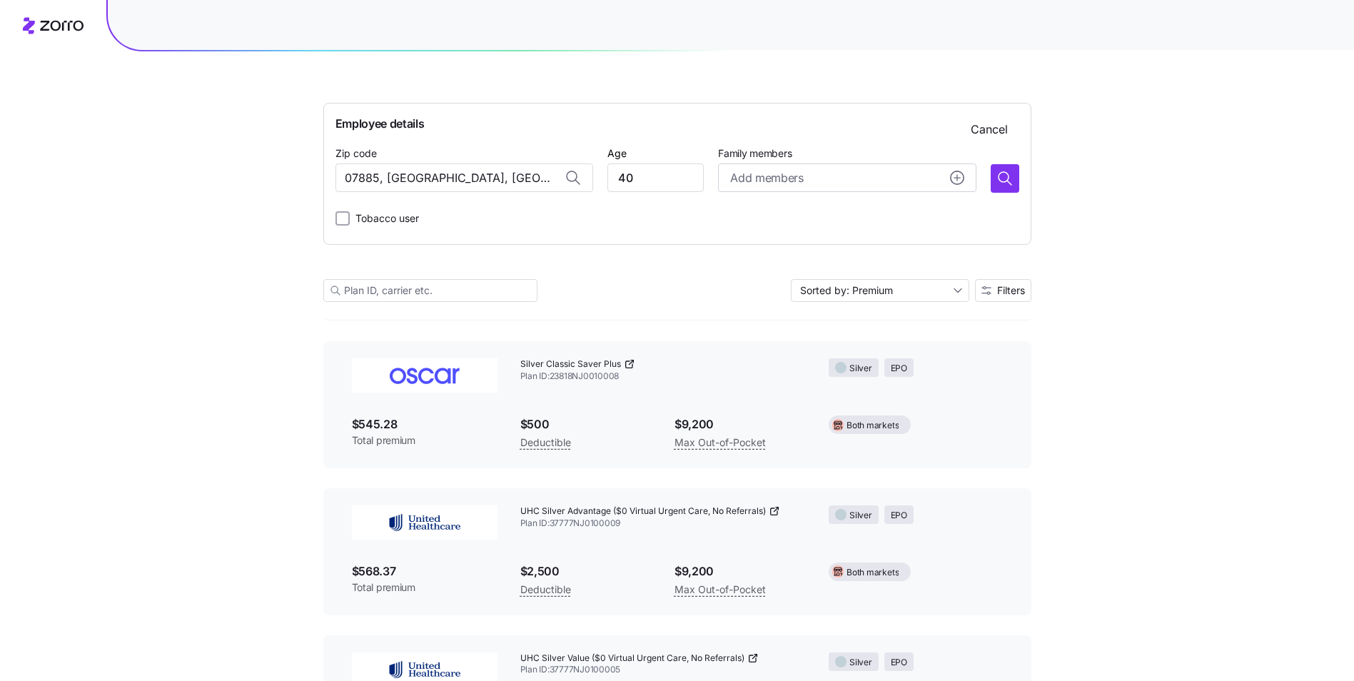
click at [575, 176] on icon at bounding box center [572, 176] width 10 height 10
drag, startPoint x: 548, startPoint y: 178, endPoint x: -3, endPoint y: 128, distance: 552.6
click at [441, 215] on span "07604, [GEOGRAPHIC_DATA], [GEOGRAPHIC_DATA]" at bounding box center [478, 215] width 200 height 18
type input "07604, [GEOGRAPHIC_DATA], [GEOGRAPHIC_DATA]"
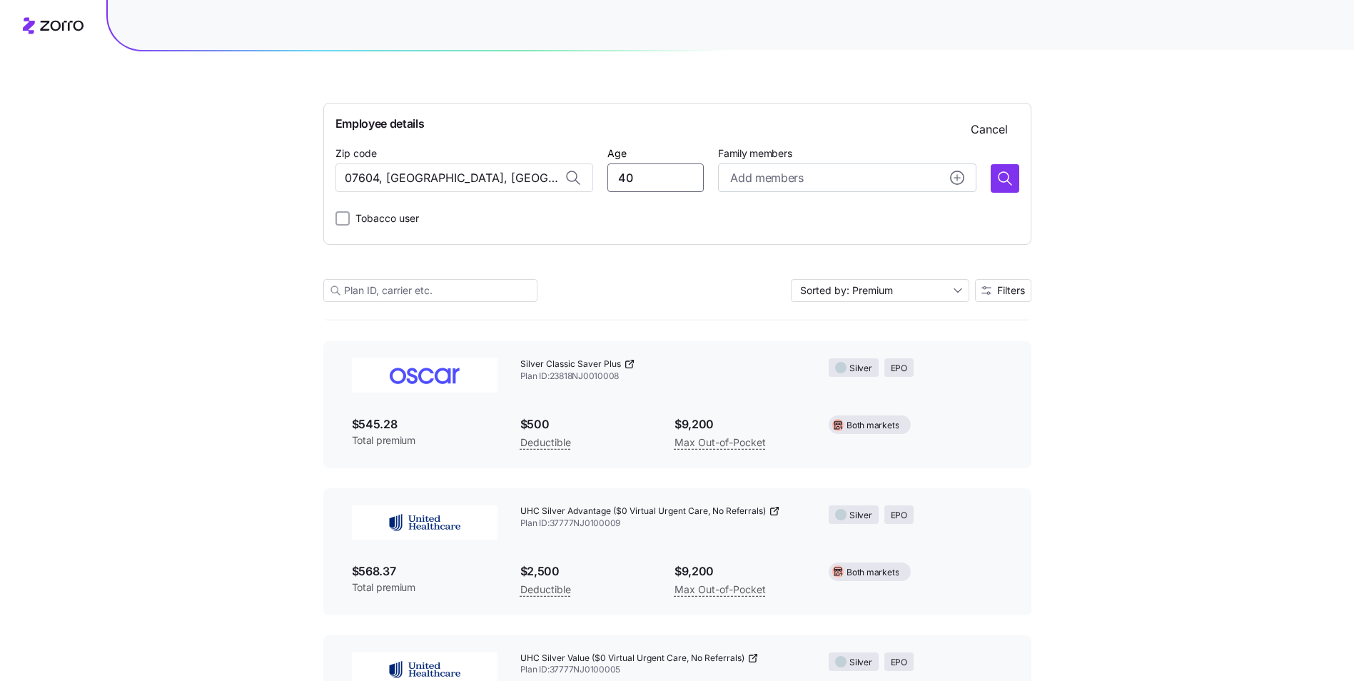
drag, startPoint x: 667, startPoint y: 184, endPoint x: 556, endPoint y: 169, distance: 111.7
click at [556, 169] on div "Zip code 07604, [GEOGRAPHIC_DATA], [GEOGRAPHIC_DATA] Age [DEMOGRAPHIC_DATA] Fam…" at bounding box center [678, 168] width 684 height 49
type input "42"
click at [1002, 179] on icon "button" at bounding box center [1005, 178] width 17 height 17
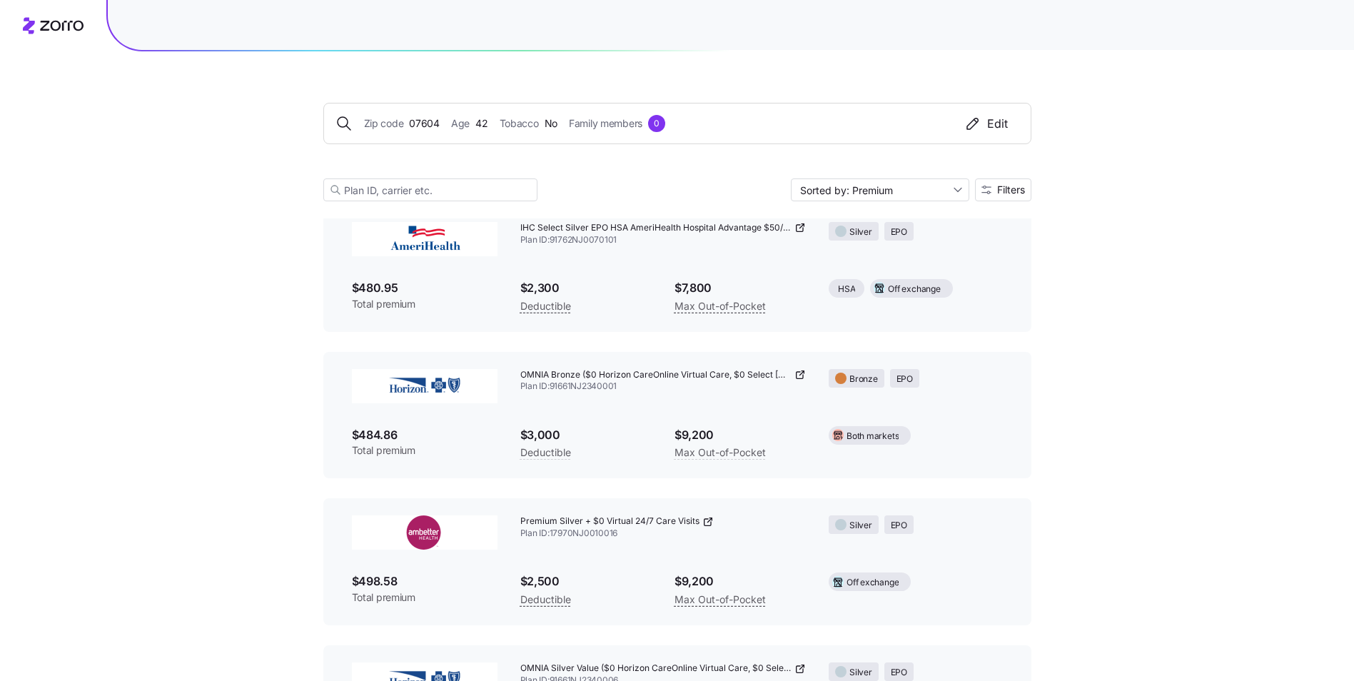
scroll to position [1087, 0]
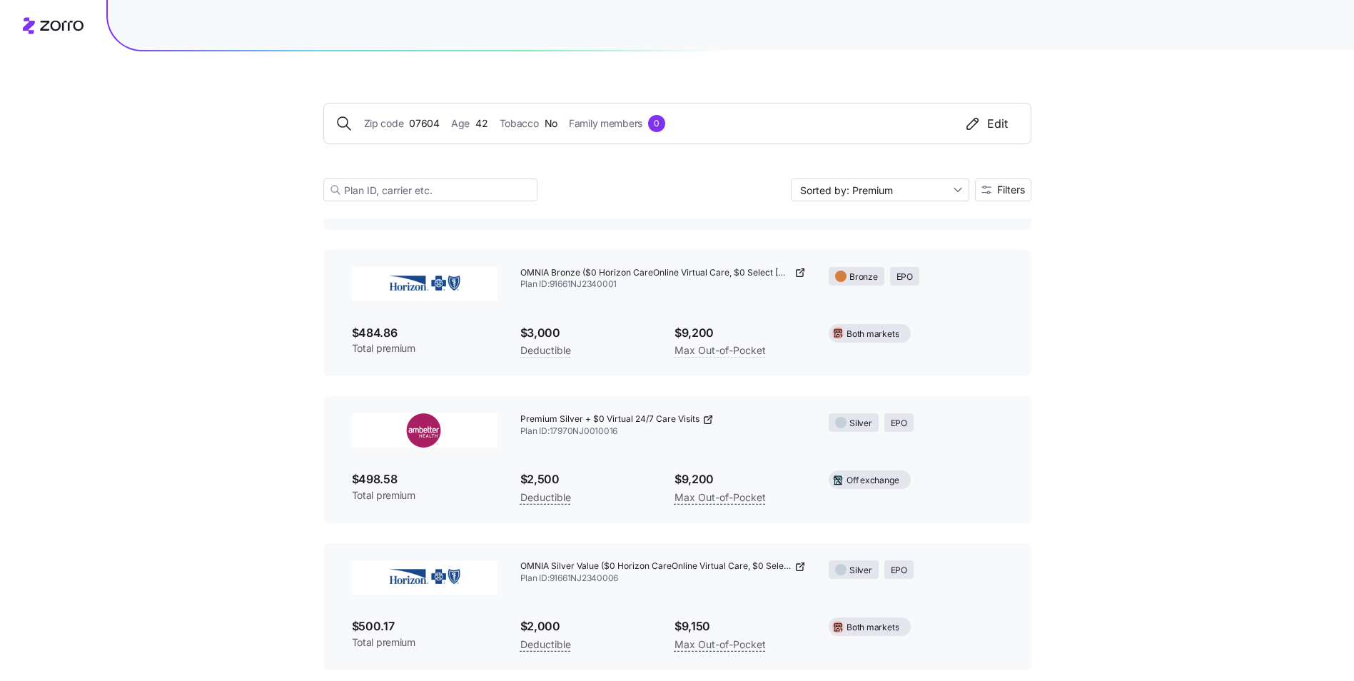
click at [465, 36] on div at bounding box center [731, 25] width 1246 height 50
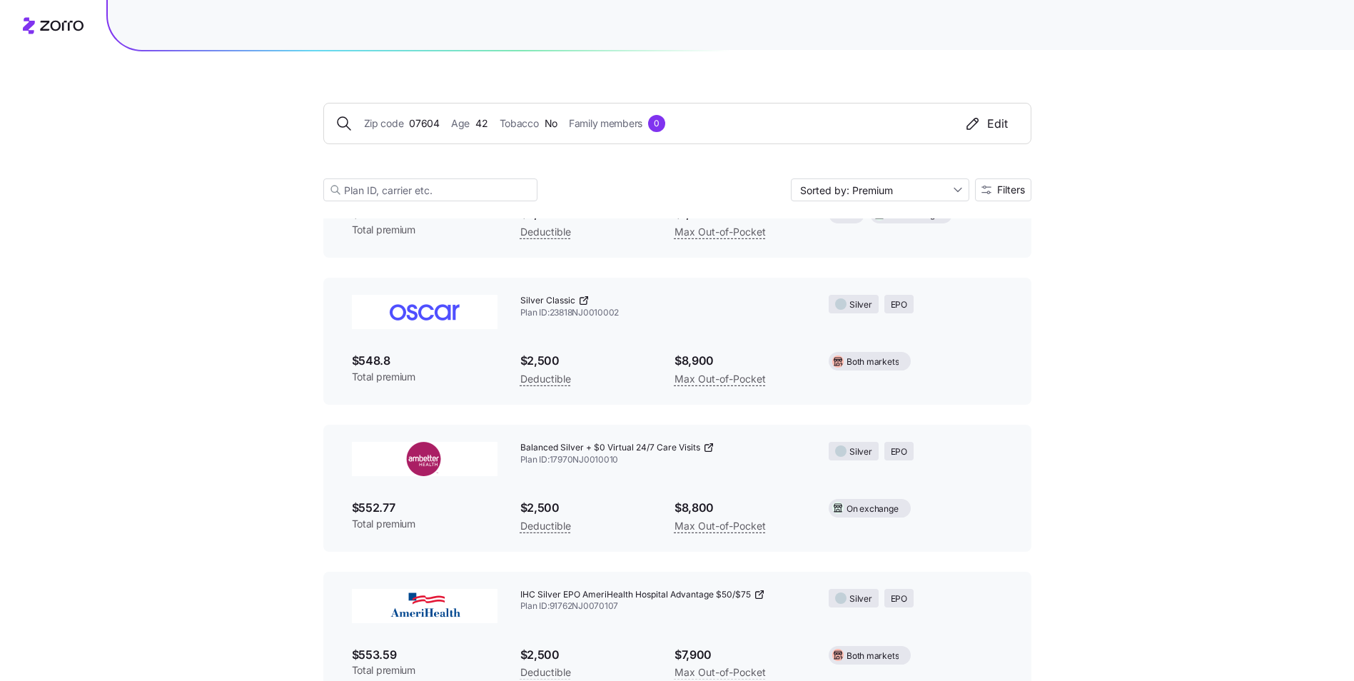
scroll to position [3085, 0]
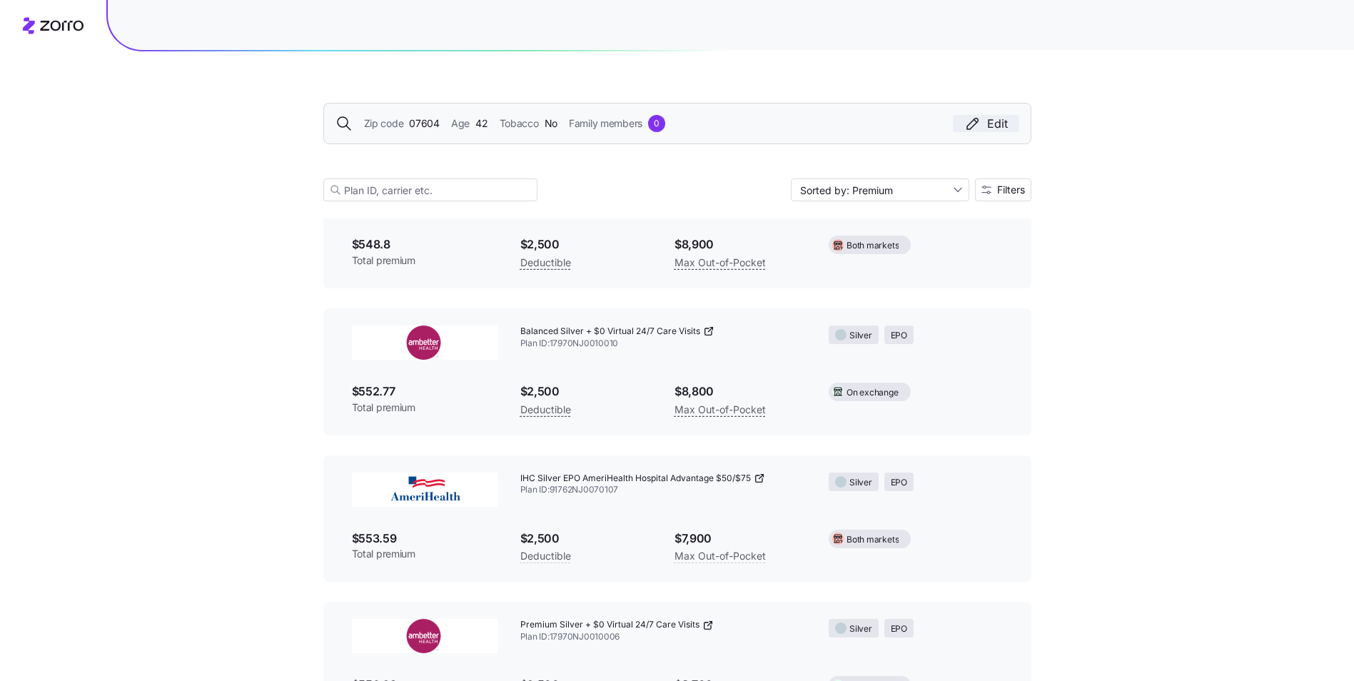
click at [989, 120] on div "Edit" at bounding box center [986, 123] width 44 height 17
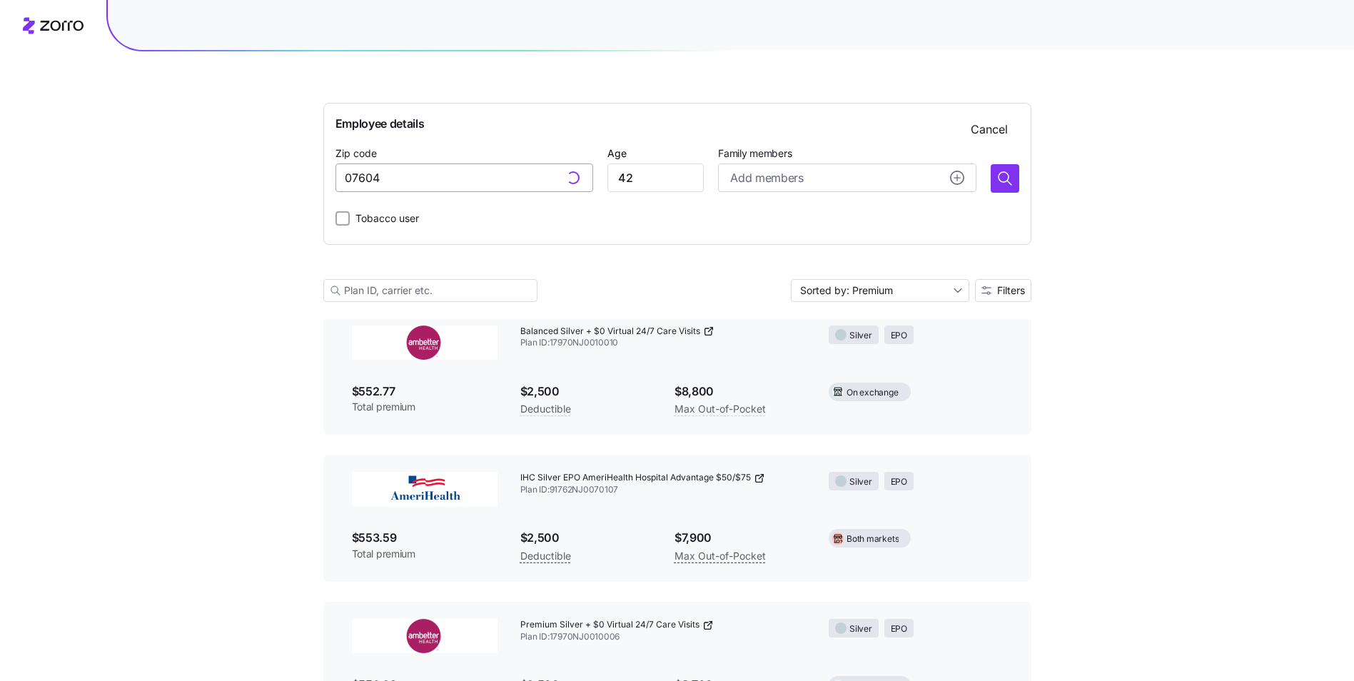
click at [512, 171] on input "07604" at bounding box center [465, 177] width 258 height 29
drag, startPoint x: 498, startPoint y: 177, endPoint x: 0, endPoint y: 178, distance: 497.6
click at [0, 179] on html "Employee details Cancel Zip code 07604 Age [DEMOGRAPHIC_DATA] Family members Ad…" at bounding box center [677, 177] width 1354 height 6725
type input "07604, [GEOGRAPHIC_DATA], [GEOGRAPHIC_DATA]"
drag, startPoint x: 664, startPoint y: 178, endPoint x: 390, endPoint y: 150, distance: 274.8
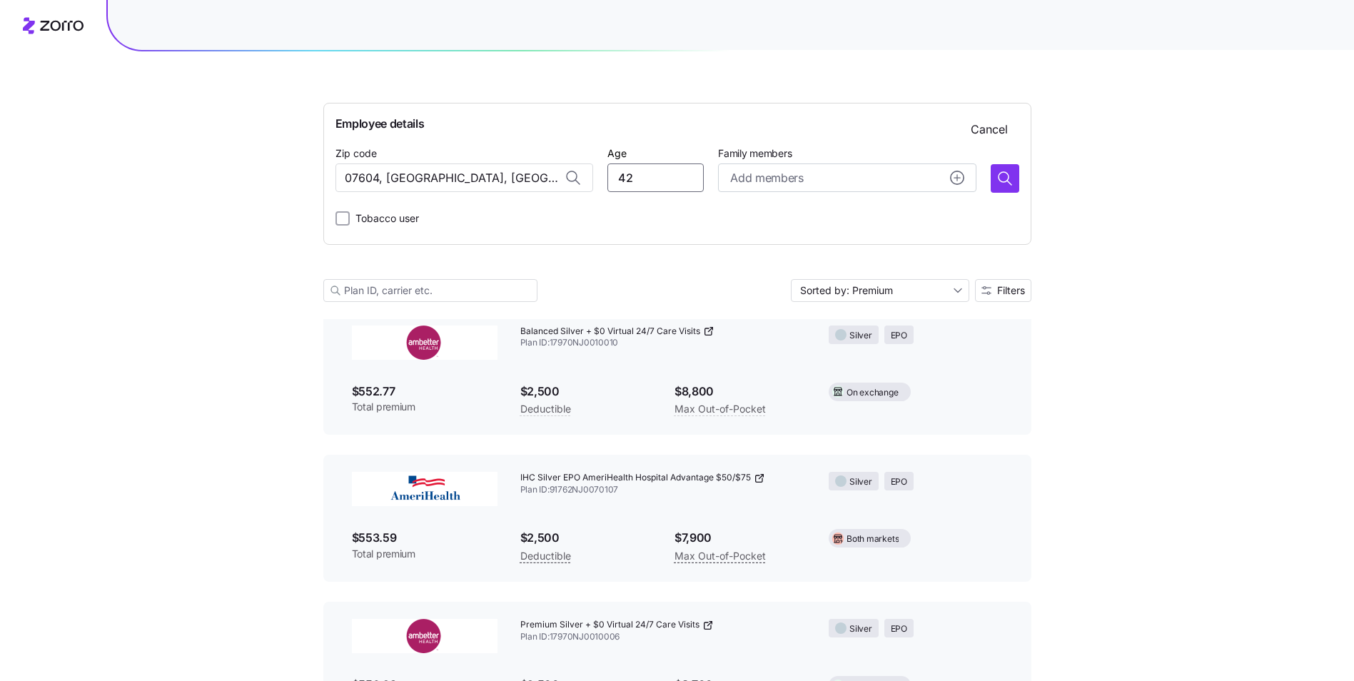
click at [390, 150] on div "Zip code 07604, [GEOGRAPHIC_DATA], [GEOGRAPHIC_DATA] Age [DEMOGRAPHIC_DATA] Fam…" at bounding box center [678, 168] width 684 height 49
type input "46"
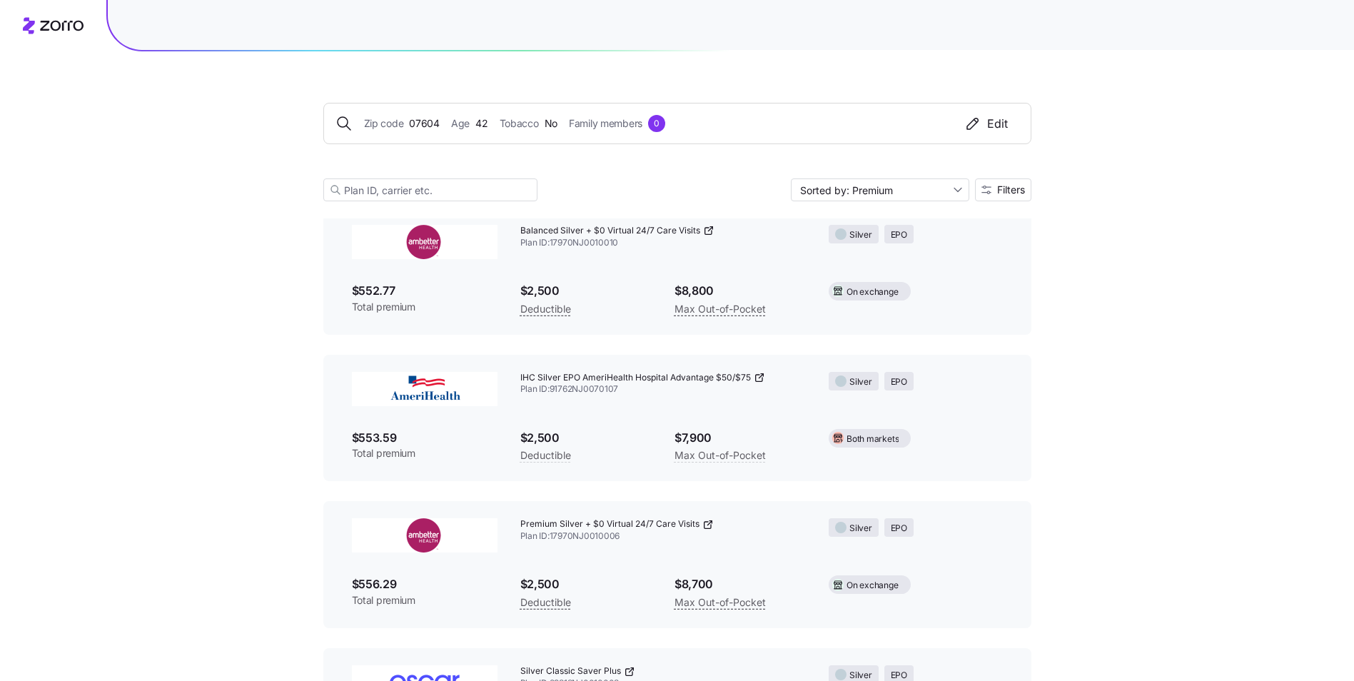
scroll to position [3085, 0]
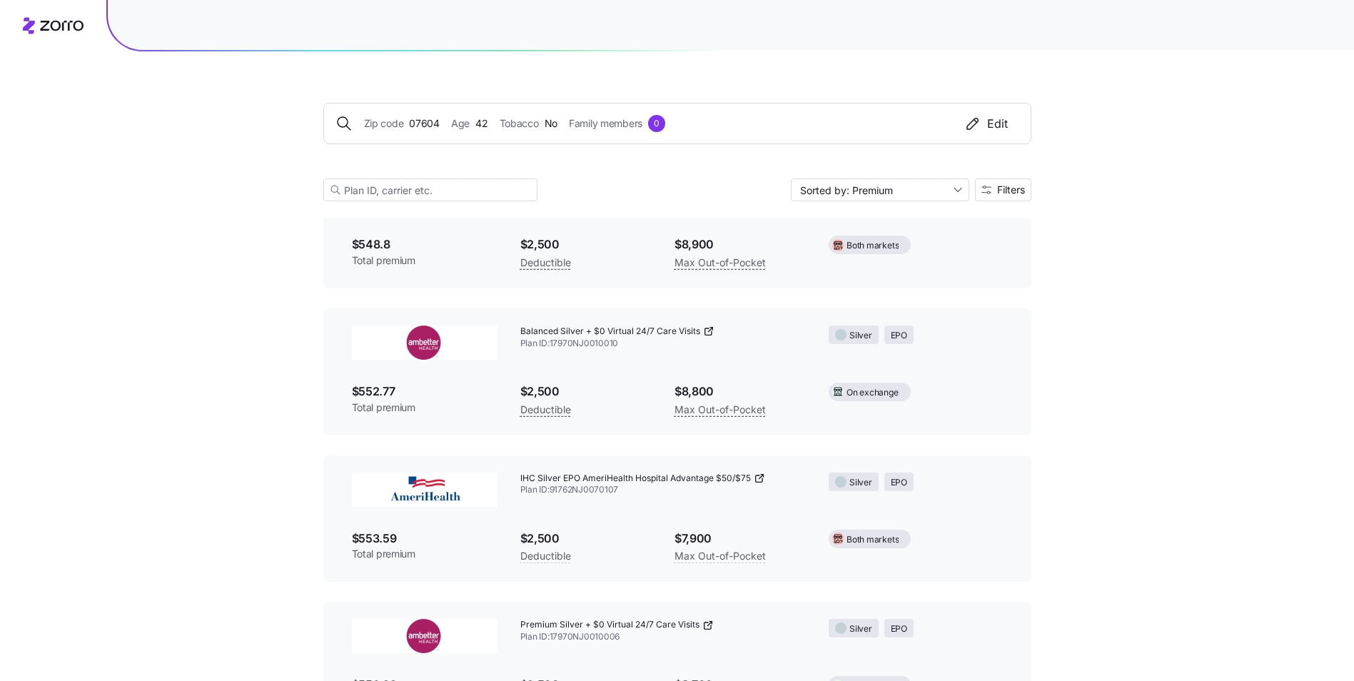
click at [1160, 234] on div "Zip code 07604 Age [DEMOGRAPHIC_DATA] Tobacco No Family members 0 Edit Sorted b…" at bounding box center [677, 217] width 1354 height 6605
click at [997, 119] on div "Edit" at bounding box center [986, 123] width 44 height 17
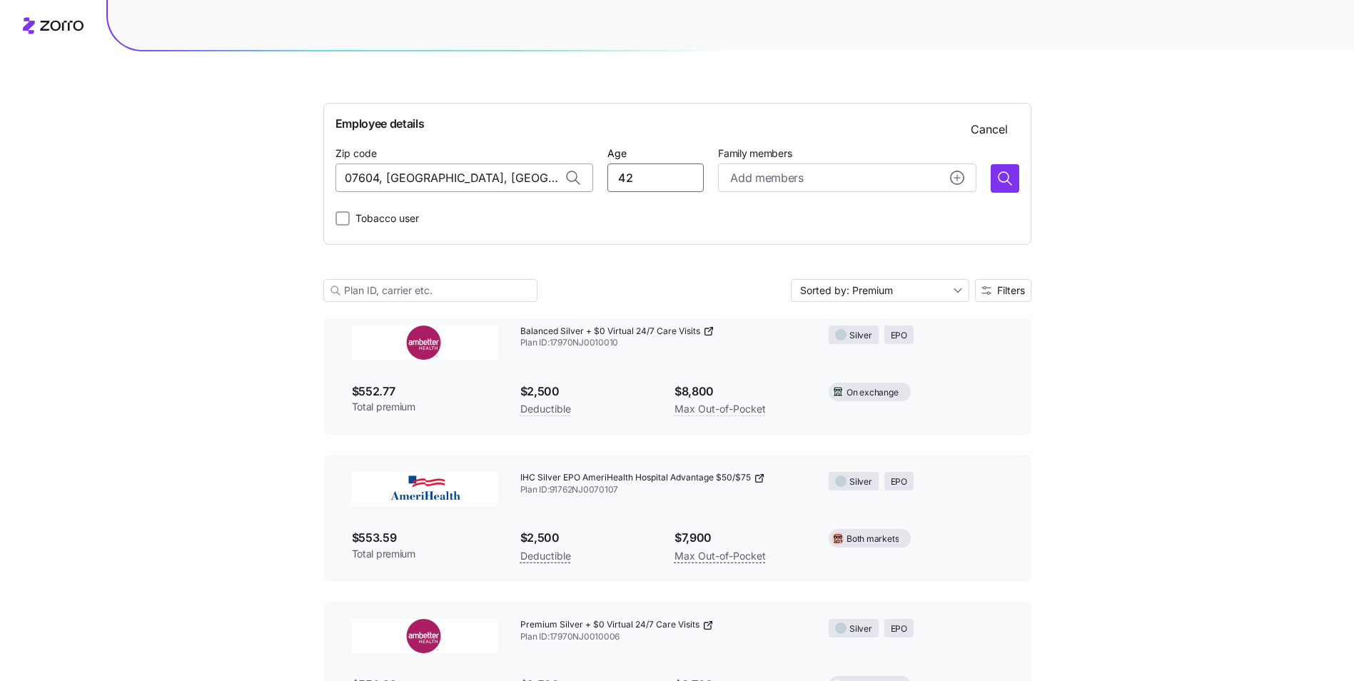
drag, startPoint x: 649, startPoint y: 173, endPoint x: 519, endPoint y: 171, distance: 129.9
click at [519, 171] on div "Zip code 07604, [GEOGRAPHIC_DATA], [GEOGRAPHIC_DATA] Age [DEMOGRAPHIC_DATA] Fam…" at bounding box center [678, 168] width 684 height 49
type input "46"
click at [1008, 172] on icon "button" at bounding box center [1005, 178] width 17 height 17
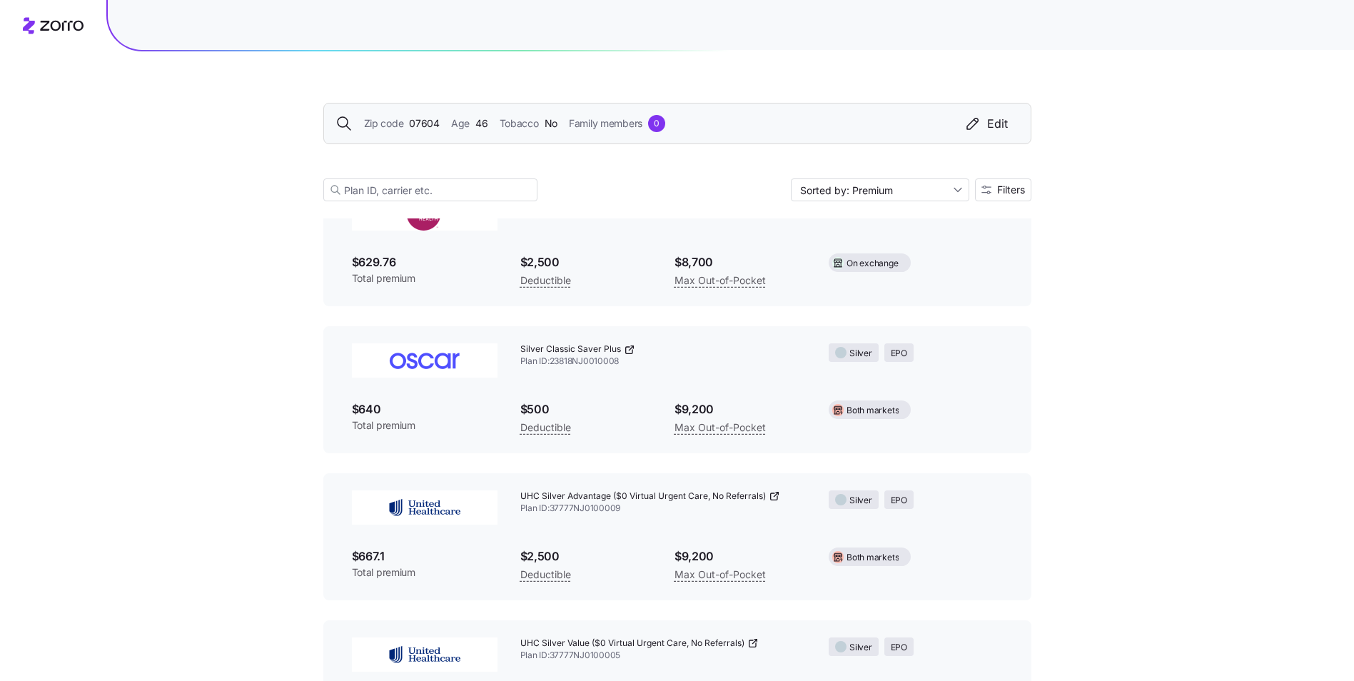
scroll to position [3573, 0]
